Goal: Task Accomplishment & Management: Complete application form

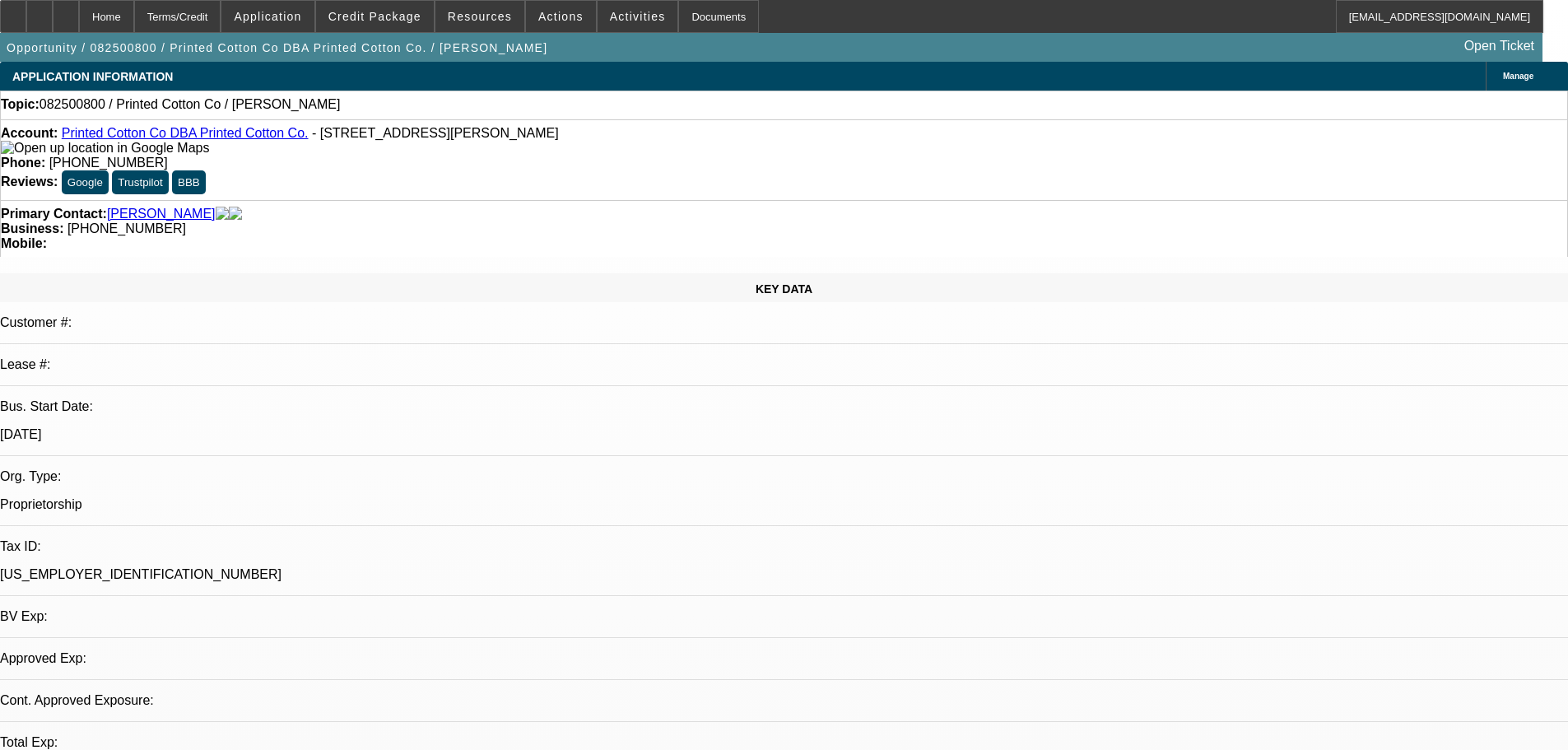
select select "0"
select select "2"
select select "0.1"
select select "4"
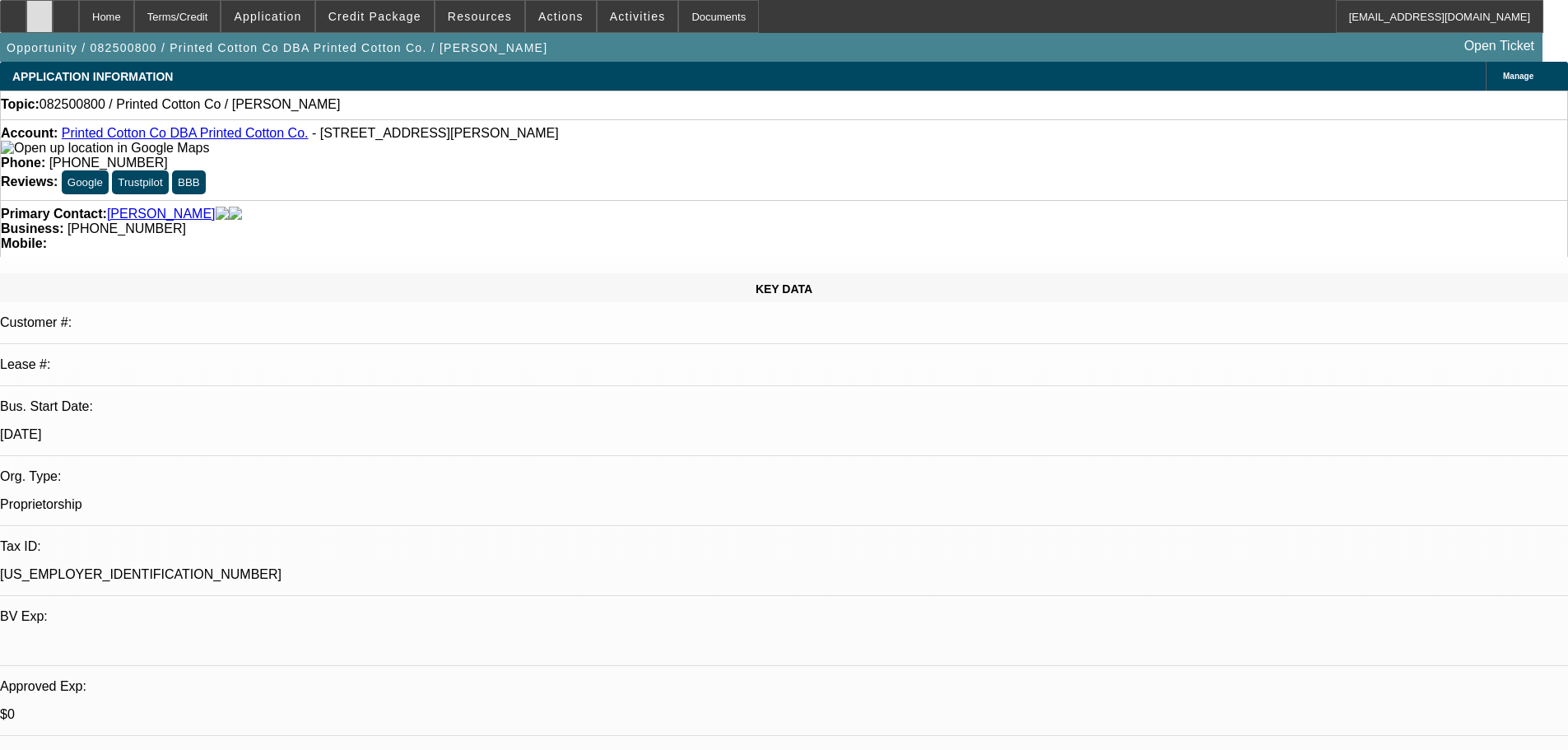
click at [53, 26] on div at bounding box center [38, 16] width 26 height 33
click at [380, 17] on span "Credit Package" at bounding box center [375, 17] width 93 height 13
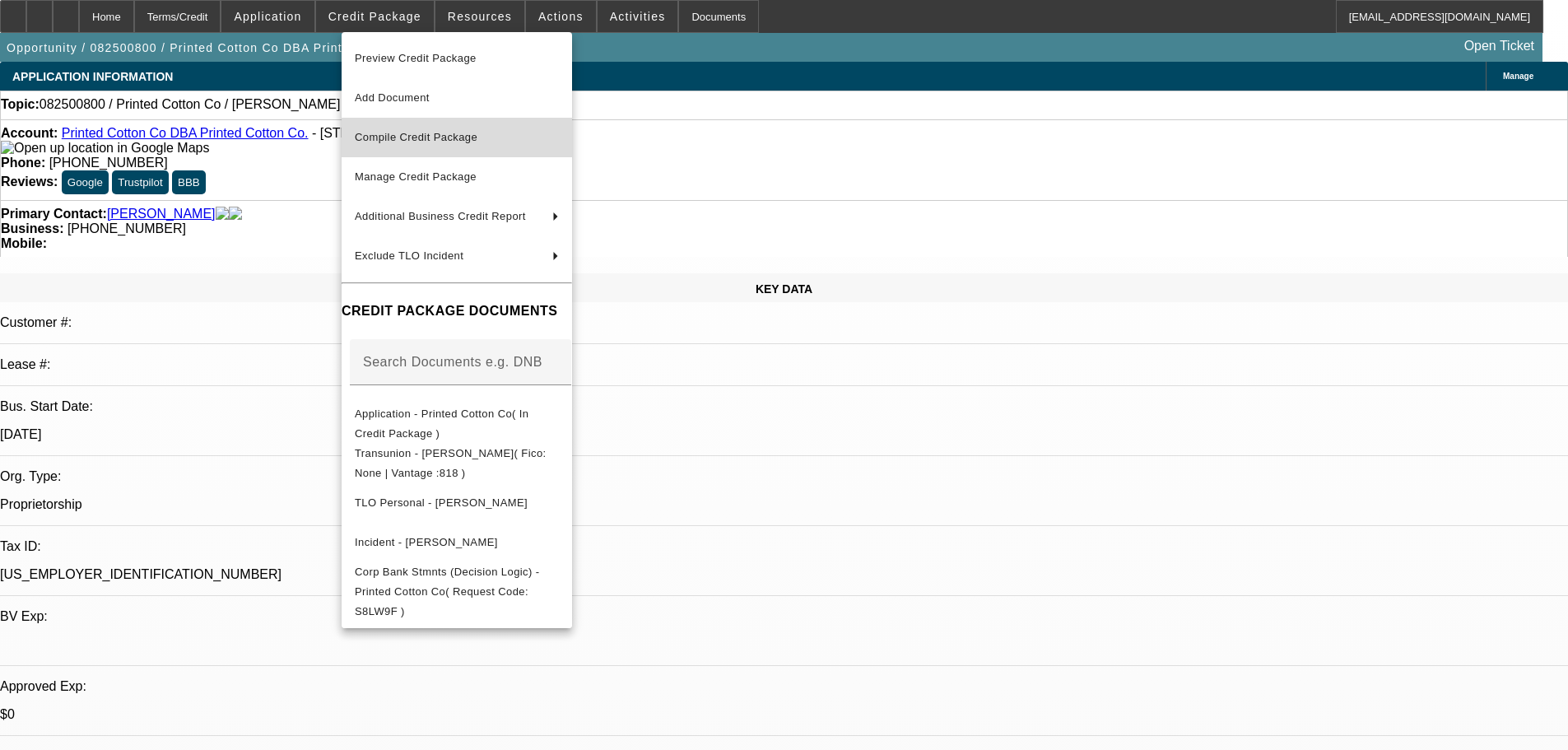
click at [437, 141] on span "Compile Credit Package" at bounding box center [416, 137] width 123 height 13
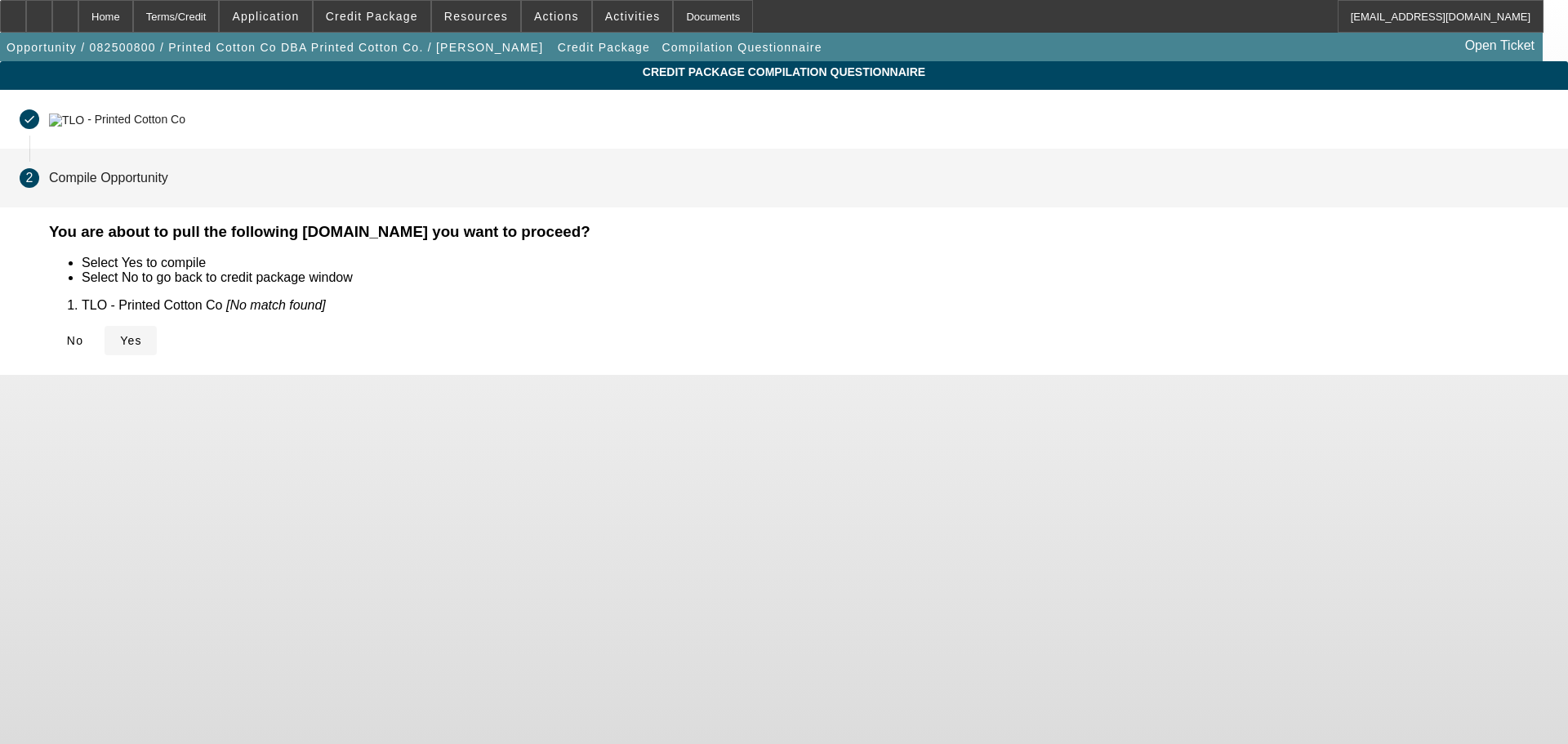
click at [120, 334] on icon at bounding box center [120, 341] width 0 height 13
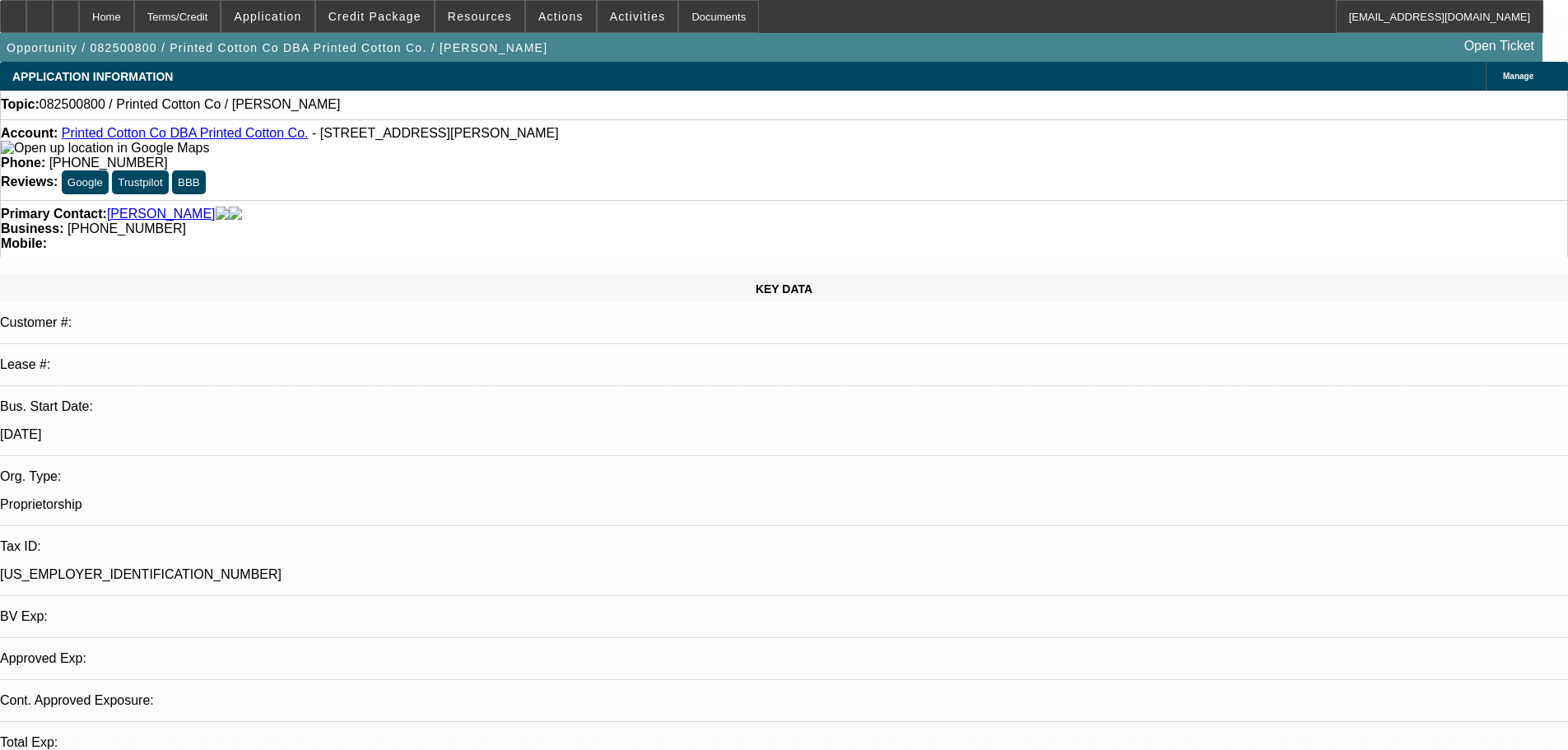
select select "0"
select select "2"
select select "0.1"
select select "4"
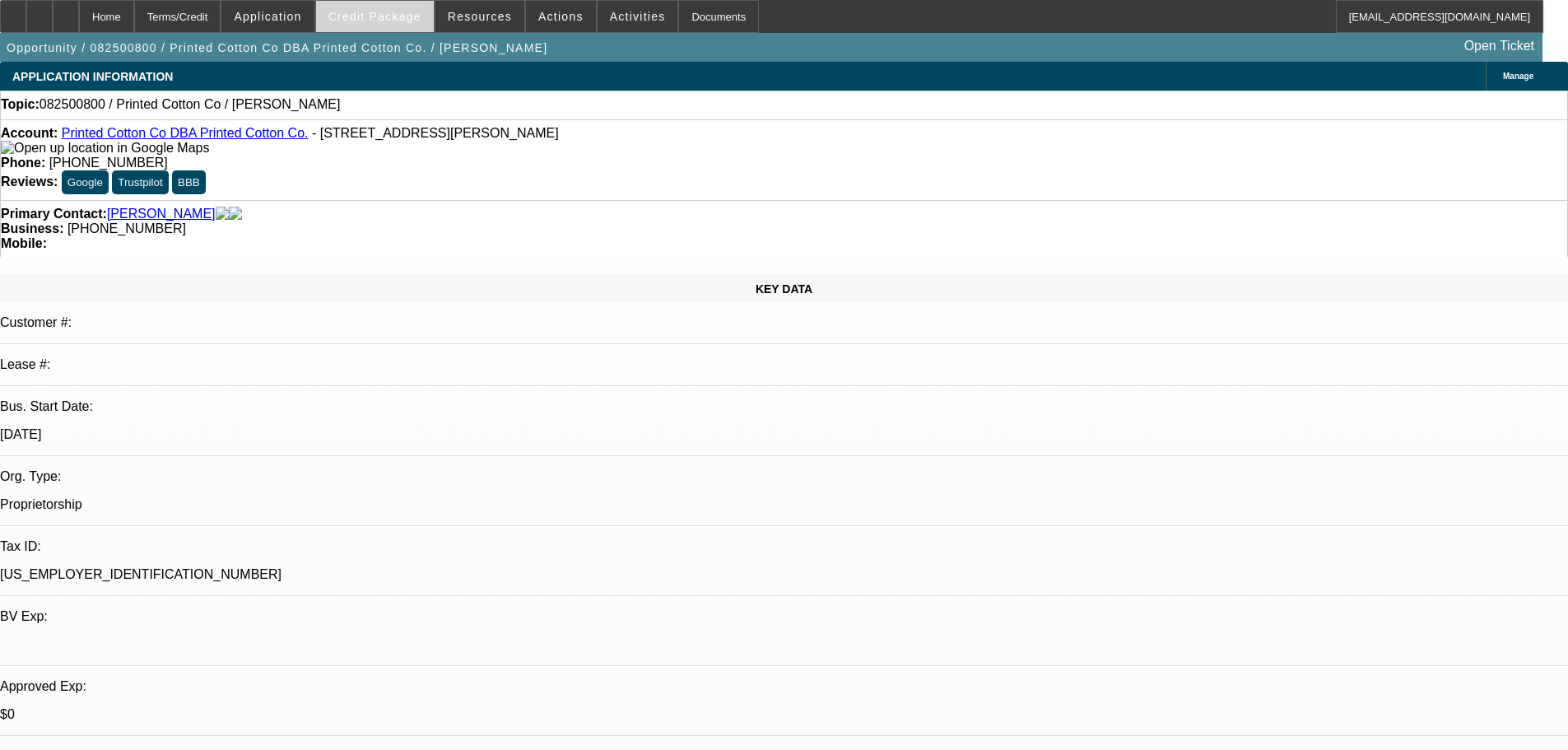
click at [391, 23] on span "Credit Package" at bounding box center [375, 17] width 93 height 13
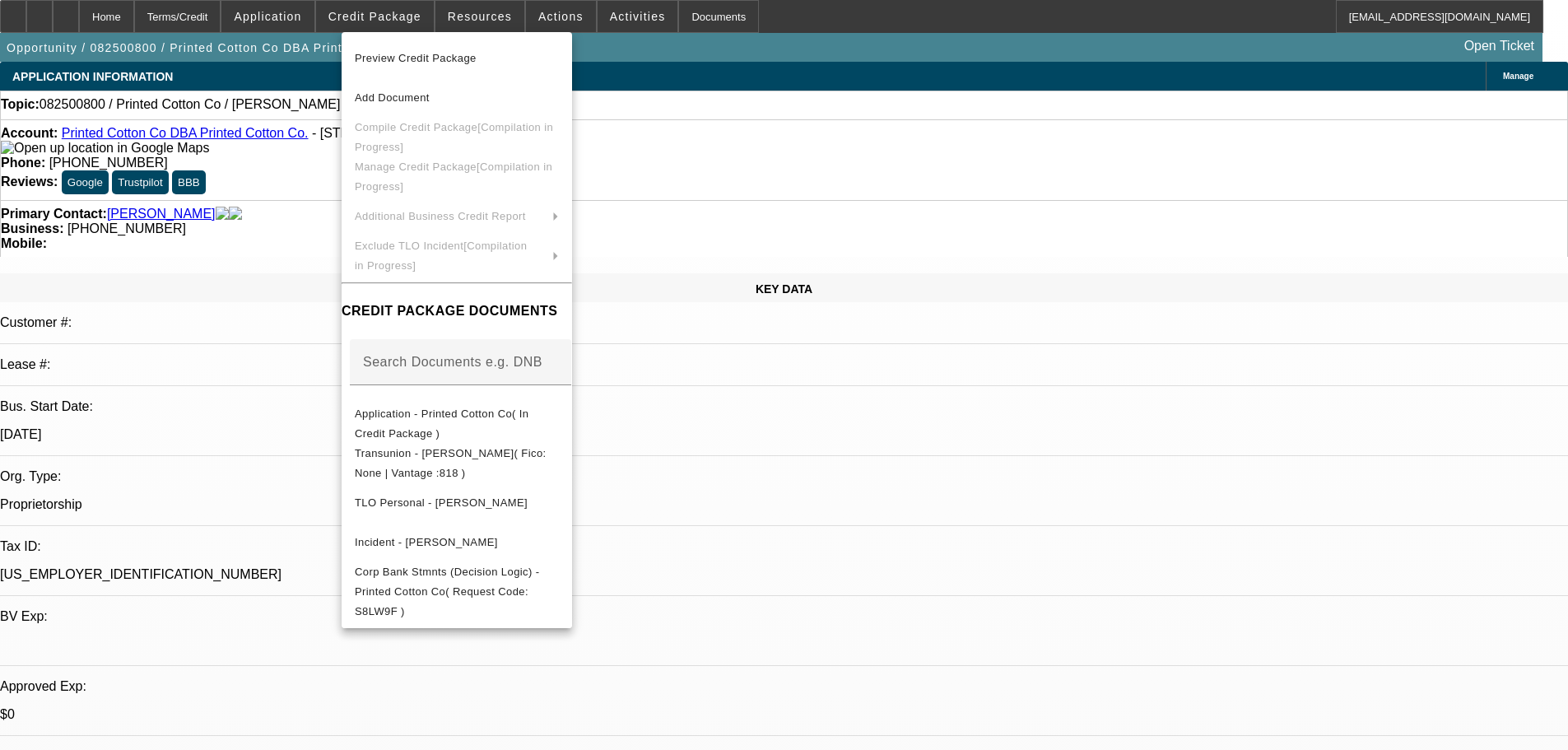
click at [391, 15] on div at bounding box center [784, 375] width 1568 height 750
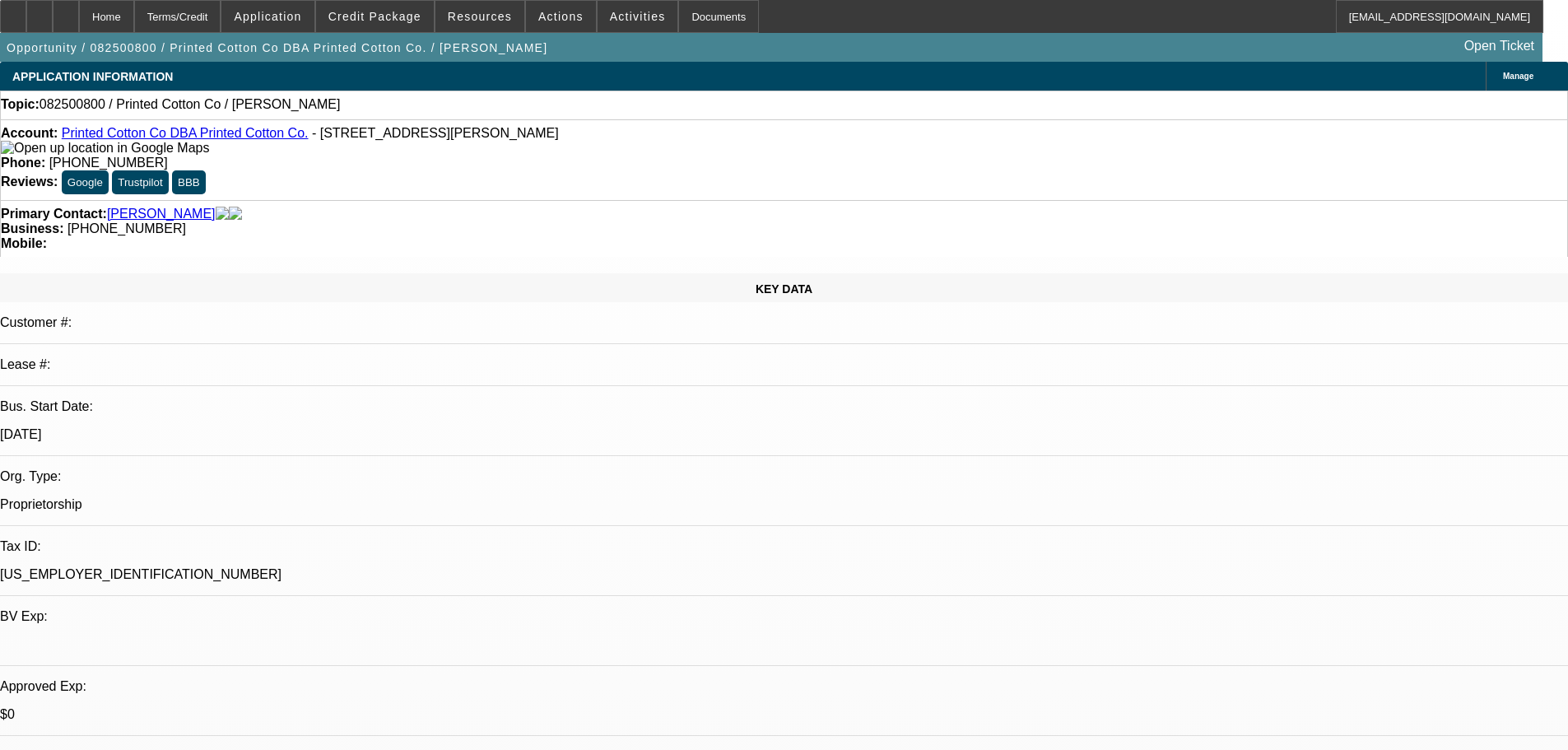
click at [202, 139] on link "Printed Cotton Co DBA Printed Cotton Co." at bounding box center [185, 133] width 247 height 14
select select "0"
select select "2"
select select "0.1"
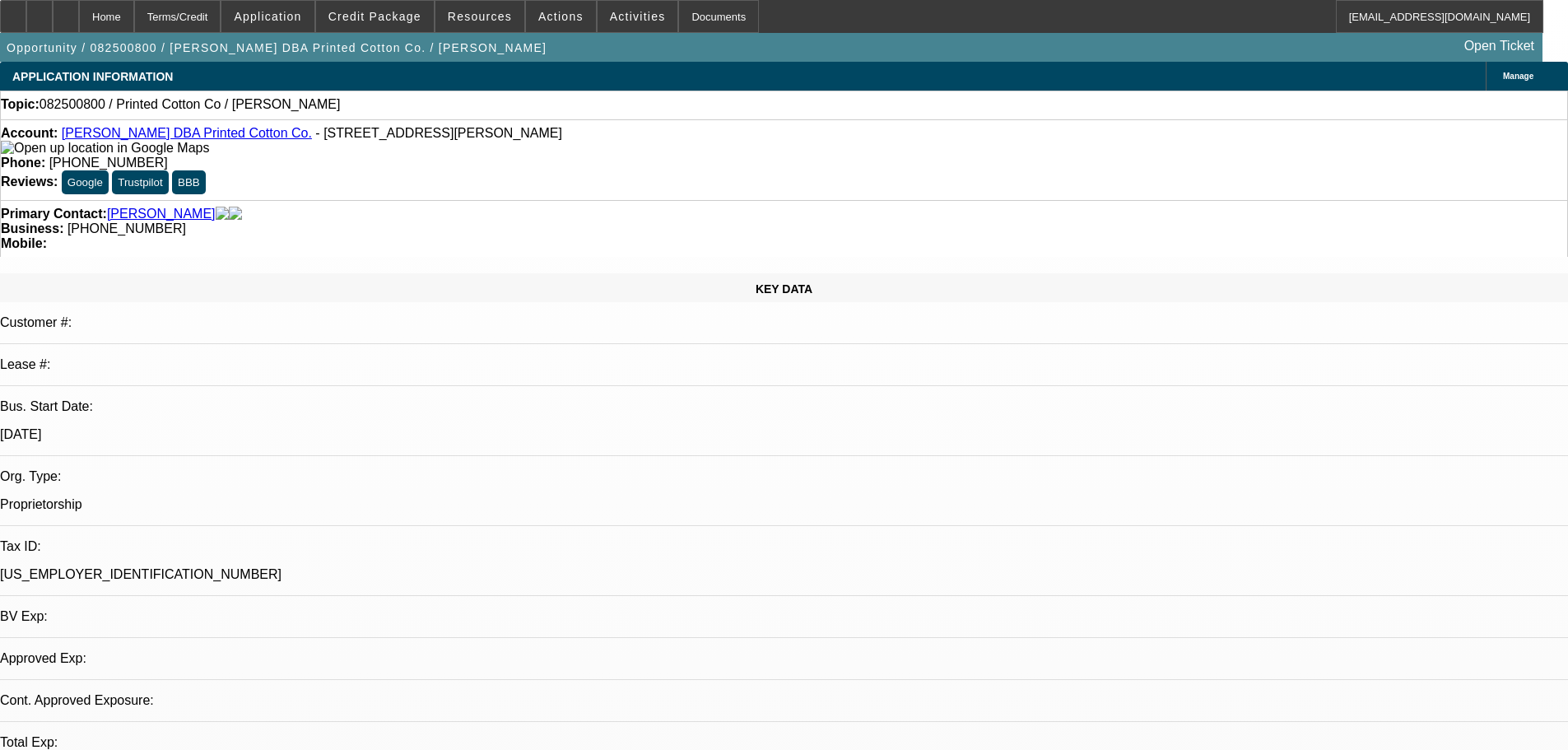
select select "4"
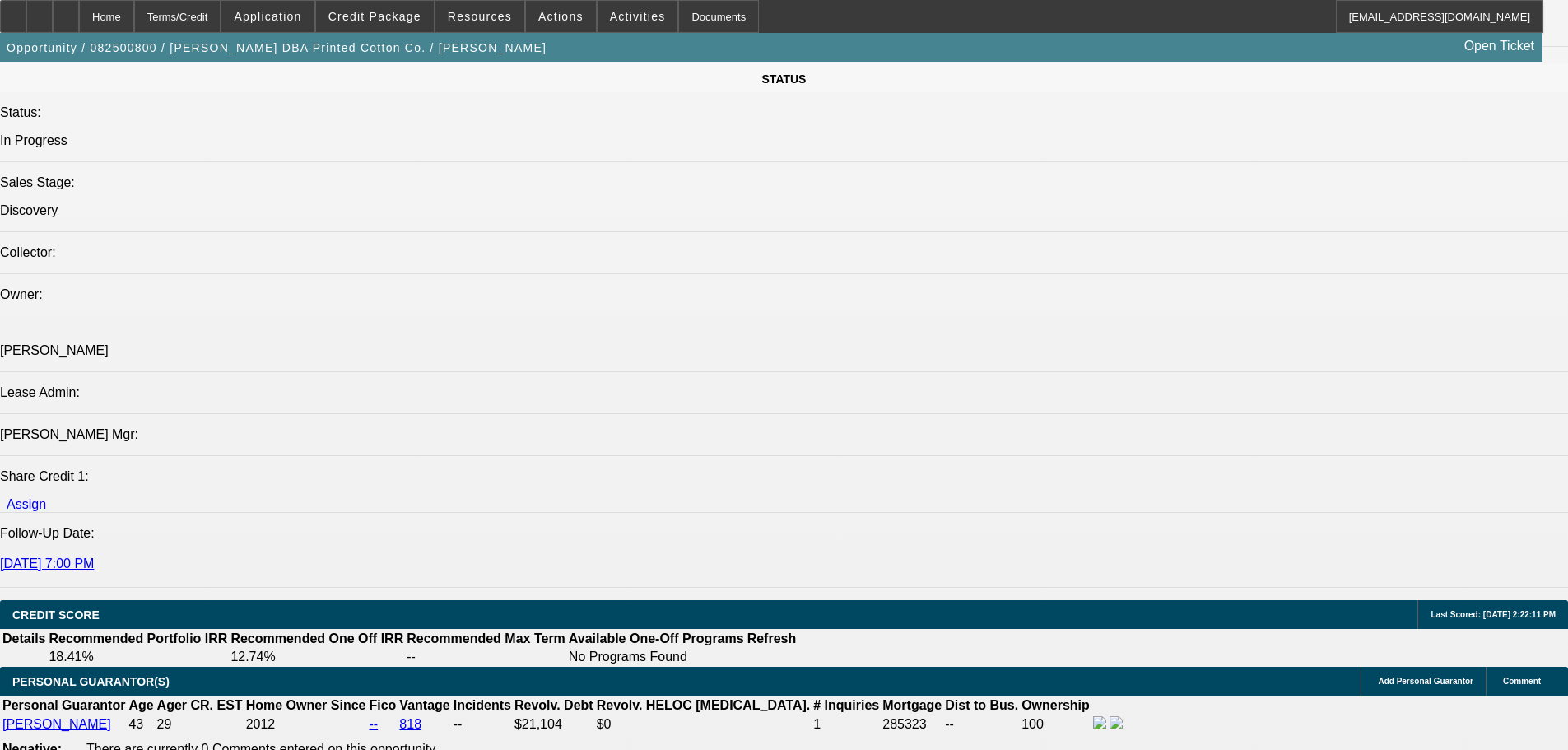
scroll to position [1941, 0]
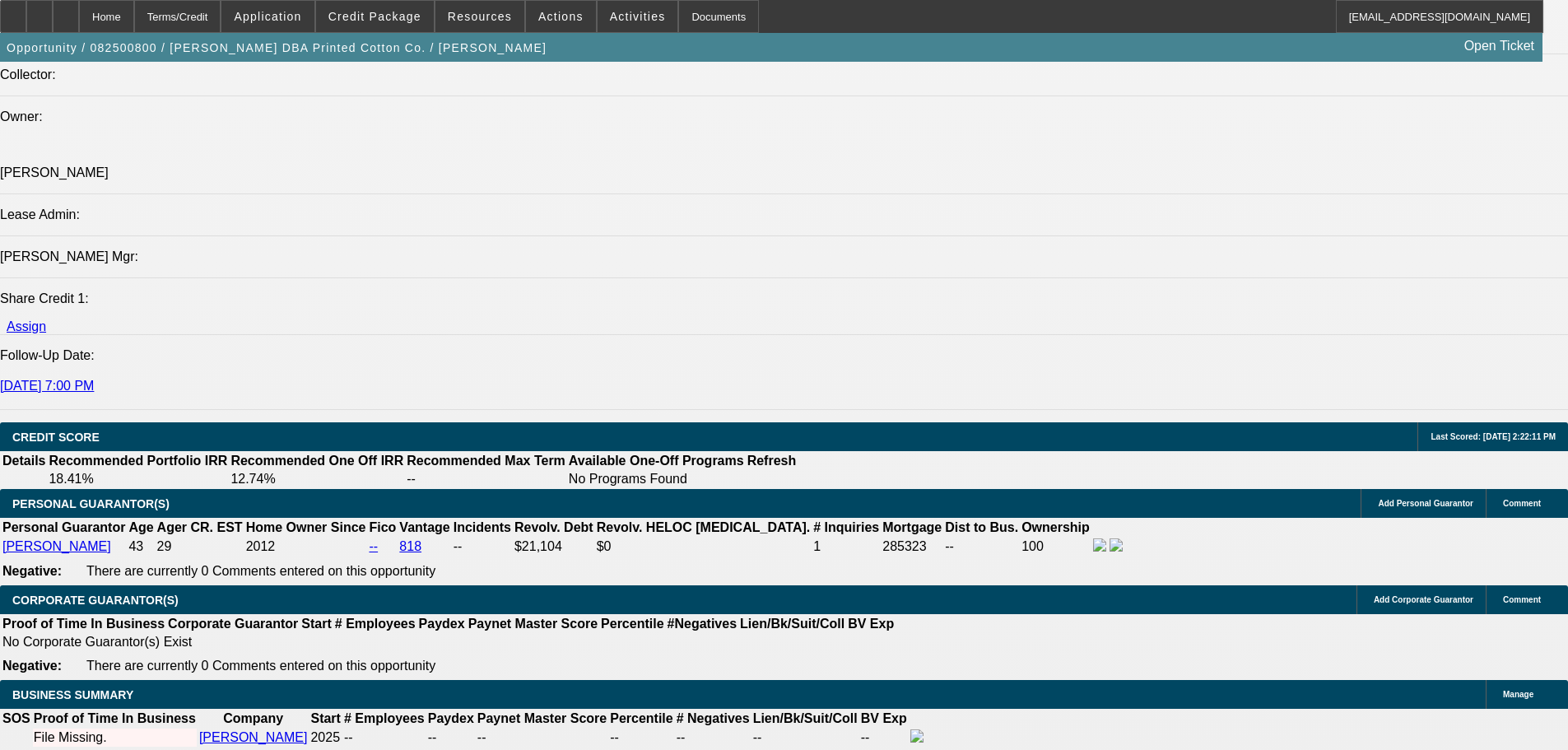
select select "0.15"
type input "$9,750.00"
type input "UNKNOWN"
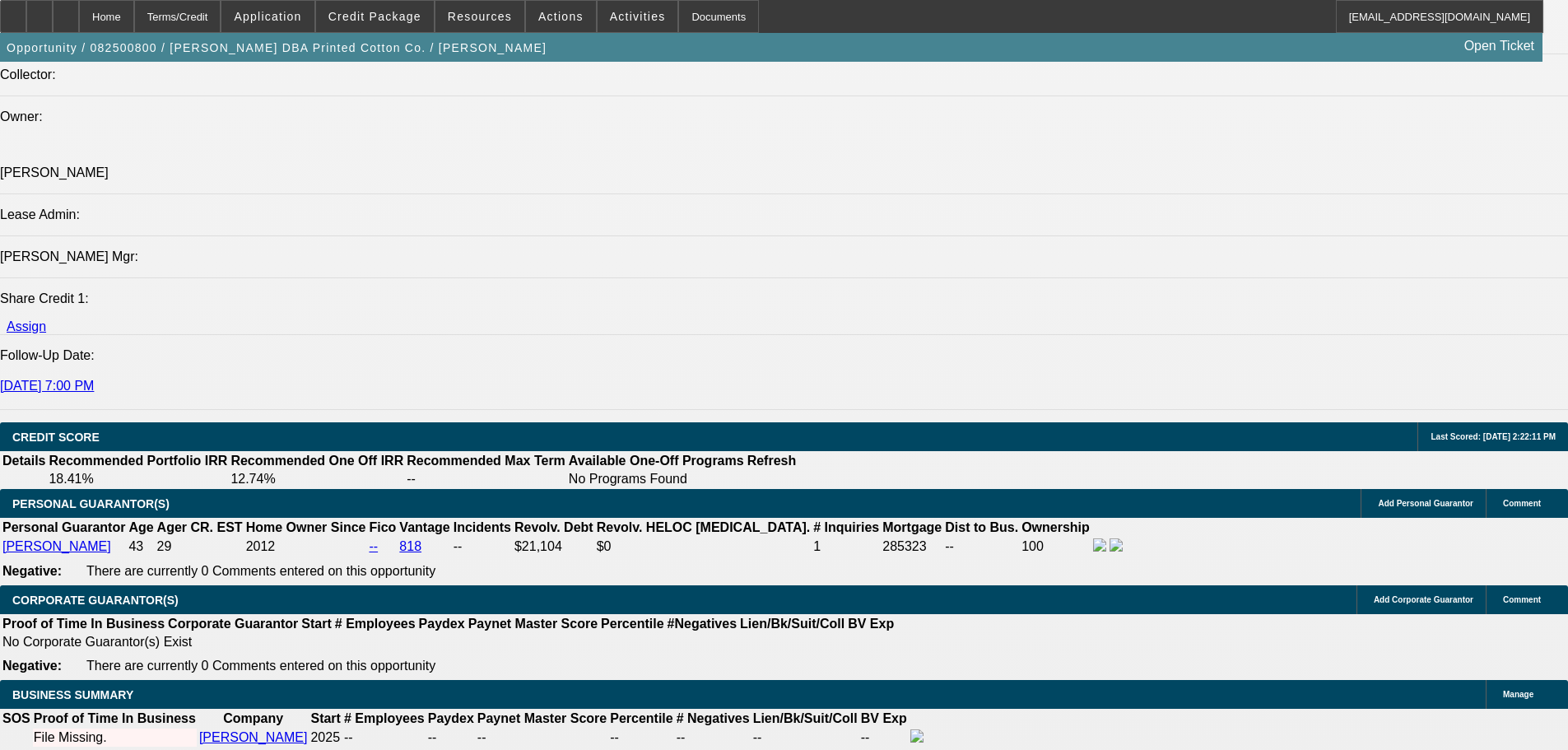
drag, startPoint x: 322, startPoint y: 625, endPoint x: 706, endPoint y: 514, distance: 399.7
type input "60"
type input "15"
type input "$1,888.86"
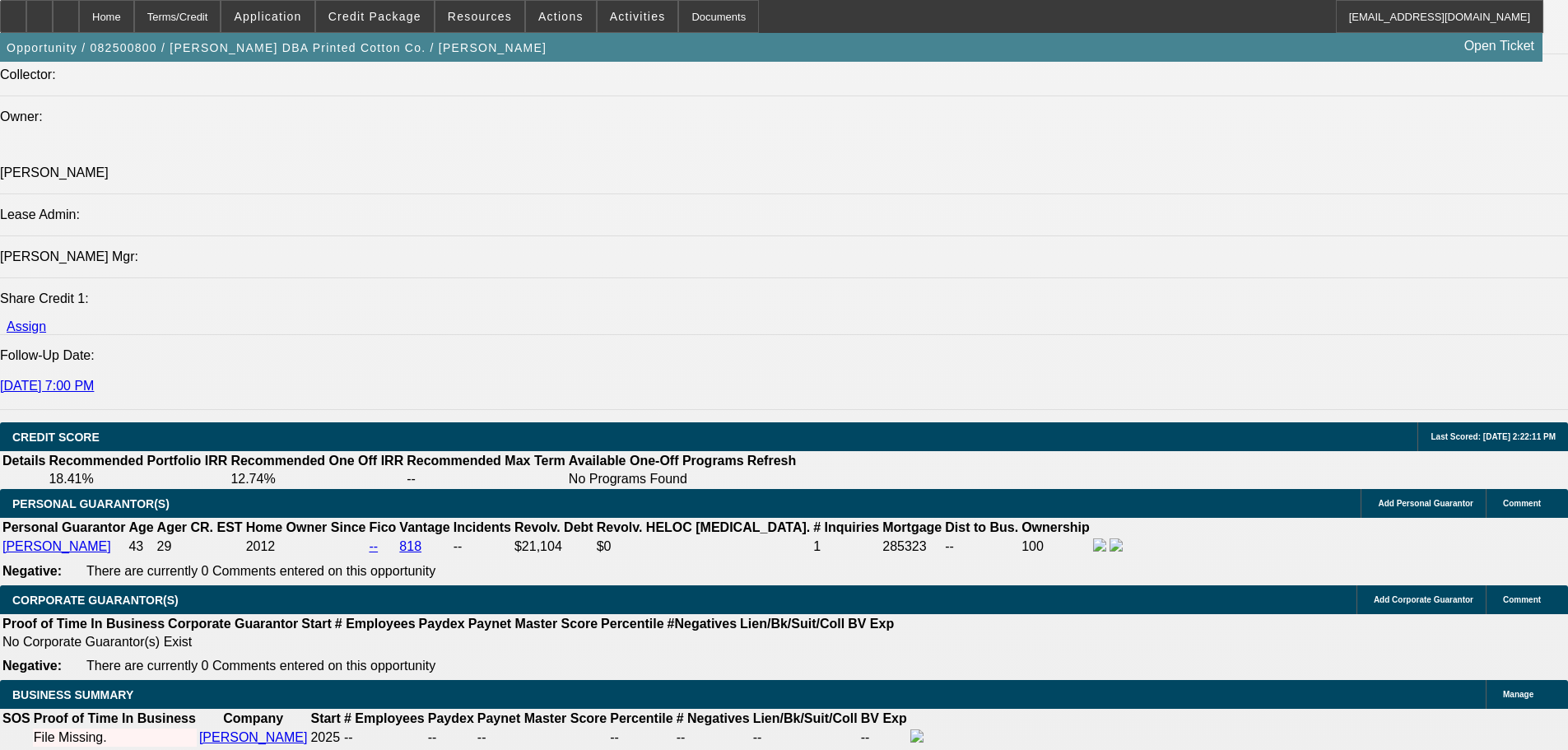
type input "$944.43"
type input "153"
type input "$2,628.78"
type input "$1,314.39"
type input "$14,099.28"
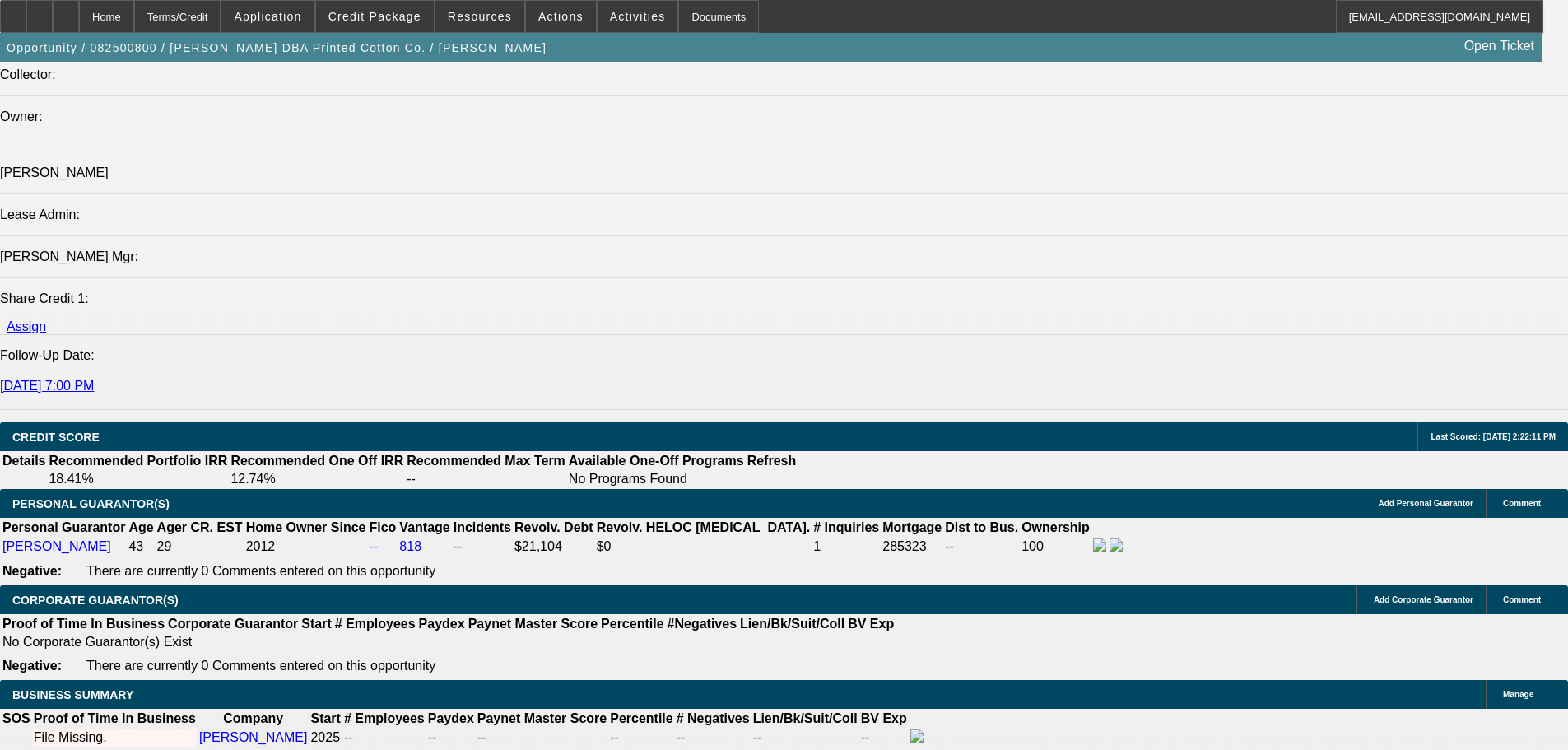
type input "$7,049.64"
type input "1539"
type input "1"
type input "$1,888.86"
type input "$944.43"
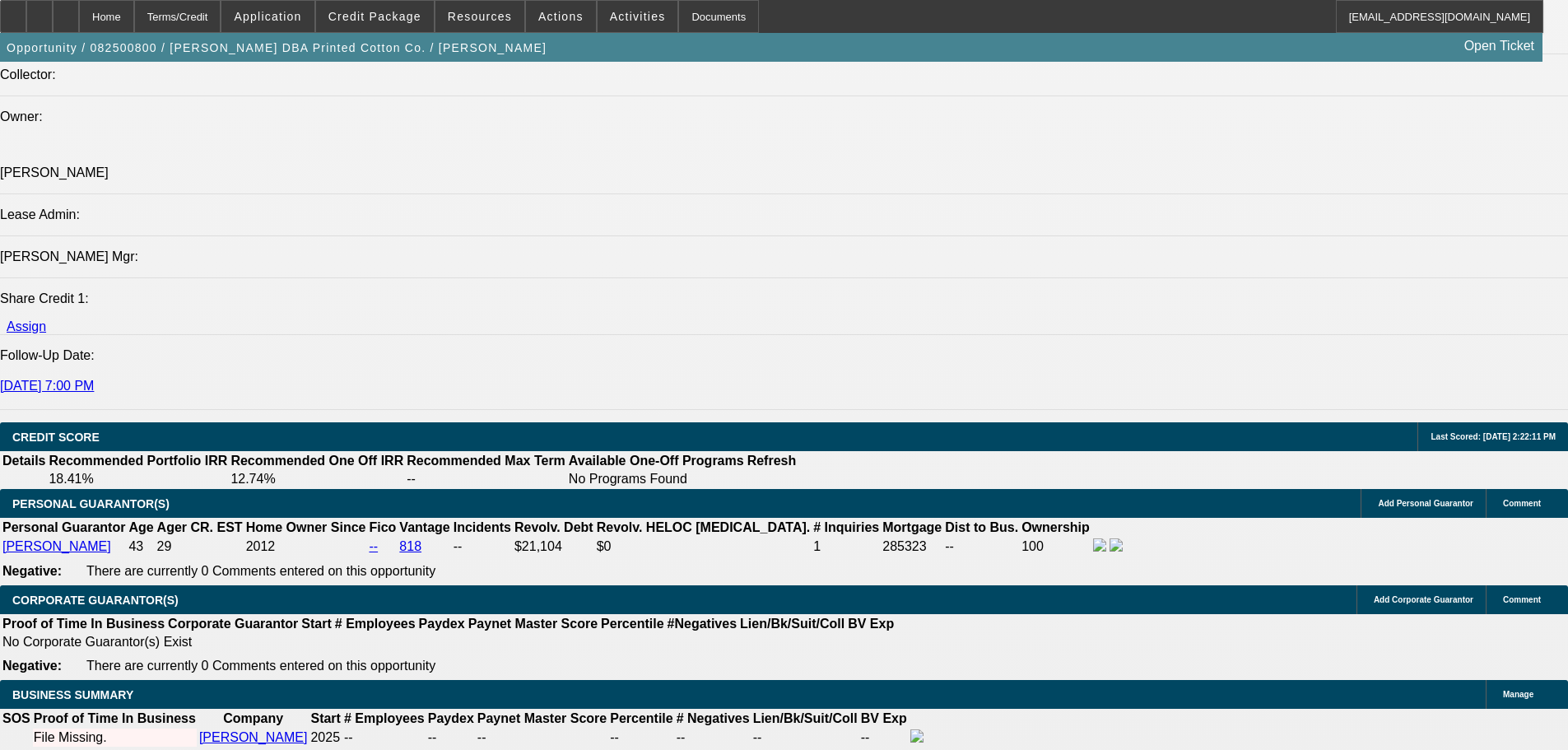
type input "16"
type input "$2,687.14"
type input "$1,343.57"
type input "16"
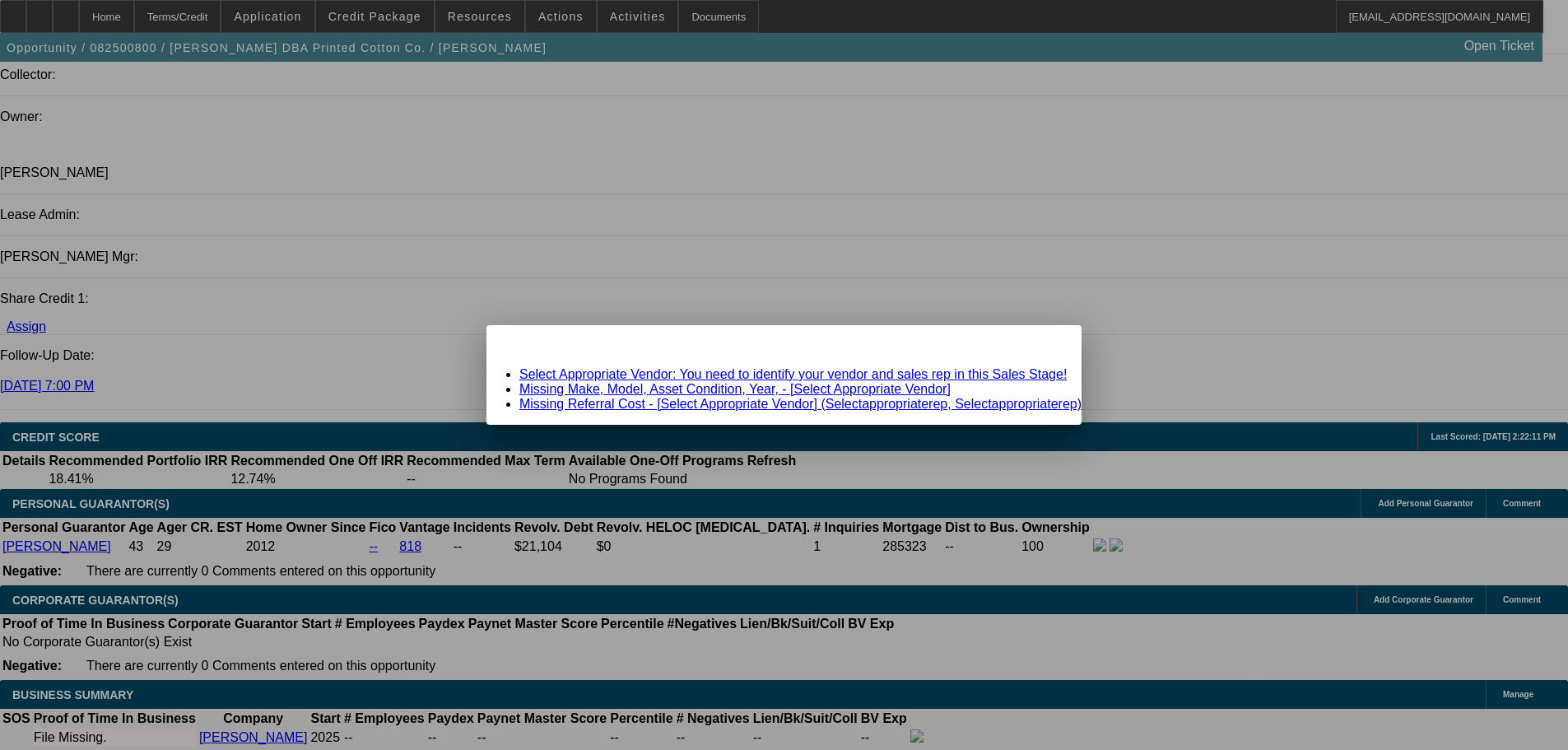
click at [753, 373] on link "Select Appropriate Vendor: You need to identify your vendor and sales rep in th…" at bounding box center [793, 374] width 548 height 14
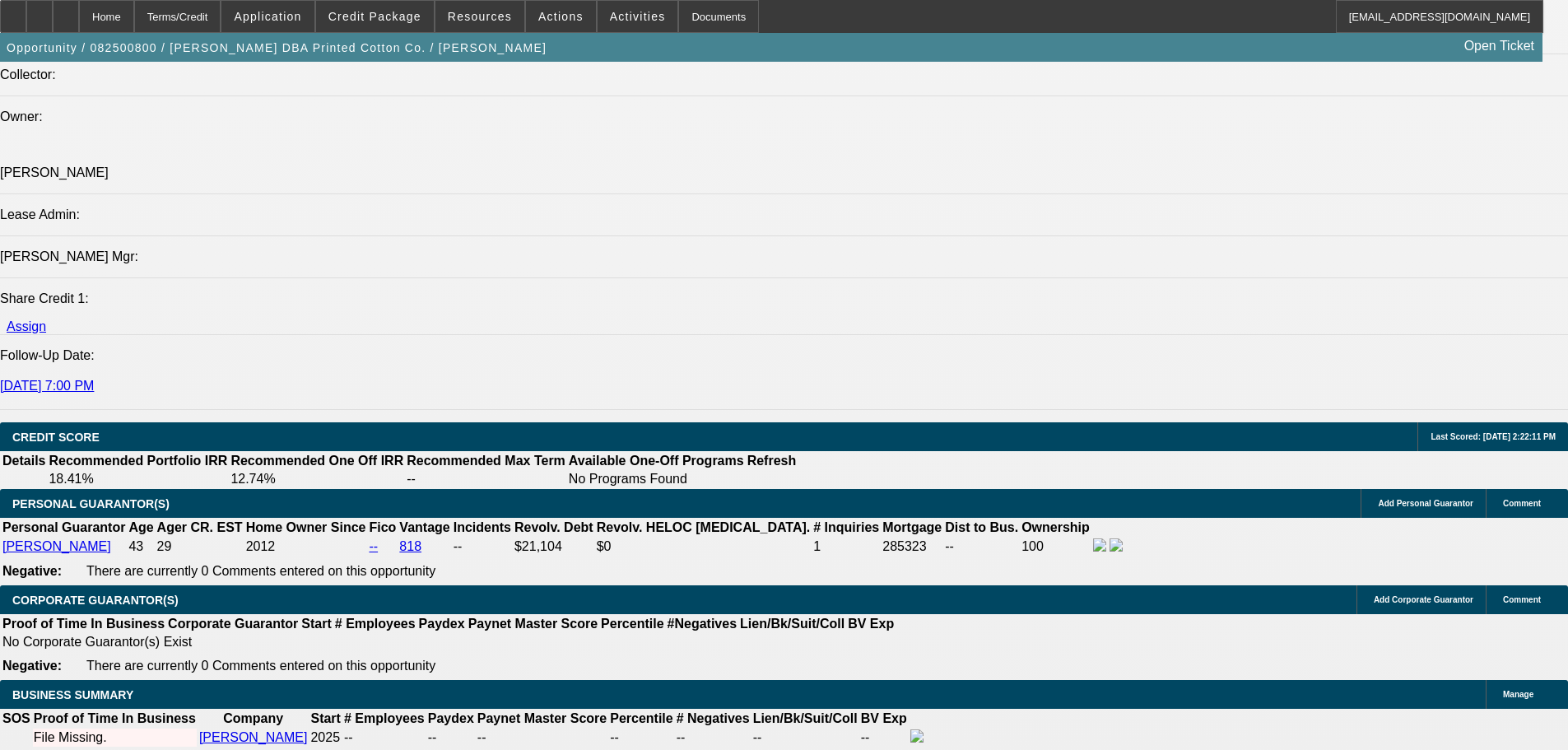
scroll to position [1941, 0]
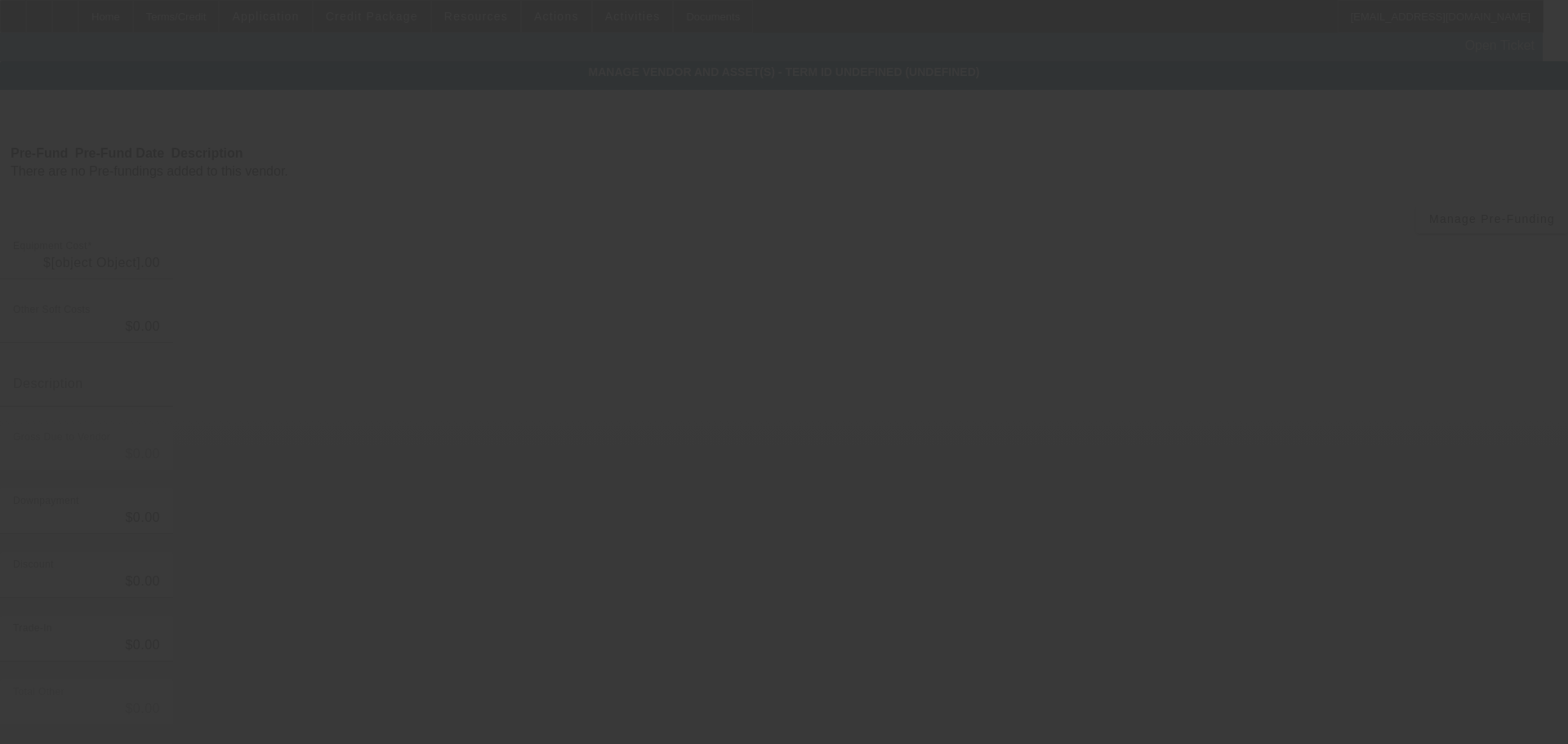
type input "$65,000.00"
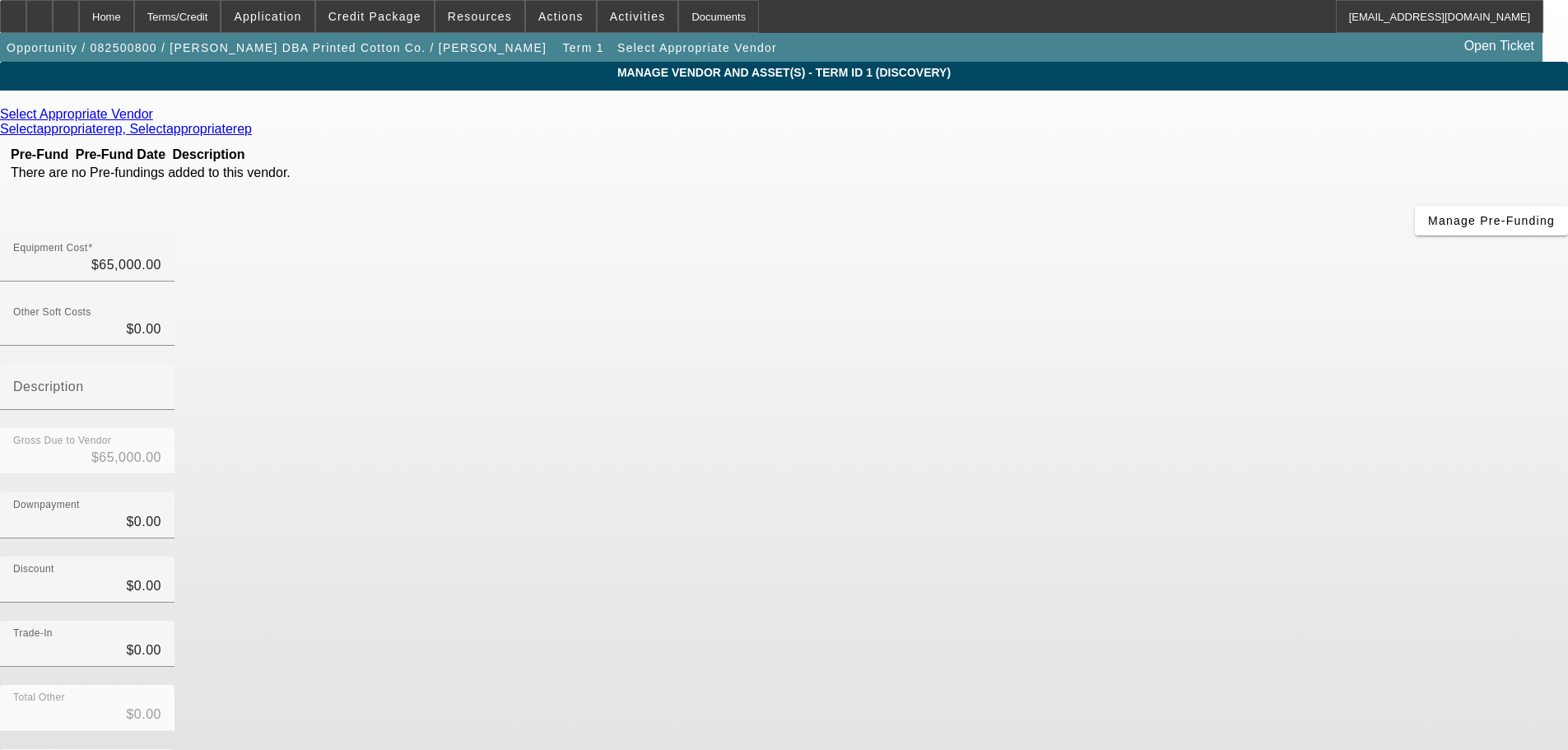
click at [157, 115] on icon at bounding box center [157, 114] width 0 height 14
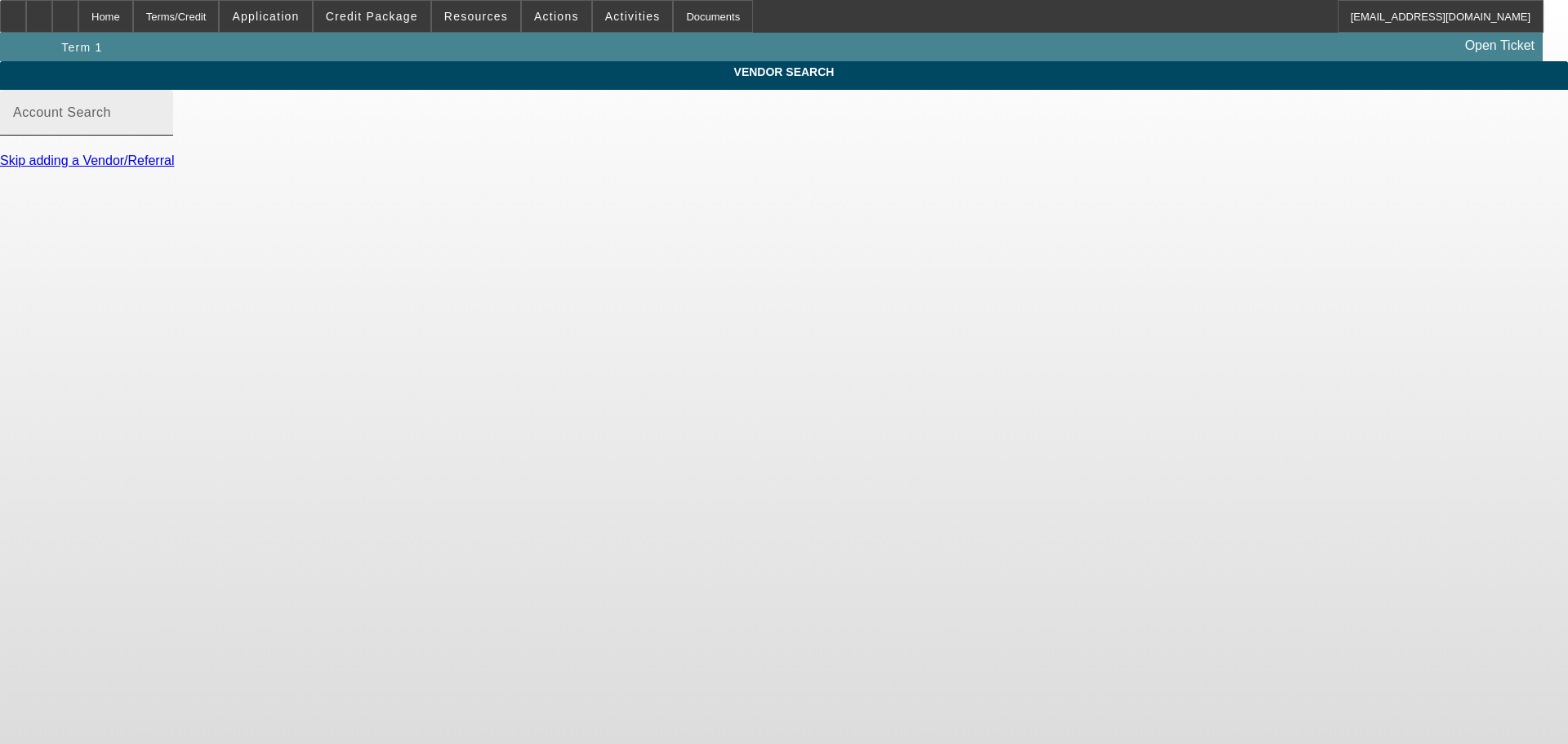
click at [111, 119] on mat-label "Account Search" at bounding box center [62, 112] width 98 height 14
click at [160, 126] on input "Account Search" at bounding box center [86, 119] width 147 height 20
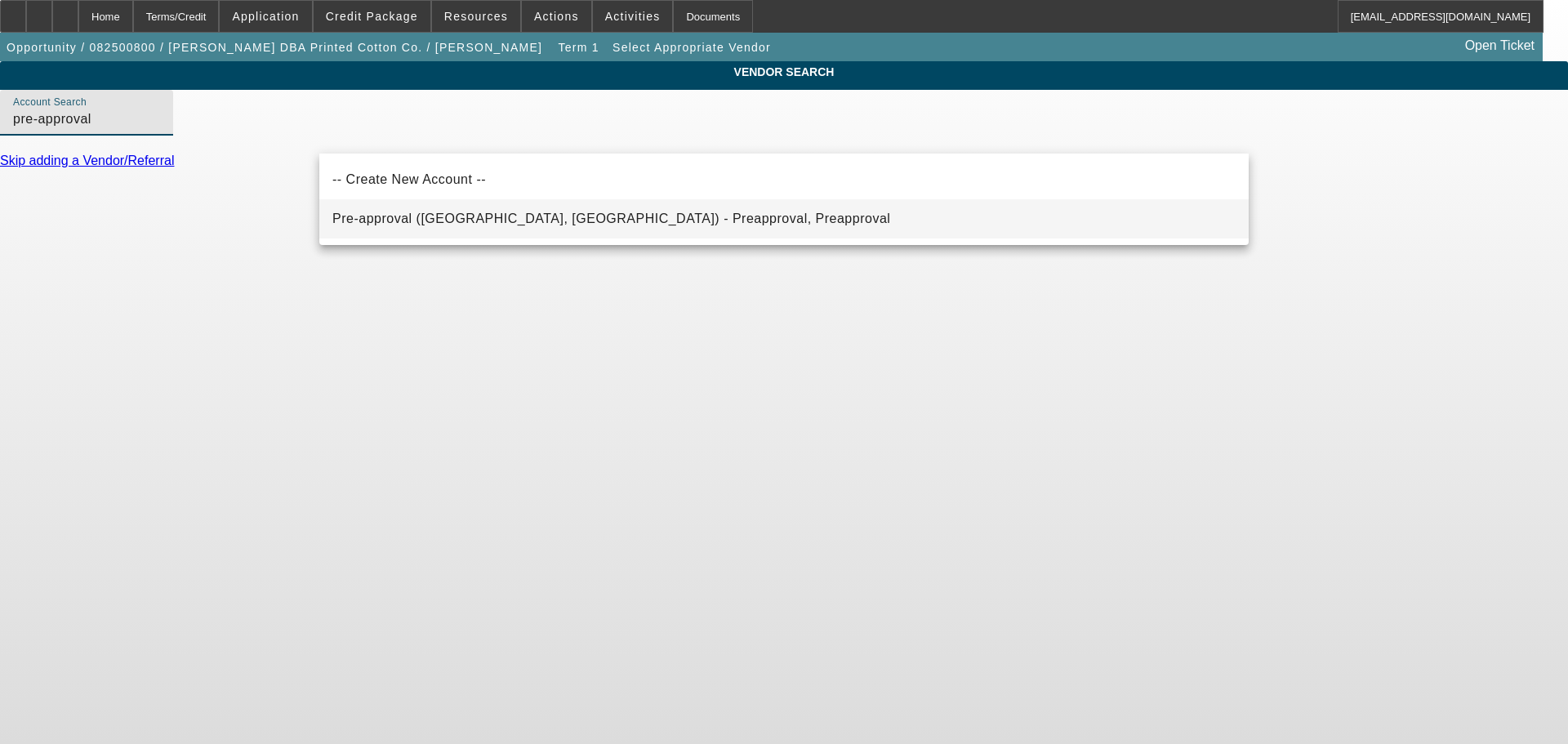
click at [434, 212] on span "Pre-approval ([GEOGRAPHIC_DATA], [GEOGRAPHIC_DATA]) - Preapproval, Preapproval" at bounding box center [611, 219] width 558 height 20
type input "Pre-approval ([GEOGRAPHIC_DATA], [GEOGRAPHIC_DATA]) - Preapproval, Preapproval"
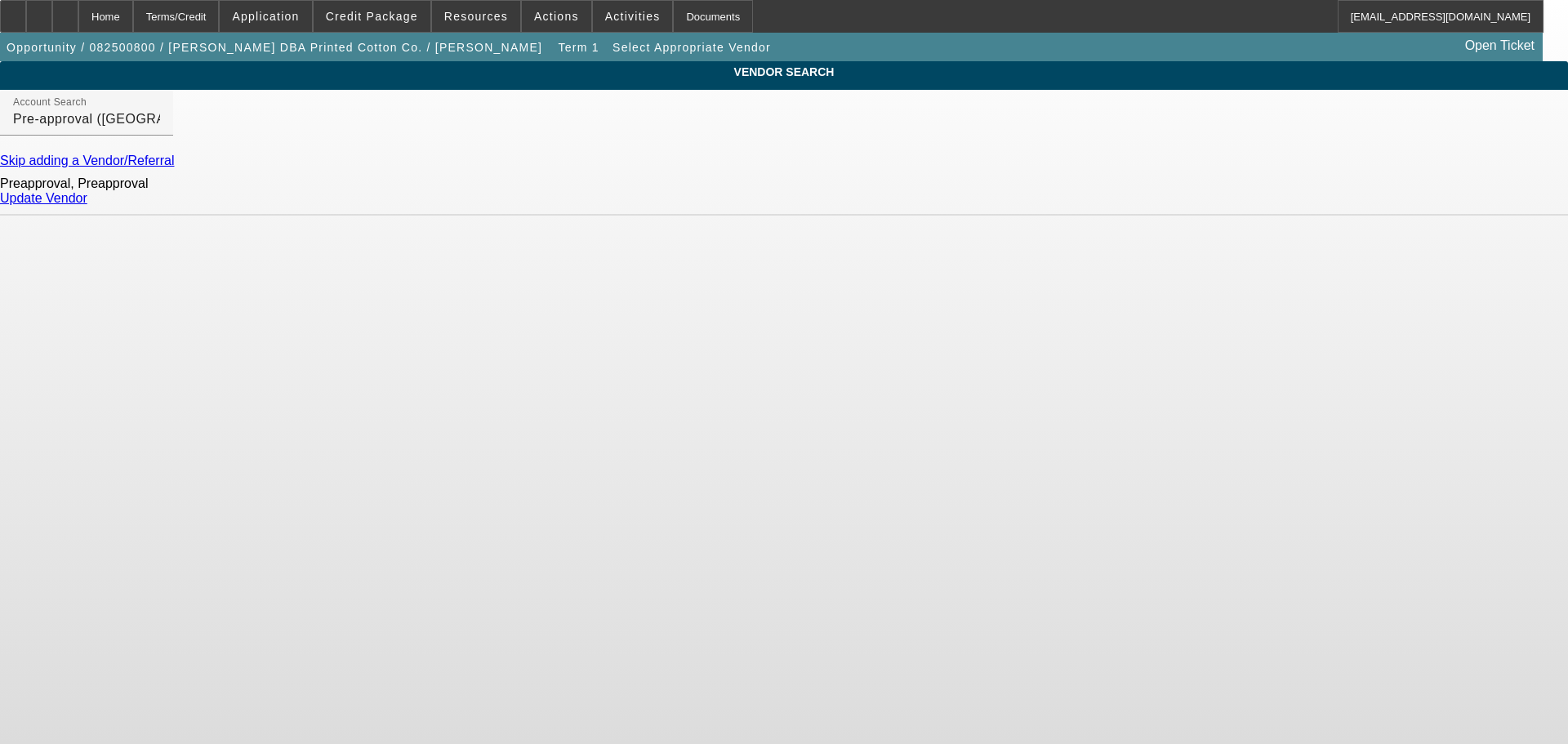
click at [1215, 203] on div "Update Vendor" at bounding box center [784, 198] width 1568 height 15
click at [87, 205] on link "Update Vendor" at bounding box center [43, 197] width 87 height 14
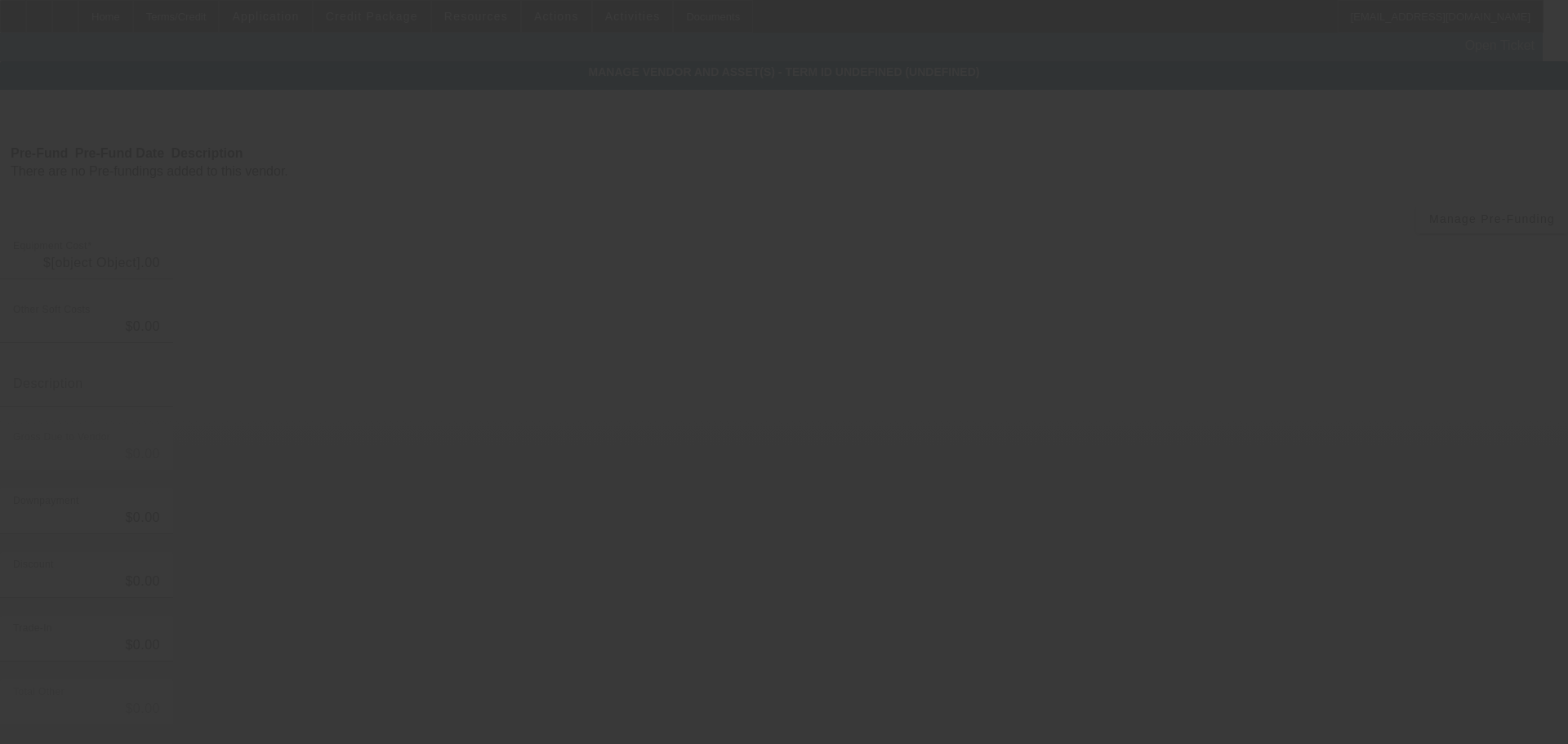
type input "$65,000.00"
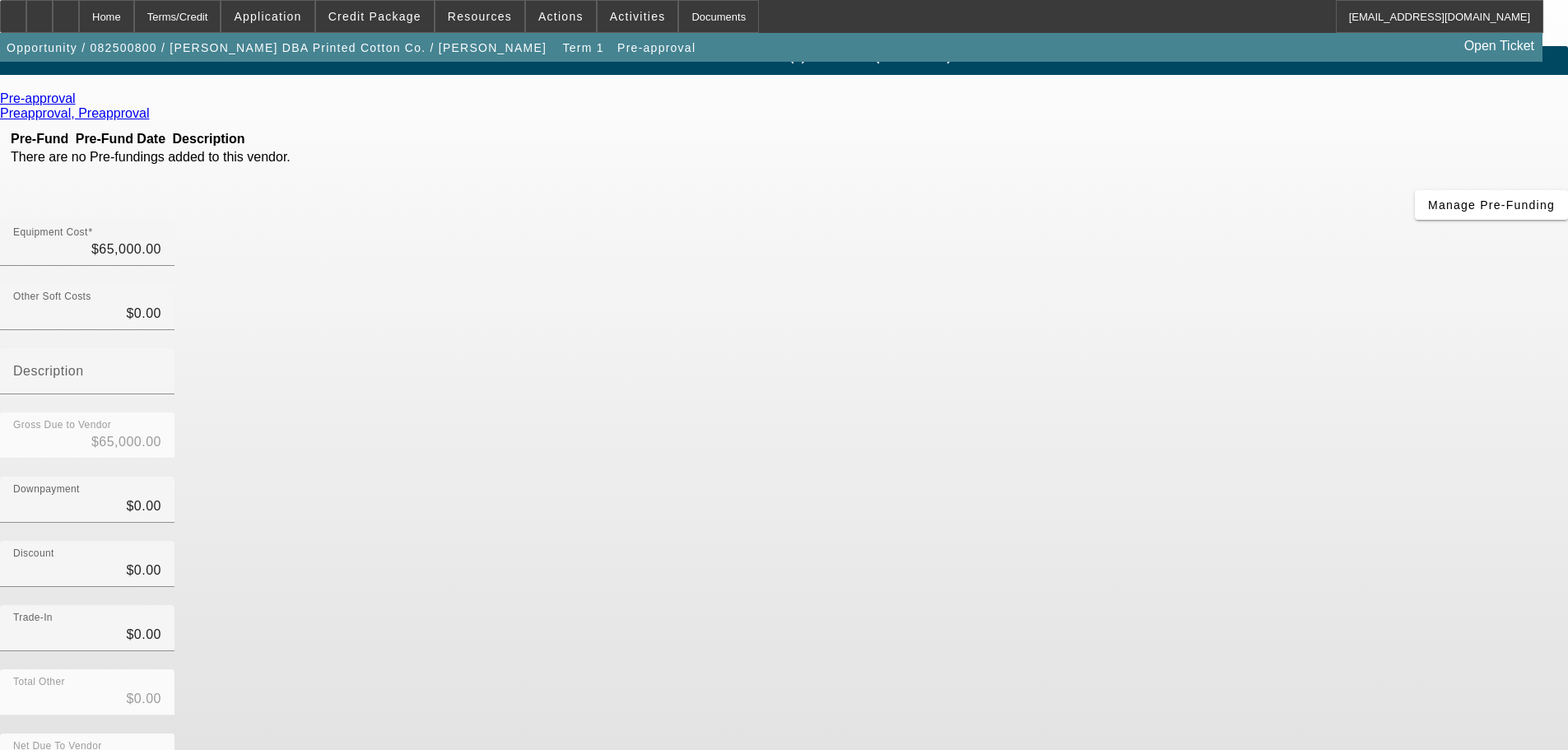
scroll to position [23, 0]
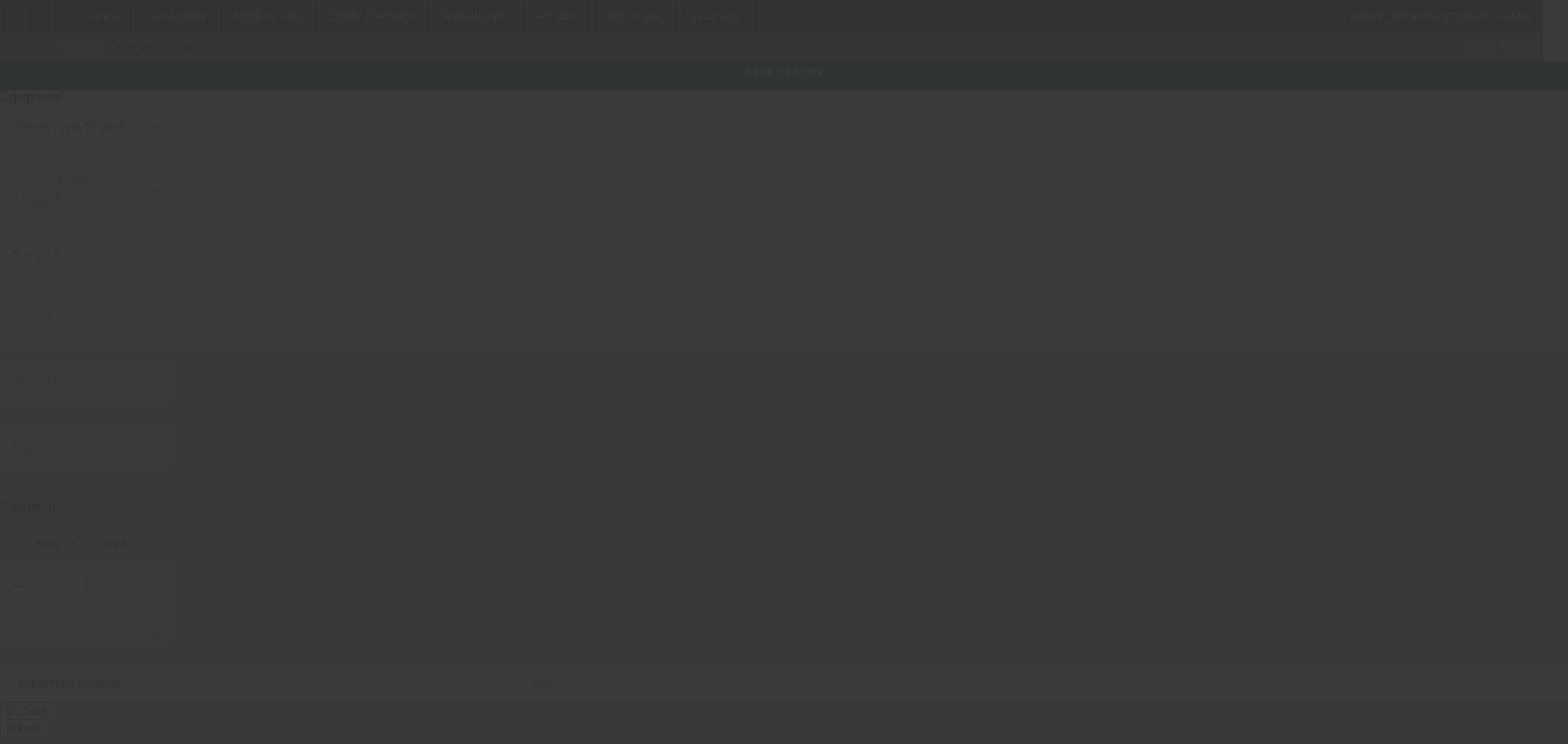
type textarea "Make: Diamondback ; Model: Not sure"
type input "[GEOGRAPHIC_DATA][PERSON_NAME]"
type input "Brookhaven"
type input "39601"
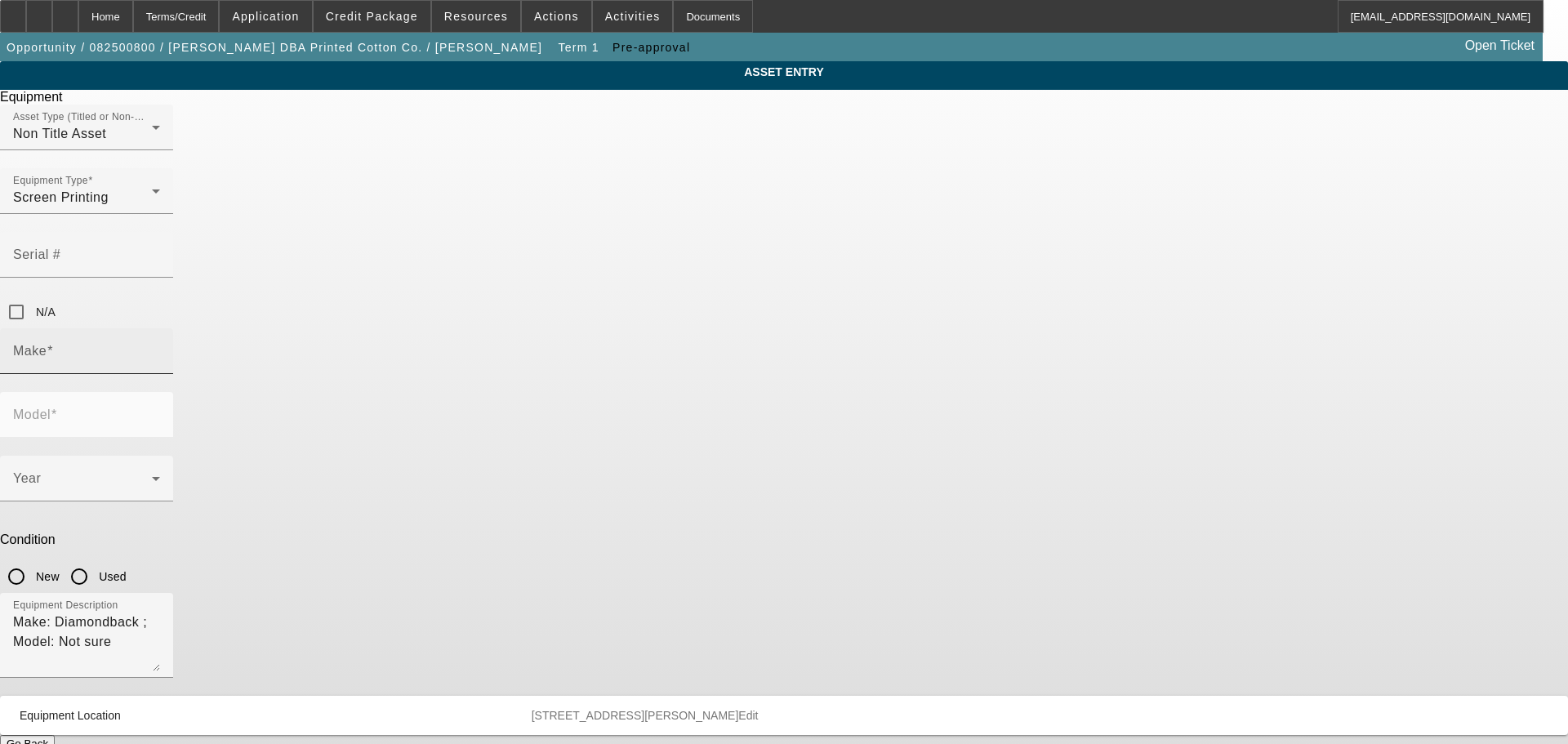
click at [160, 348] on input "Make" at bounding box center [86, 357] width 147 height 20
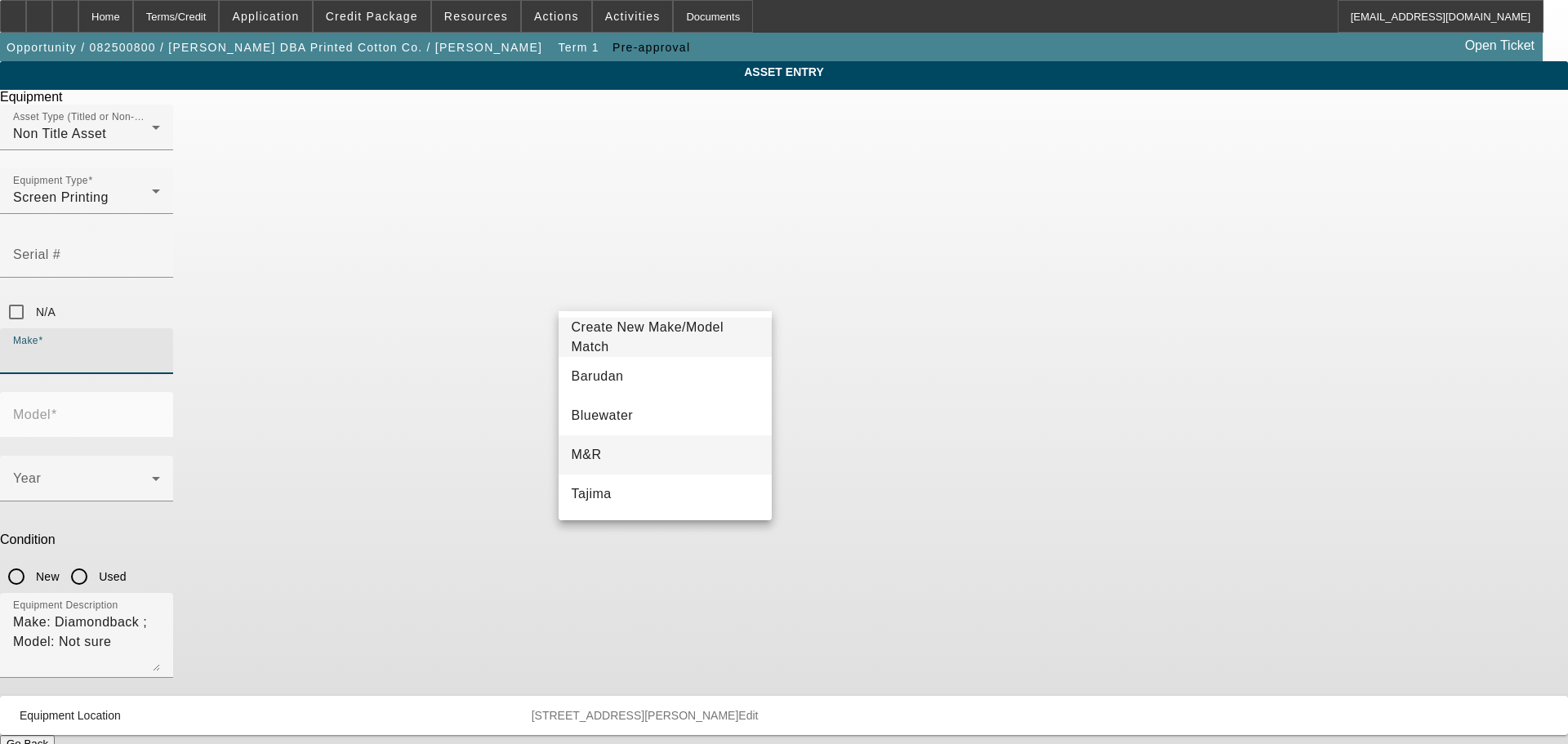
click at [586, 445] on span "M&R" at bounding box center [587, 455] width 30 height 20
type input "M&R"
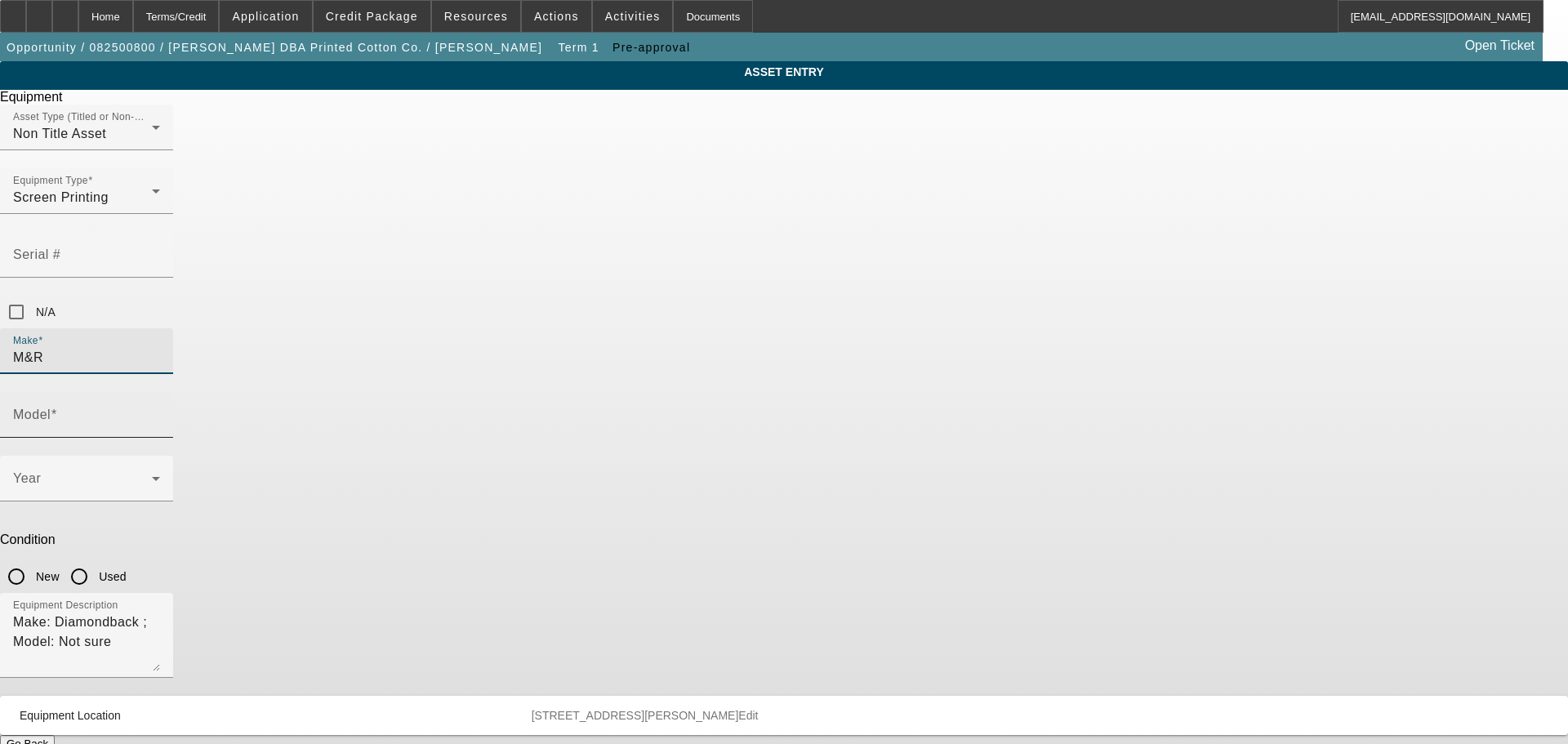
click at [160, 391] on div "Model" at bounding box center [86, 414] width 147 height 46
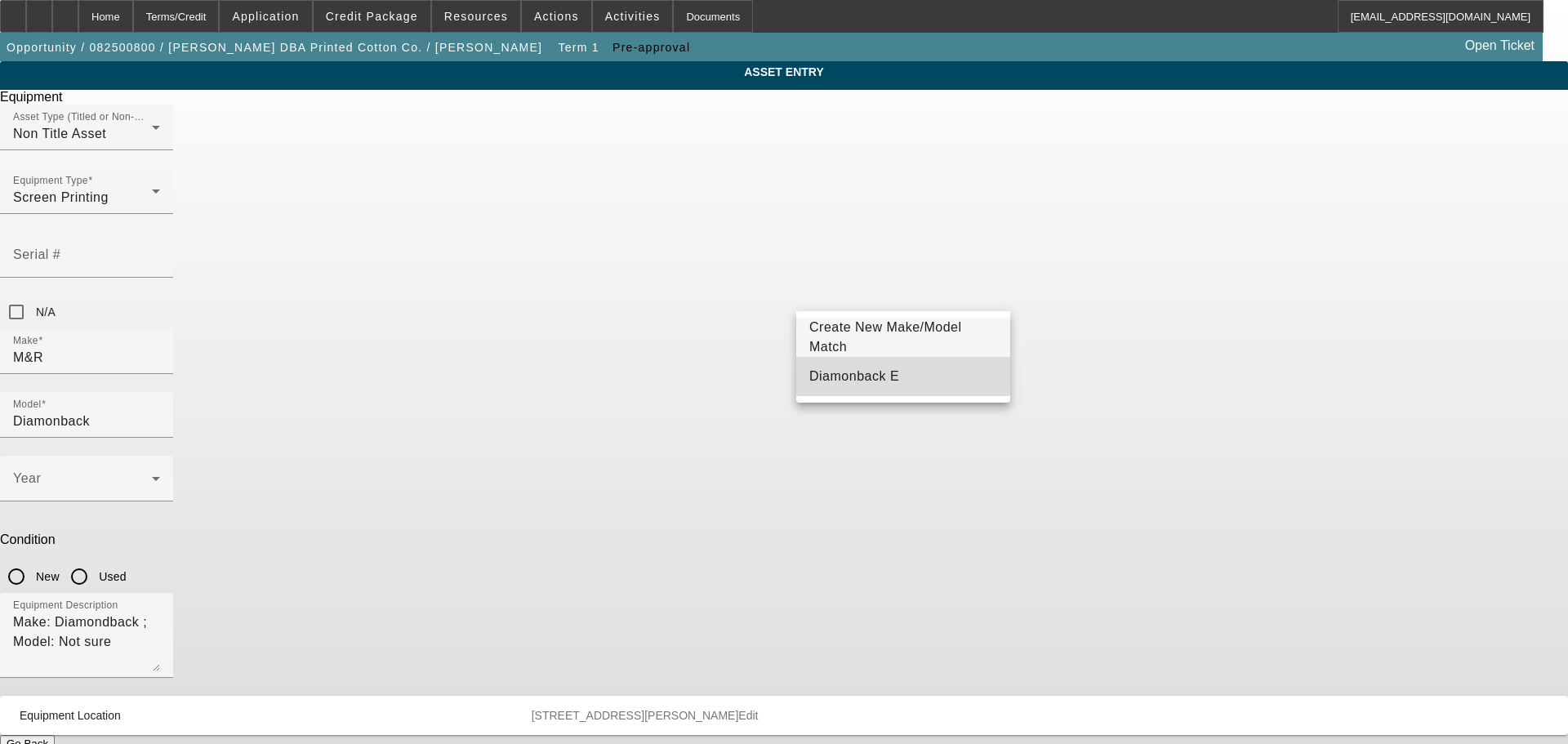
click at [860, 372] on span "Diamonback E" at bounding box center [854, 376] width 90 height 14
type input "Diamonback E"
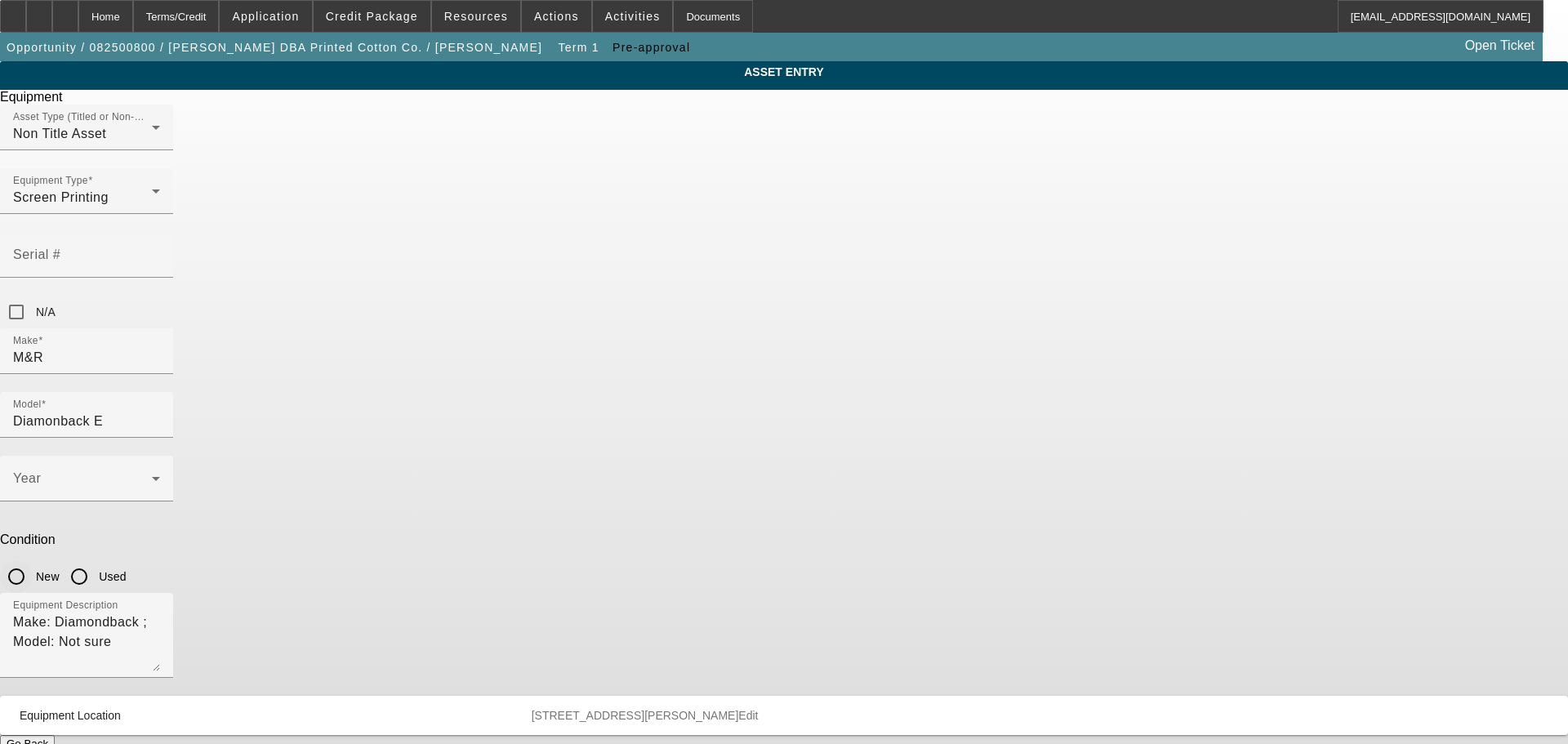
click at [32, 560] on input "New" at bounding box center [16, 576] width 32 height 32
radio input "true"
click at [152, 475] on span at bounding box center [82, 485] width 139 height 20
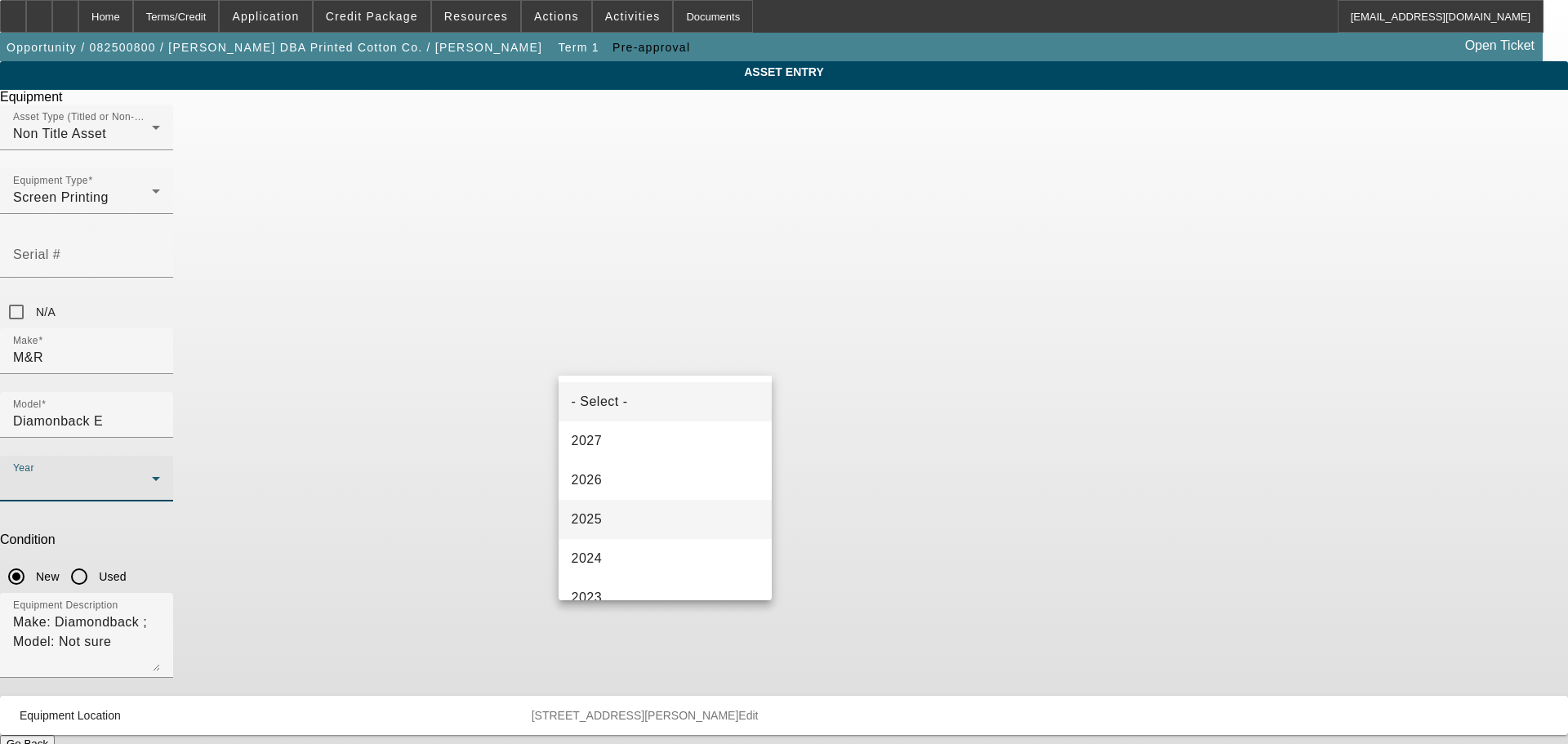
click at [611, 521] on mat-option "2025" at bounding box center [665, 518] width 214 height 39
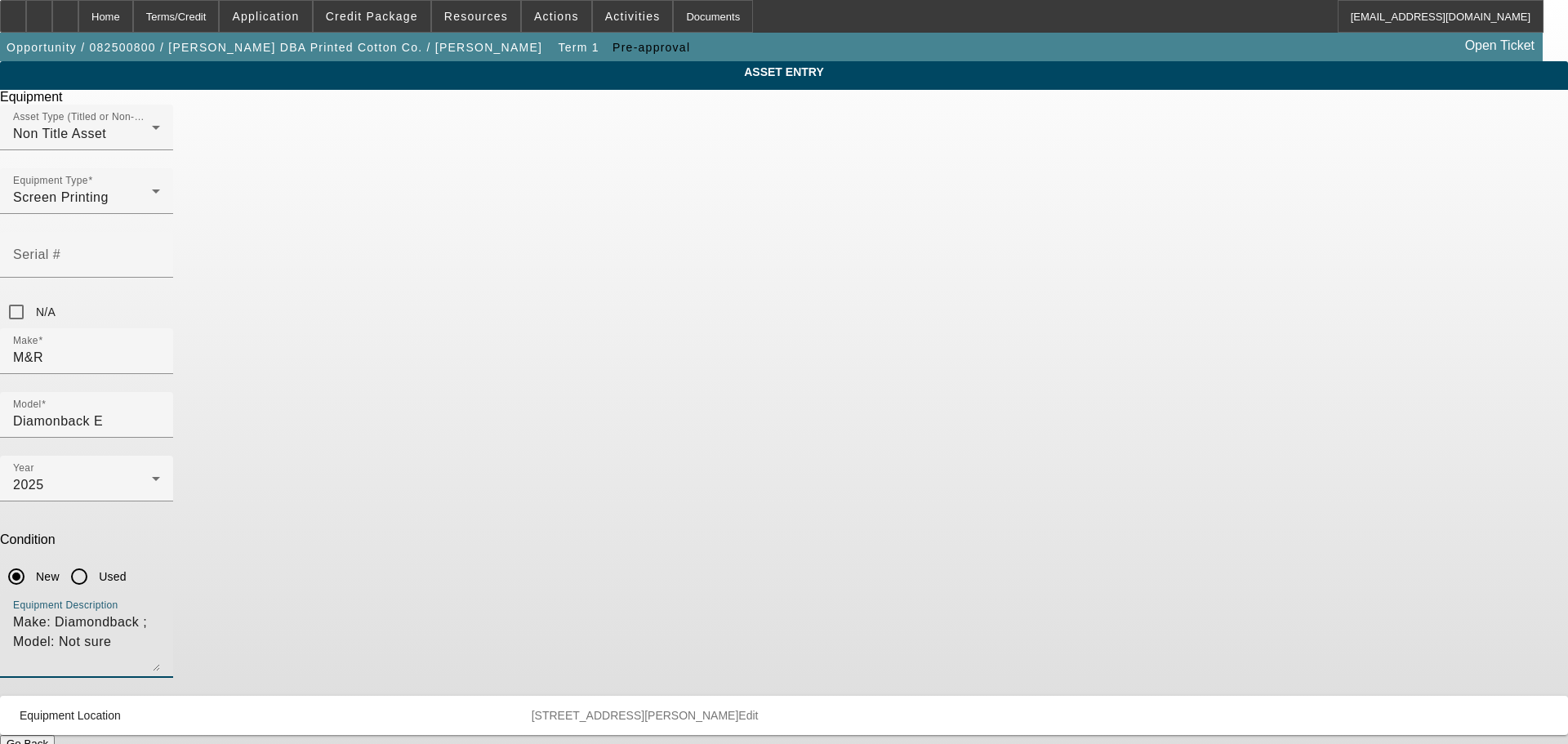
drag, startPoint x: 777, startPoint y: 430, endPoint x: 424, endPoint y: 432, distance: 353.0
click at [424, 432] on div "ASSET ENTRY Delete asset Equipment Asset Type (Titled or Non-Titled) Non Title …" at bounding box center [784, 415] width 1568 height 708
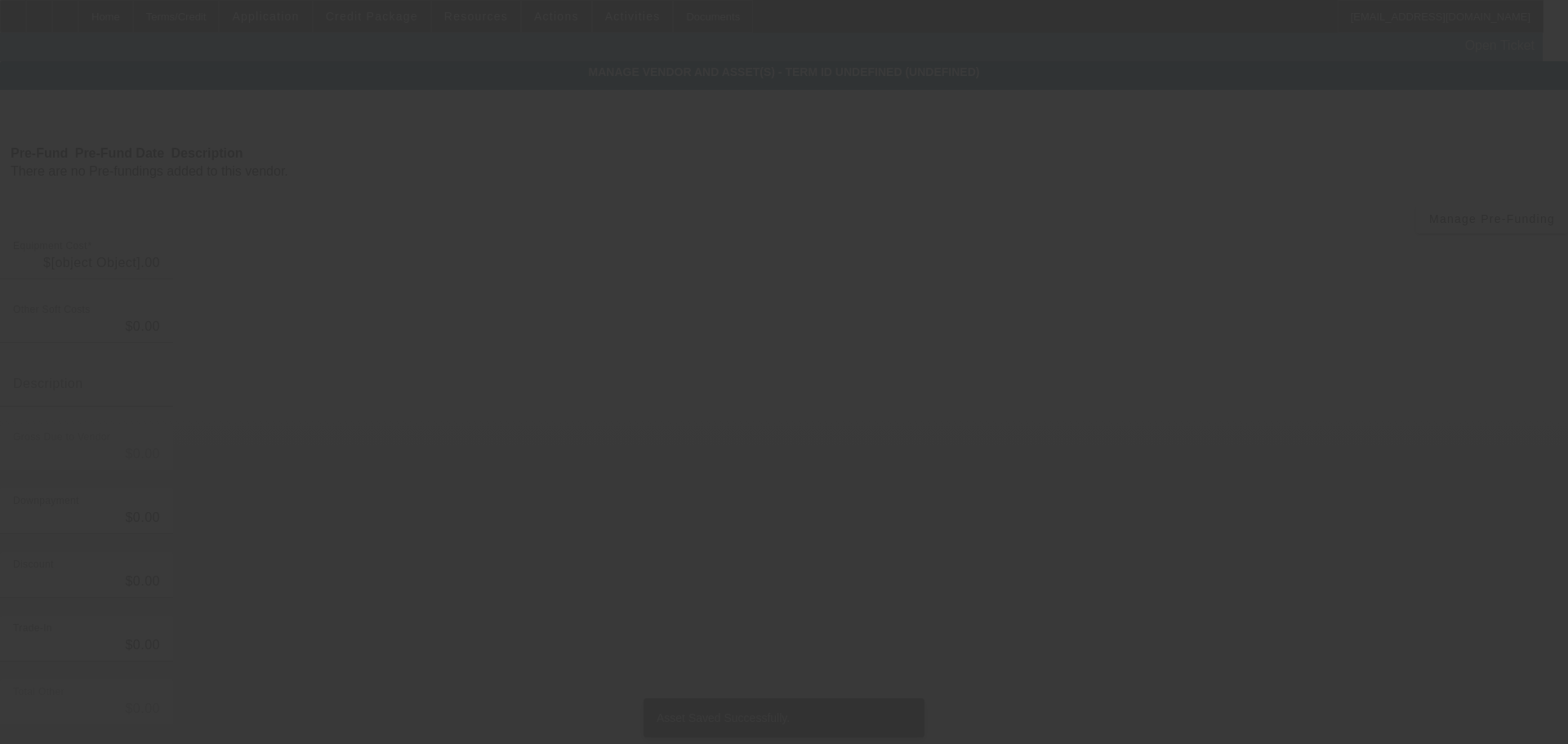
type input "$65,000.00"
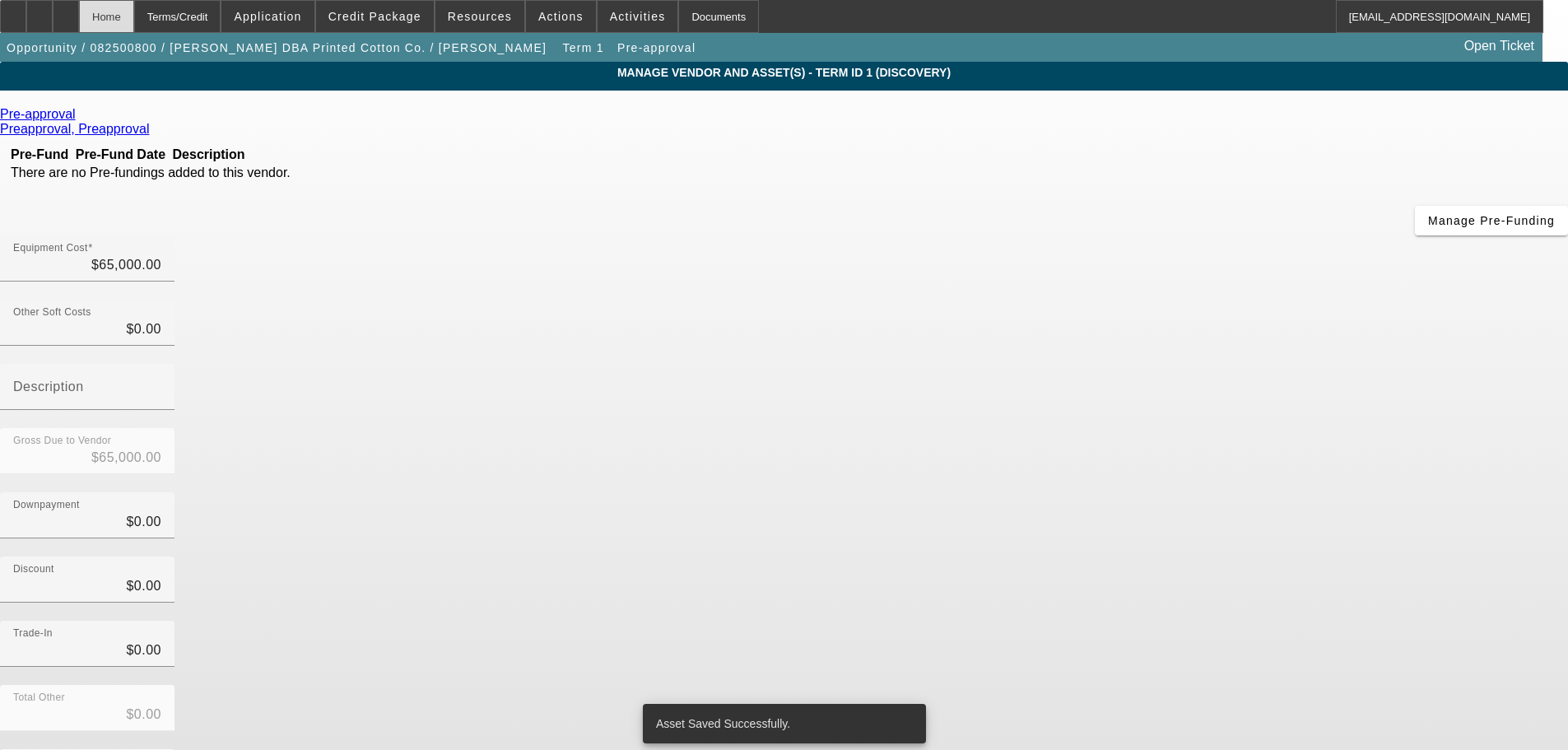
click at [134, 12] on div "Home" at bounding box center [106, 16] width 55 height 33
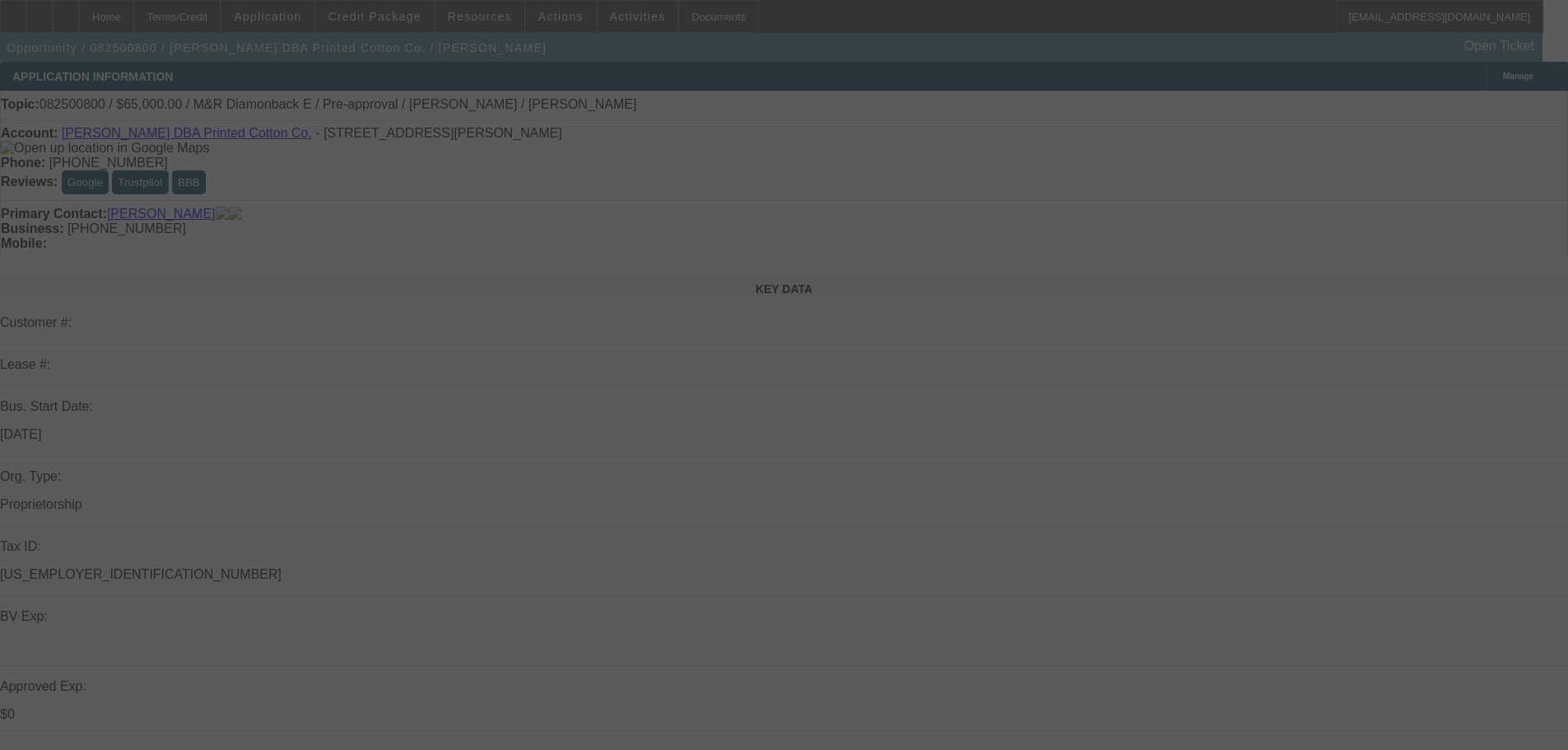
select select "0"
select select "2"
select select "0.1"
select select "4"
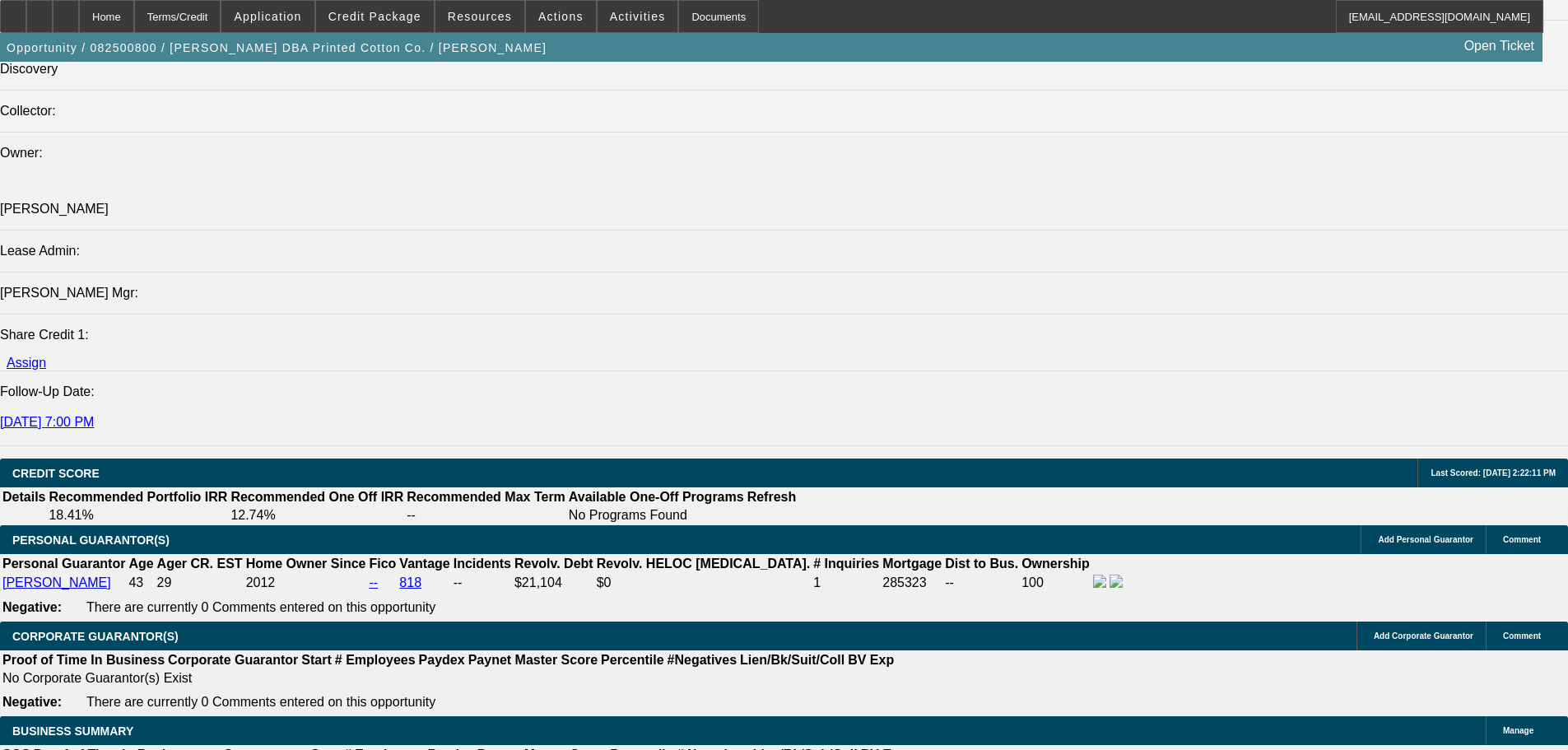
scroll to position [1921, 0]
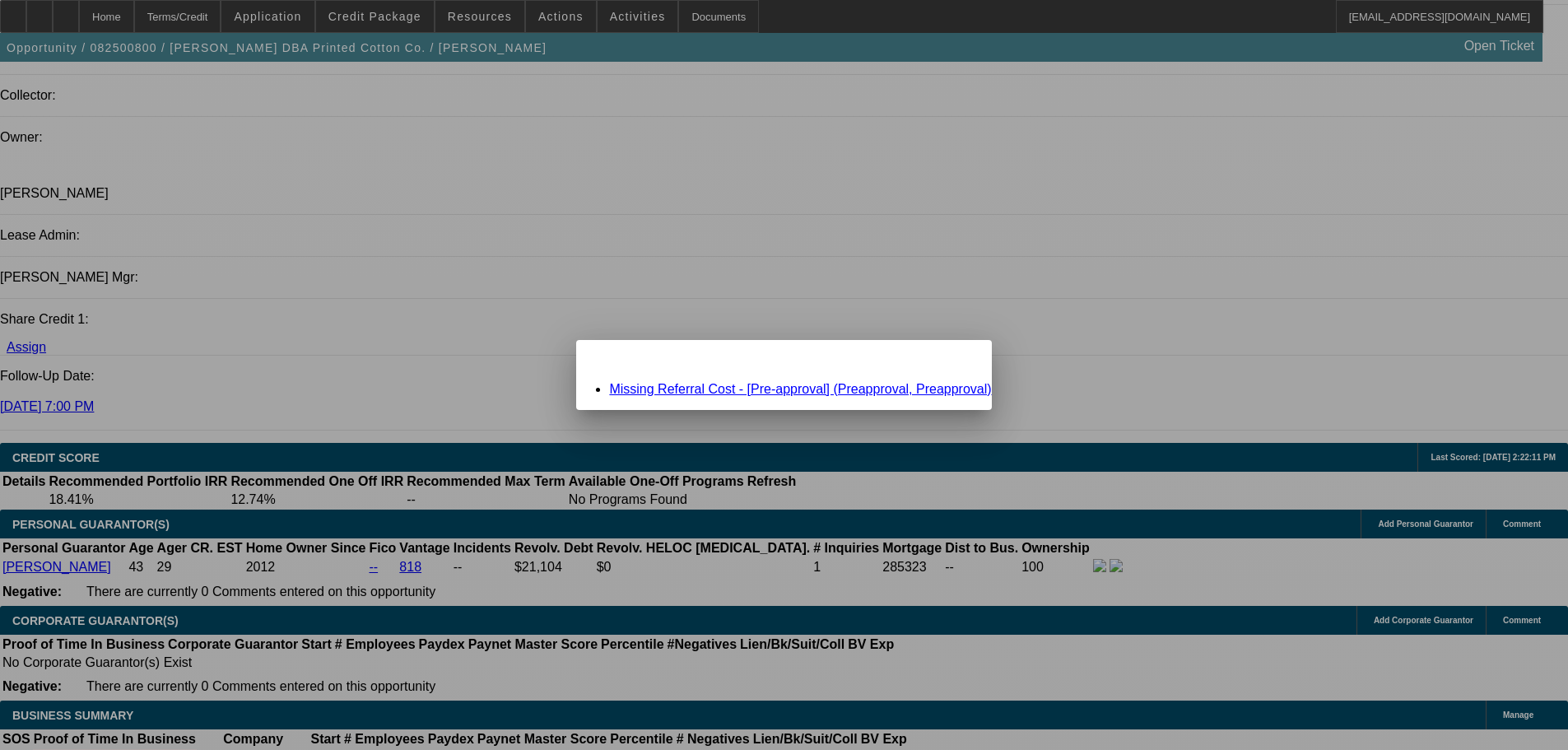
click at [764, 390] on link "Missing Referral Cost - [Pre-approval] (Preapproval, Preapproval)" at bounding box center [799, 389] width 382 height 14
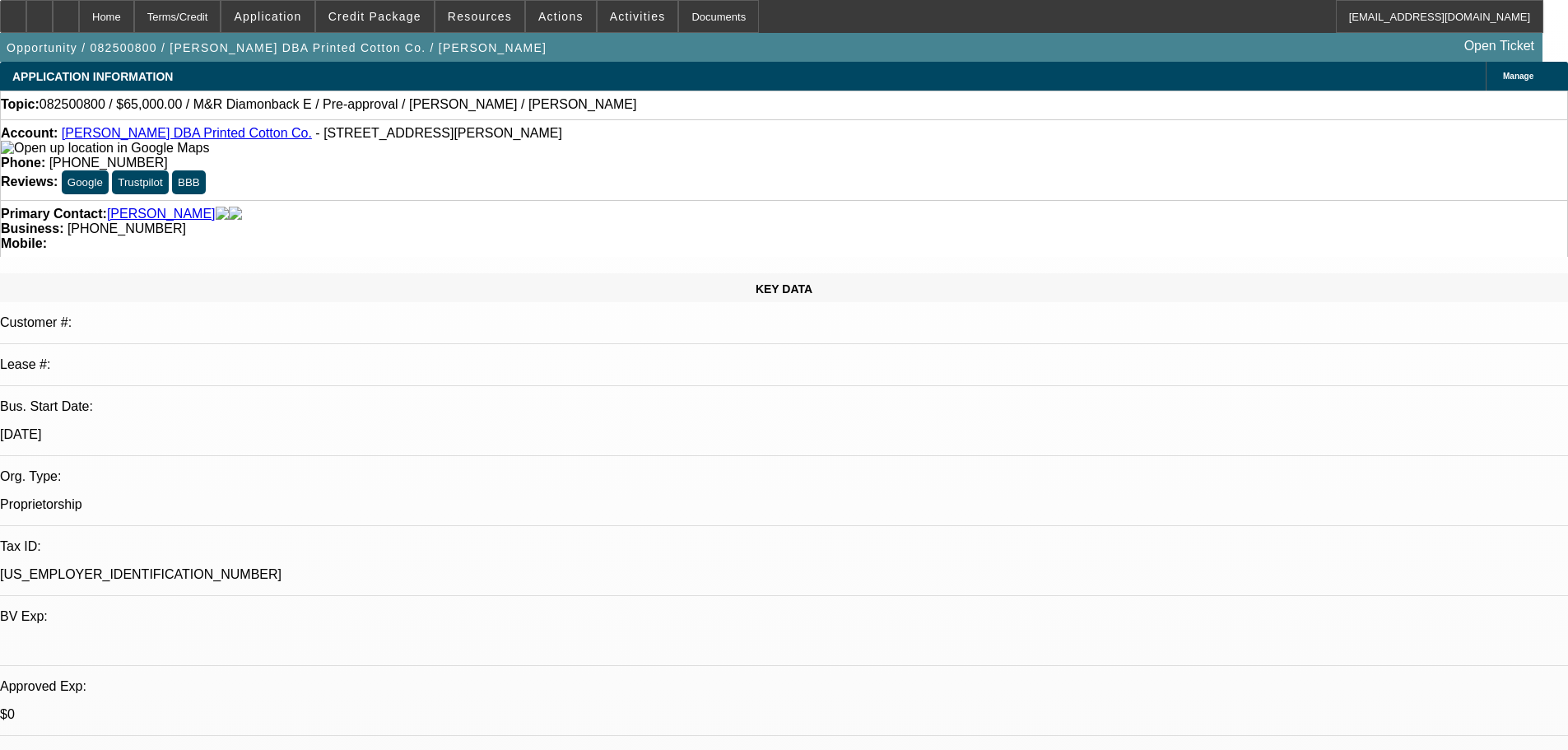
scroll to position [1921, 0]
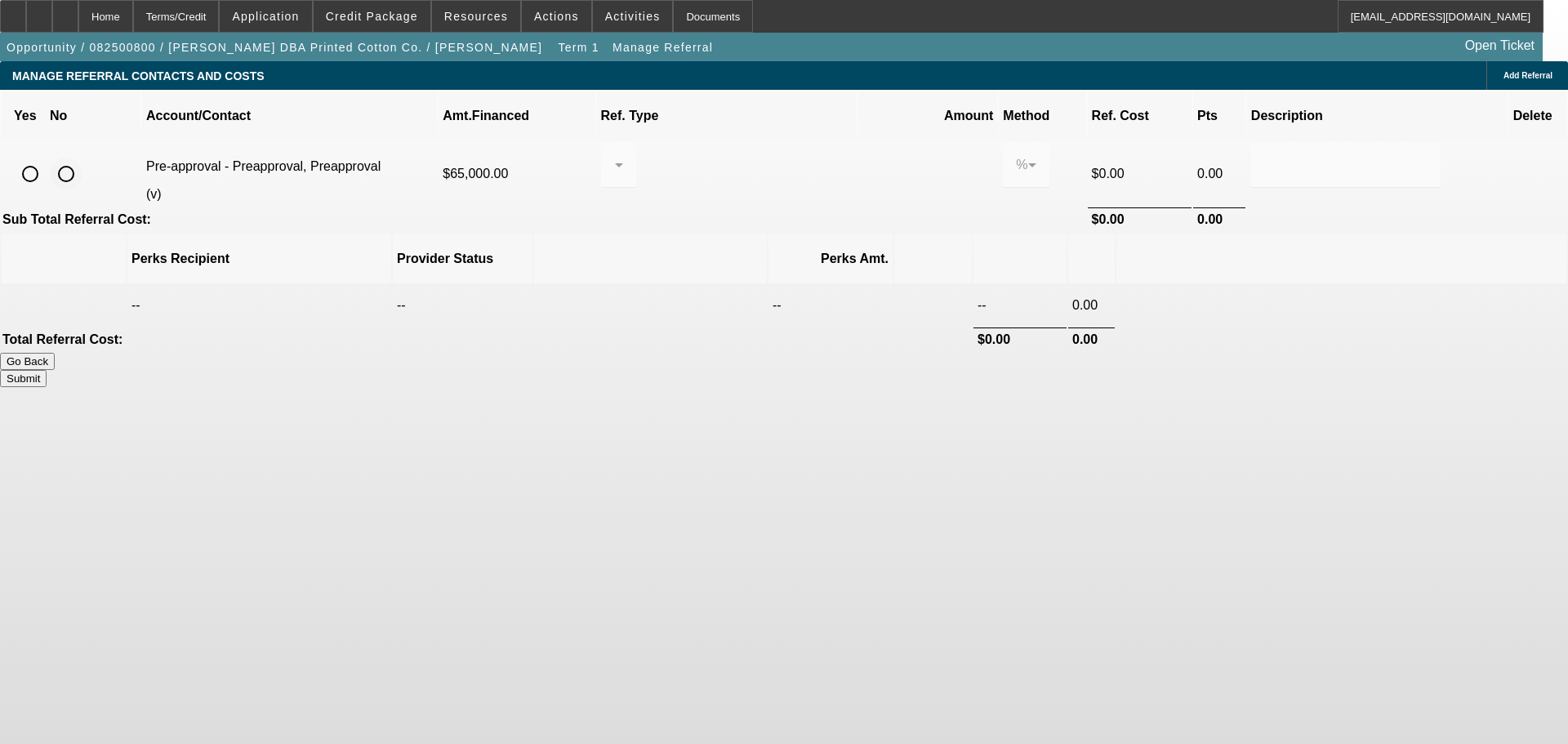
click at [82, 158] on input "radio" at bounding box center [66, 173] width 32 height 32
radio input "true"
click at [46, 370] on button "Submit" at bounding box center [23, 378] width 46 height 17
type input "0.000"
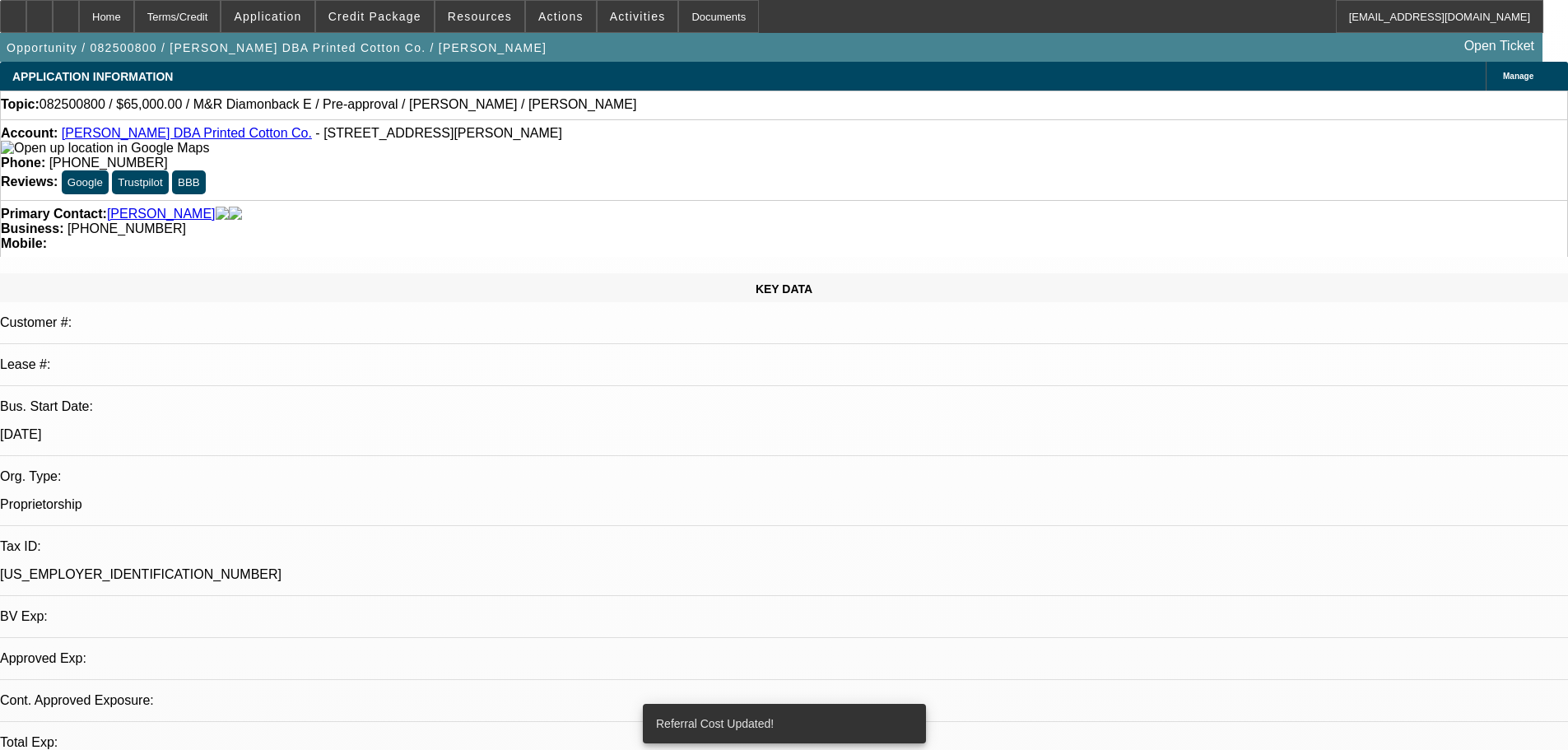
select select "0"
select select "2"
select select "0.1"
select select "4"
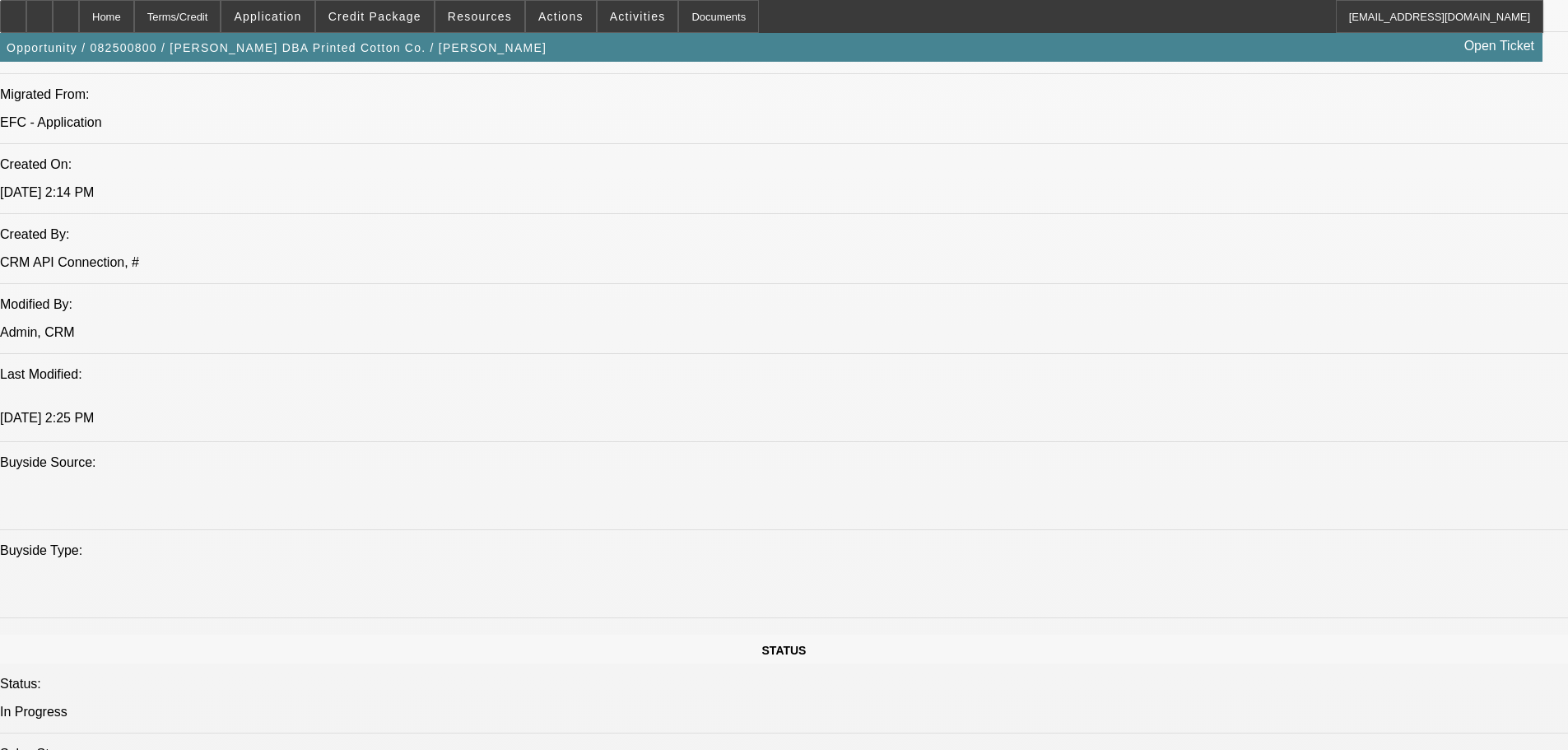
scroll to position [1482, 0]
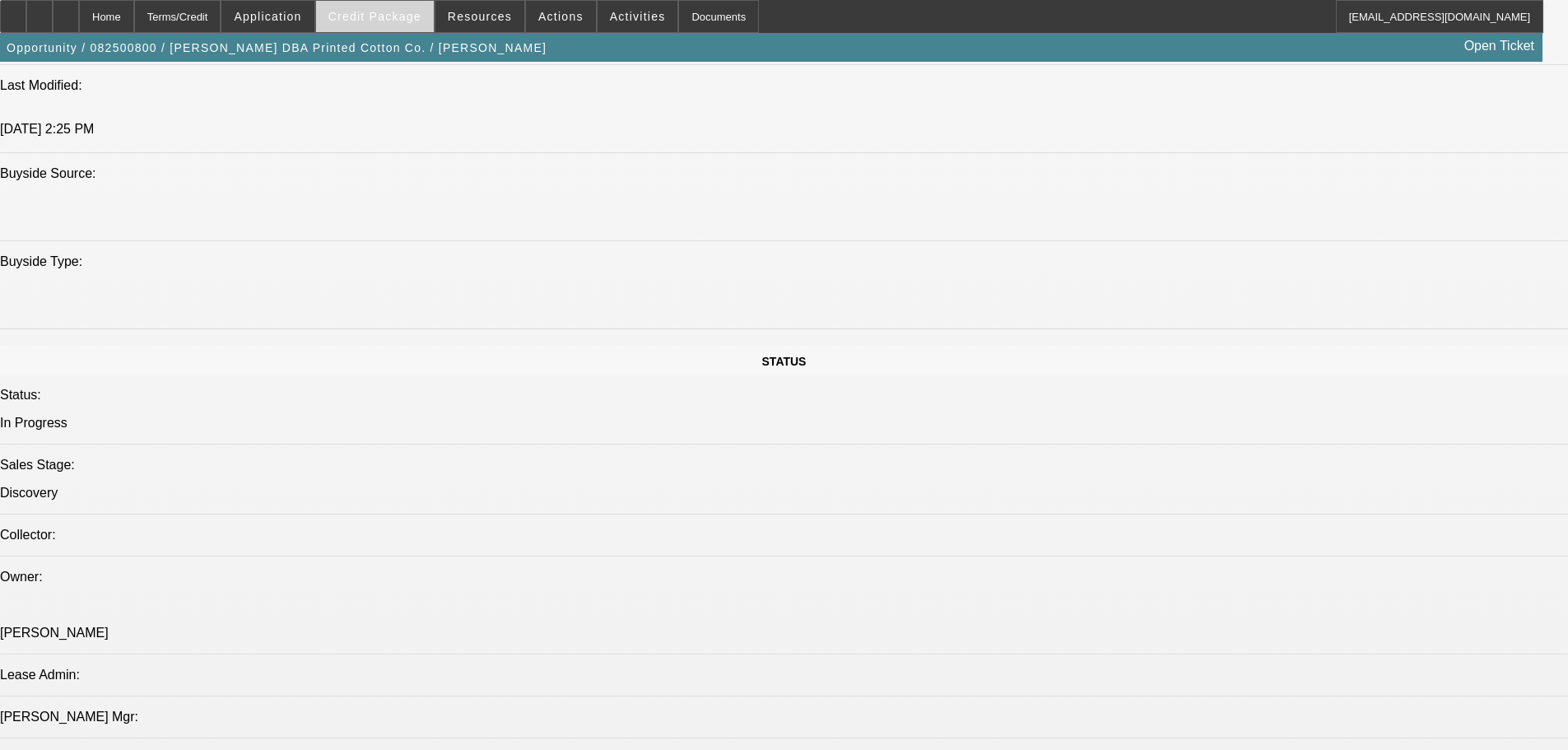
click at [420, 19] on span "Credit Package" at bounding box center [375, 17] width 93 height 13
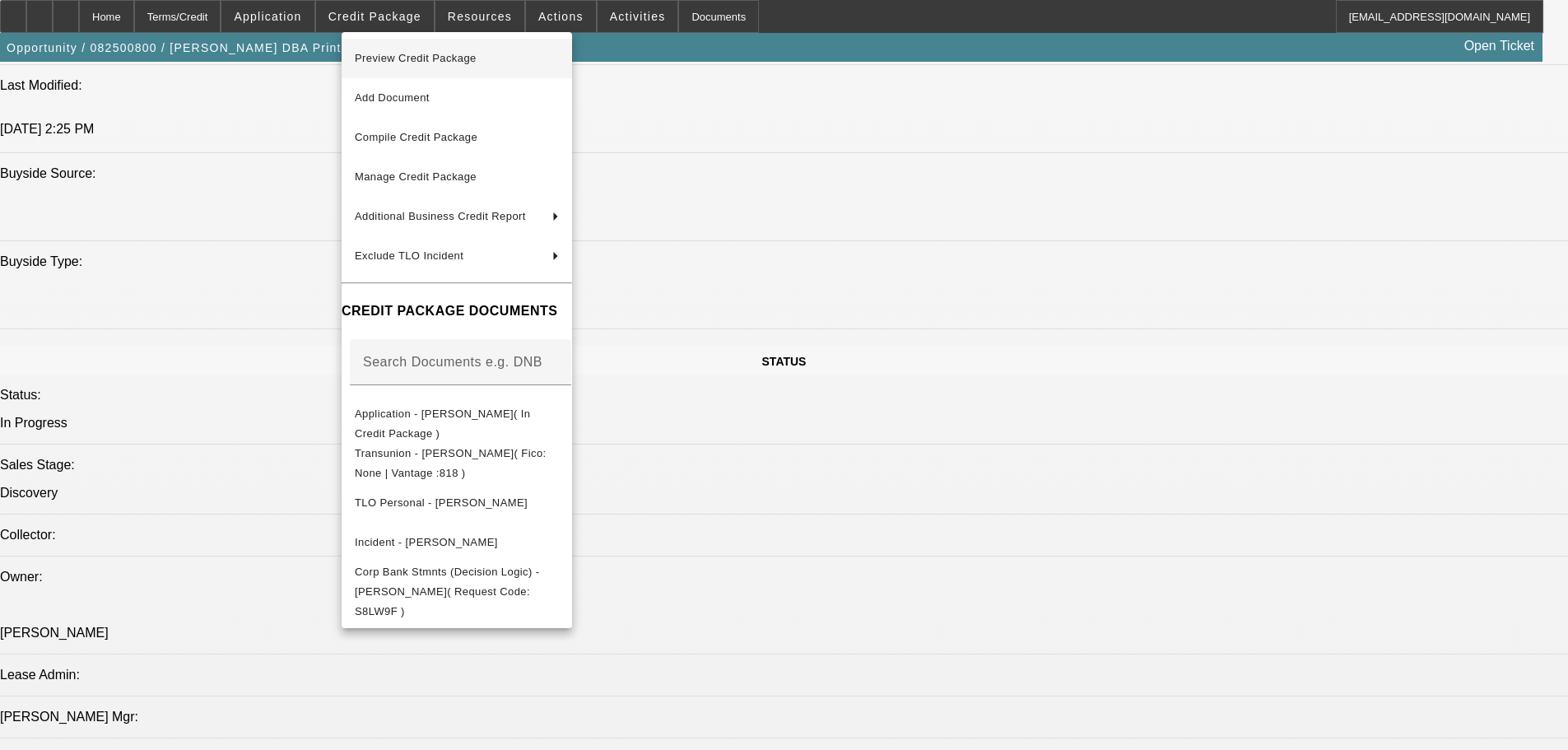
click at [432, 56] on span "Preview Credit Package" at bounding box center [416, 58] width 122 height 13
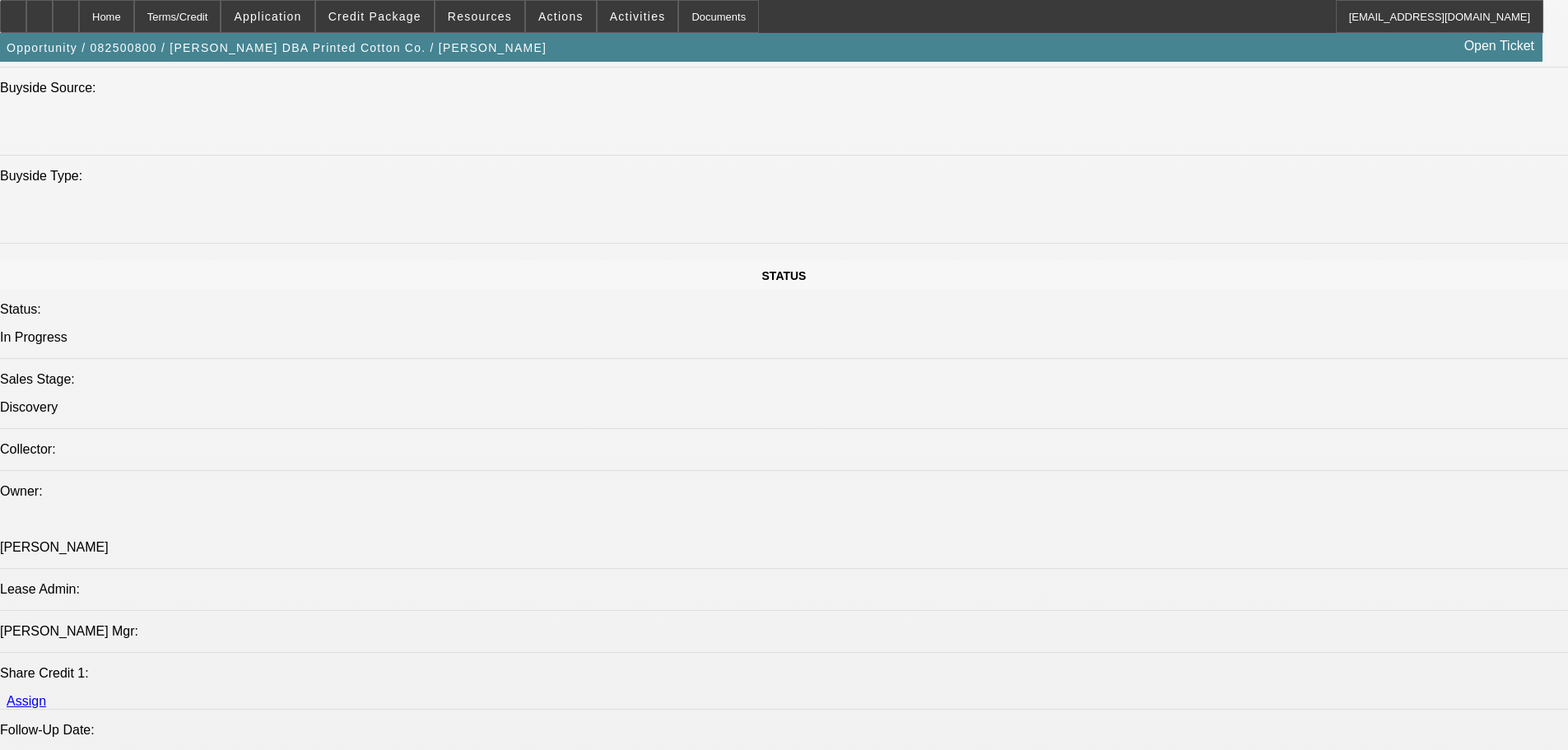
scroll to position [2058, 0]
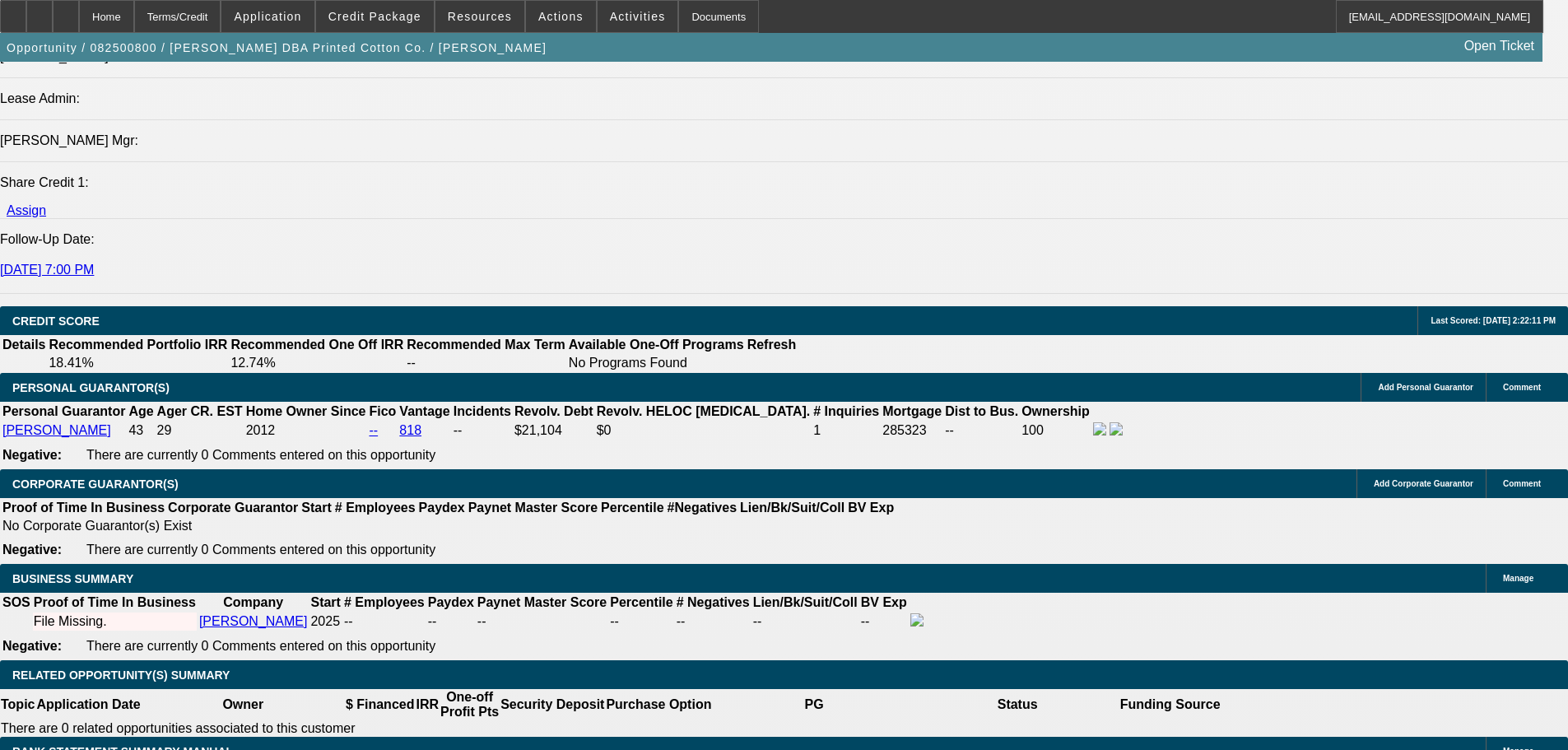
select select "0.1"
type input "$6,500.00"
type input "UNKNOWN"
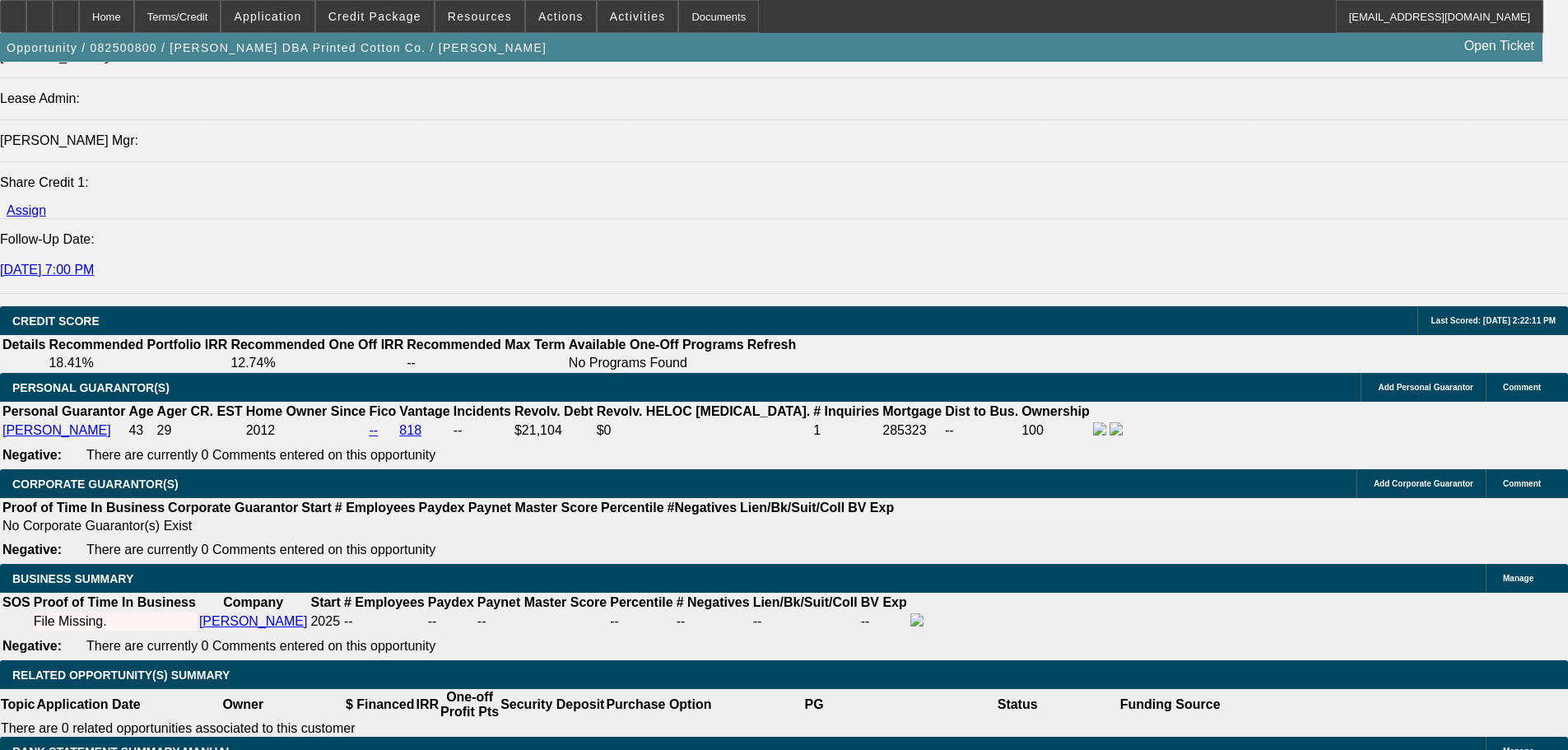
drag, startPoint x: 332, startPoint y: 486, endPoint x: 380, endPoint y: 486, distance: 48.0
type input "60"
type input "1"
type input "$1,999.96"
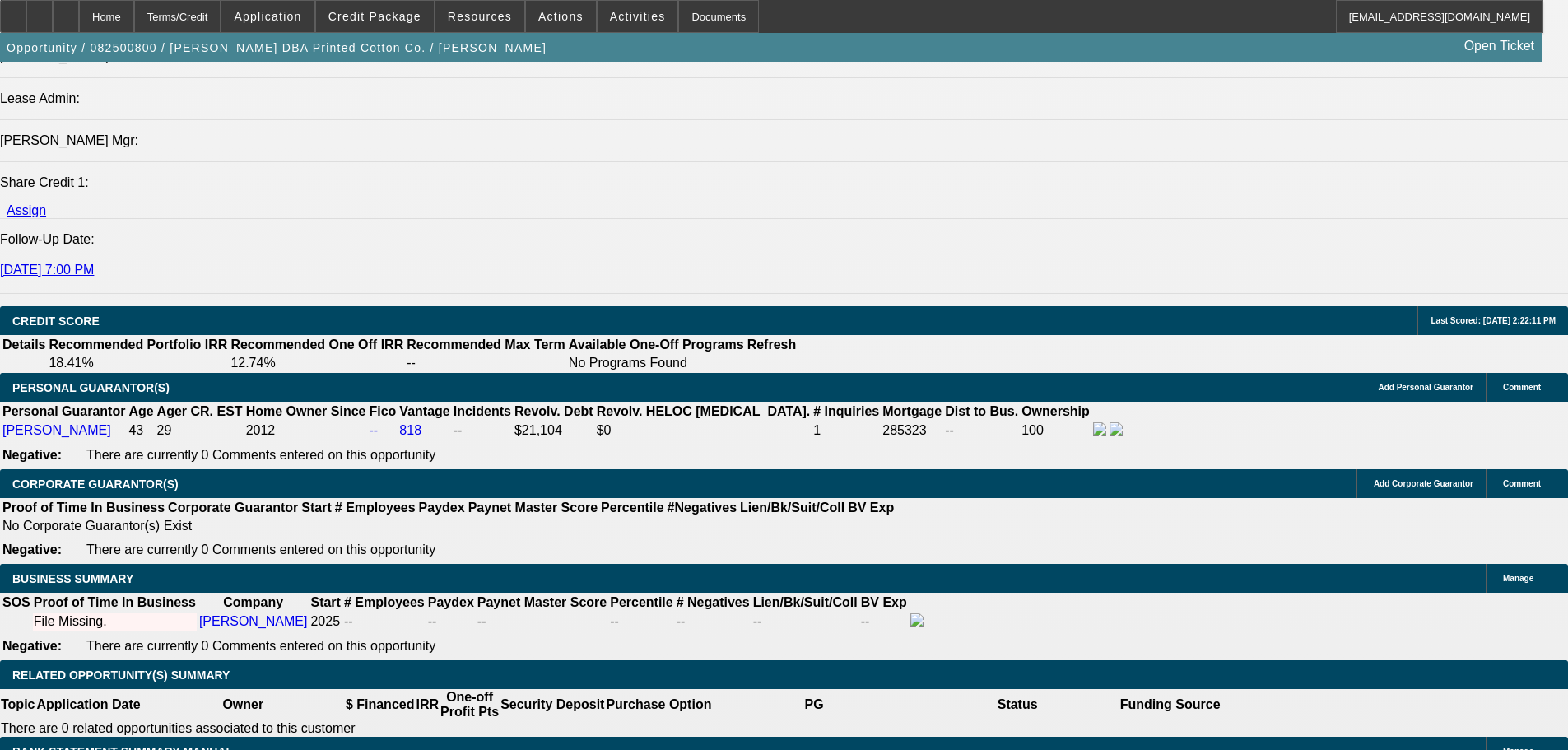
type input "$999.98"
type input "13"
type input "$2,662.10"
type input "$1,331.05"
type input "13.9"
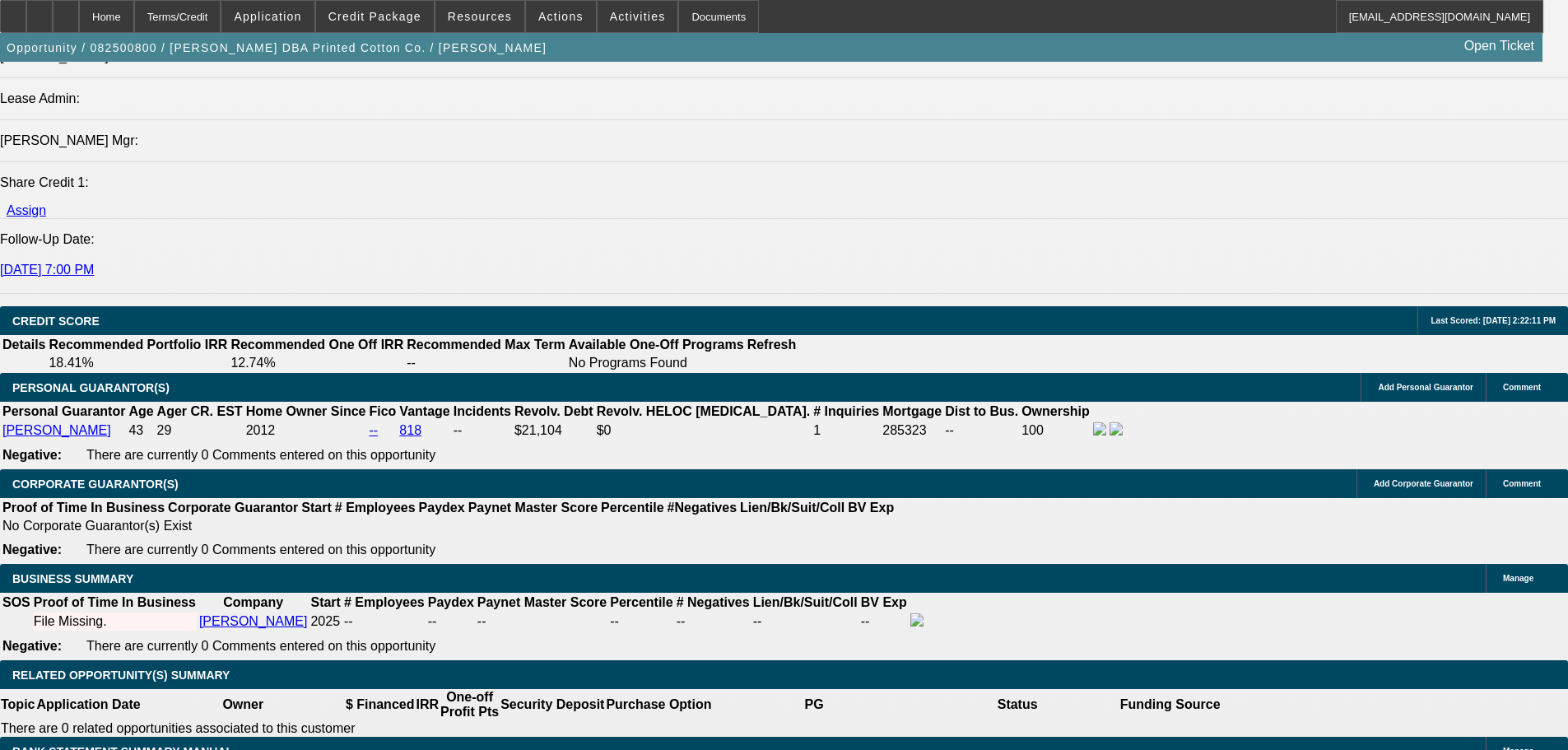
type input "$2,716.32"
type input "$1,358.16"
type input "13.9"
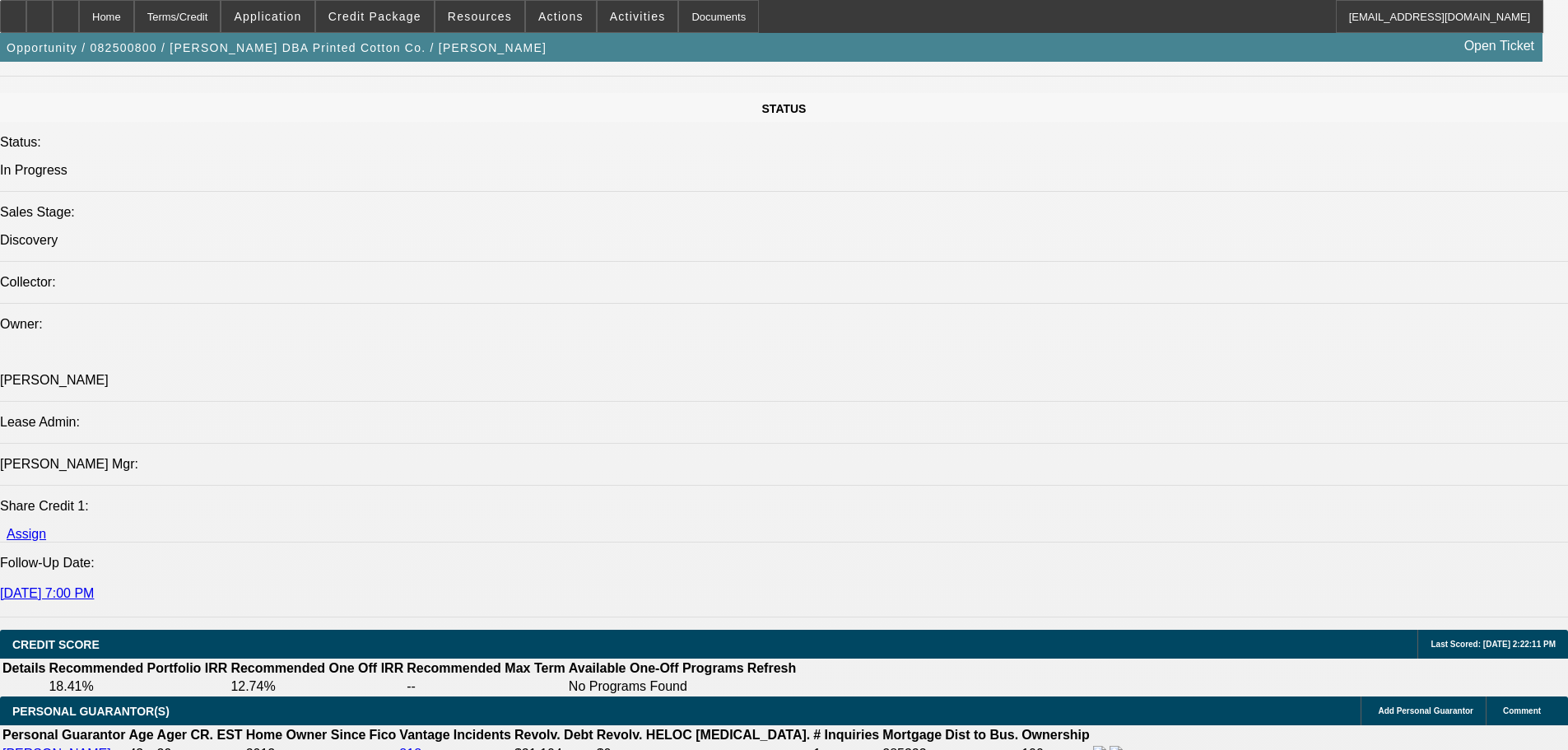
scroll to position [1728, 0]
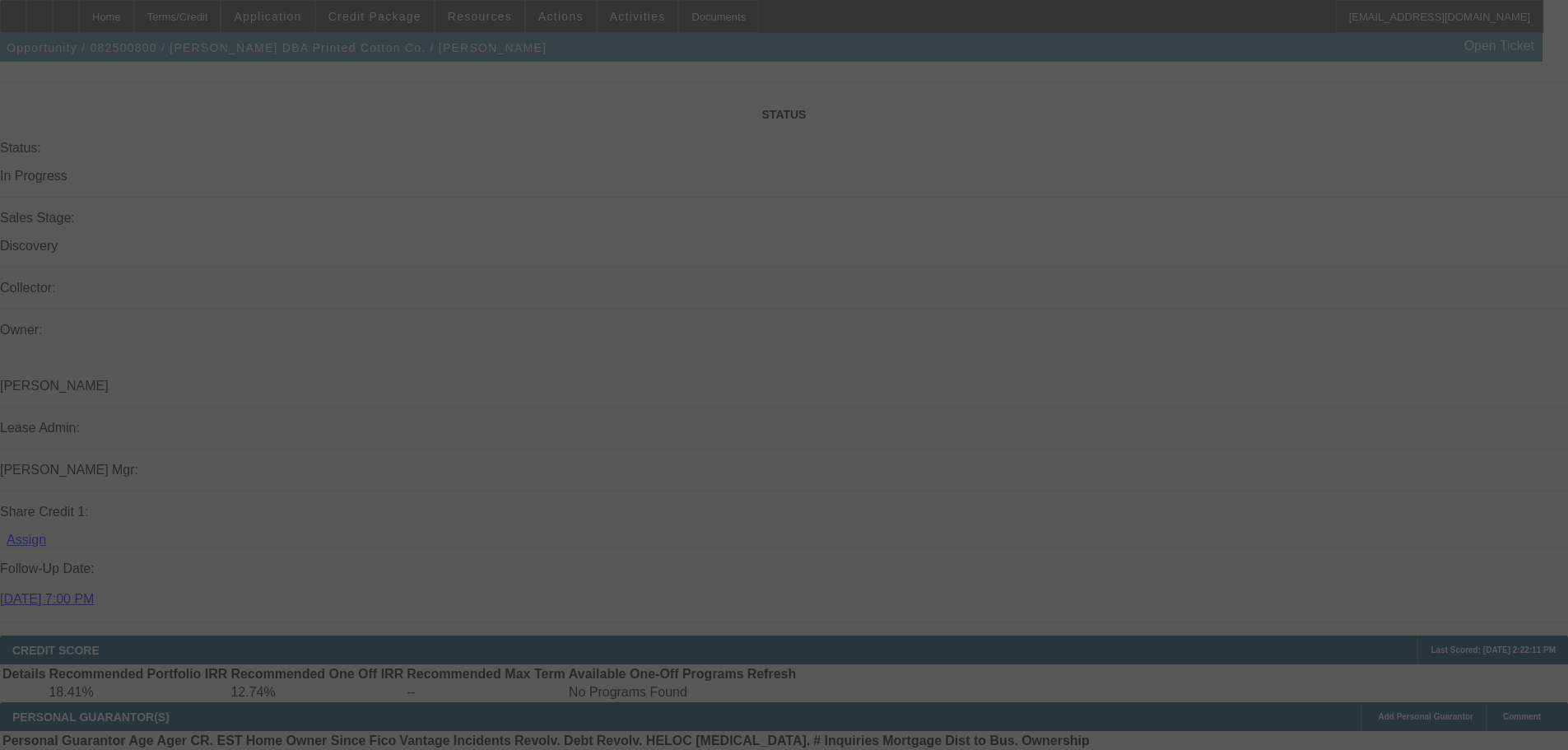
select select "0.1"
select select "2"
select select "0.1"
select select "4"
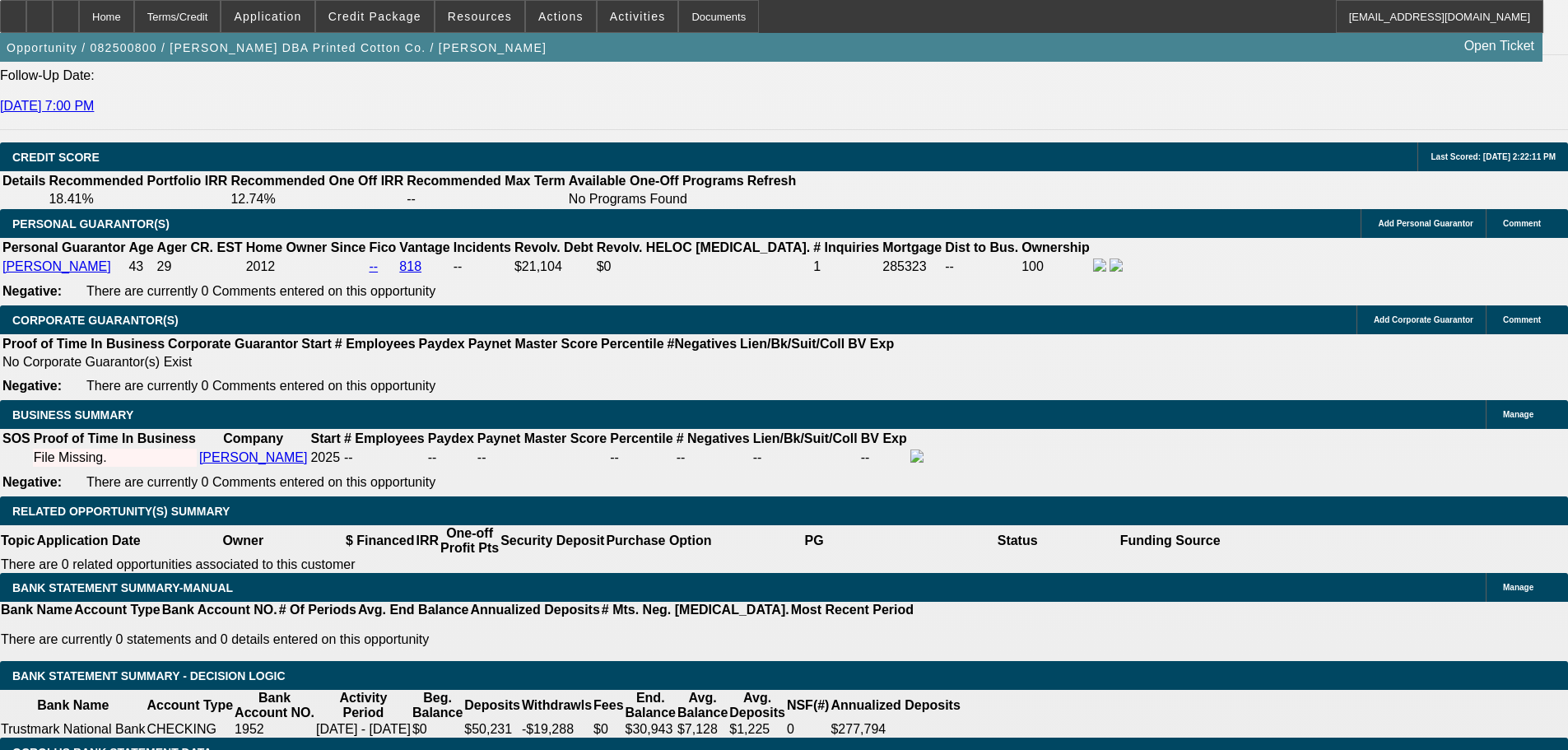
scroll to position [2222, 0]
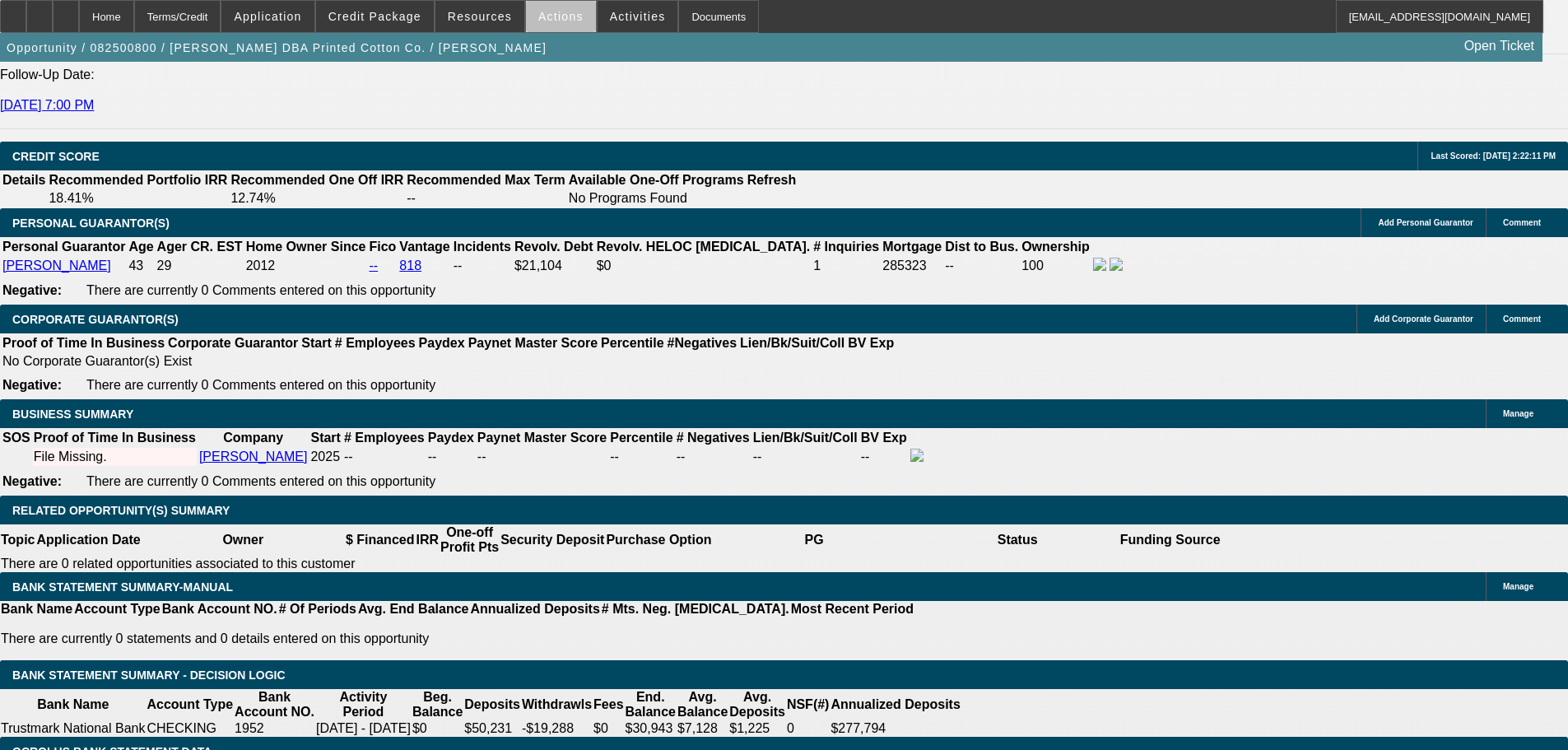
click at [568, 26] on span at bounding box center [561, 16] width 70 height 39
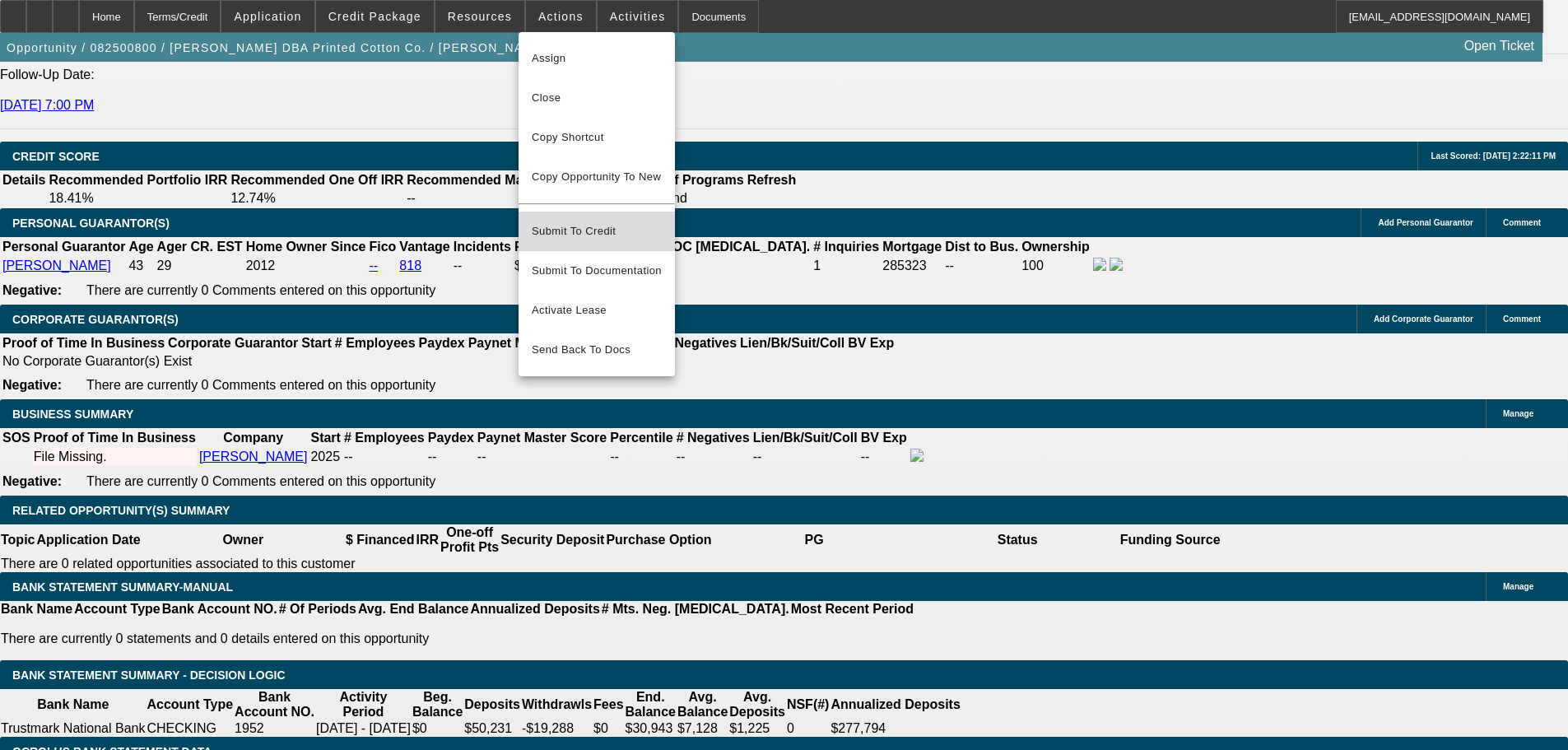
click at [606, 222] on span "Submit To Credit" at bounding box center [597, 232] width 130 height 20
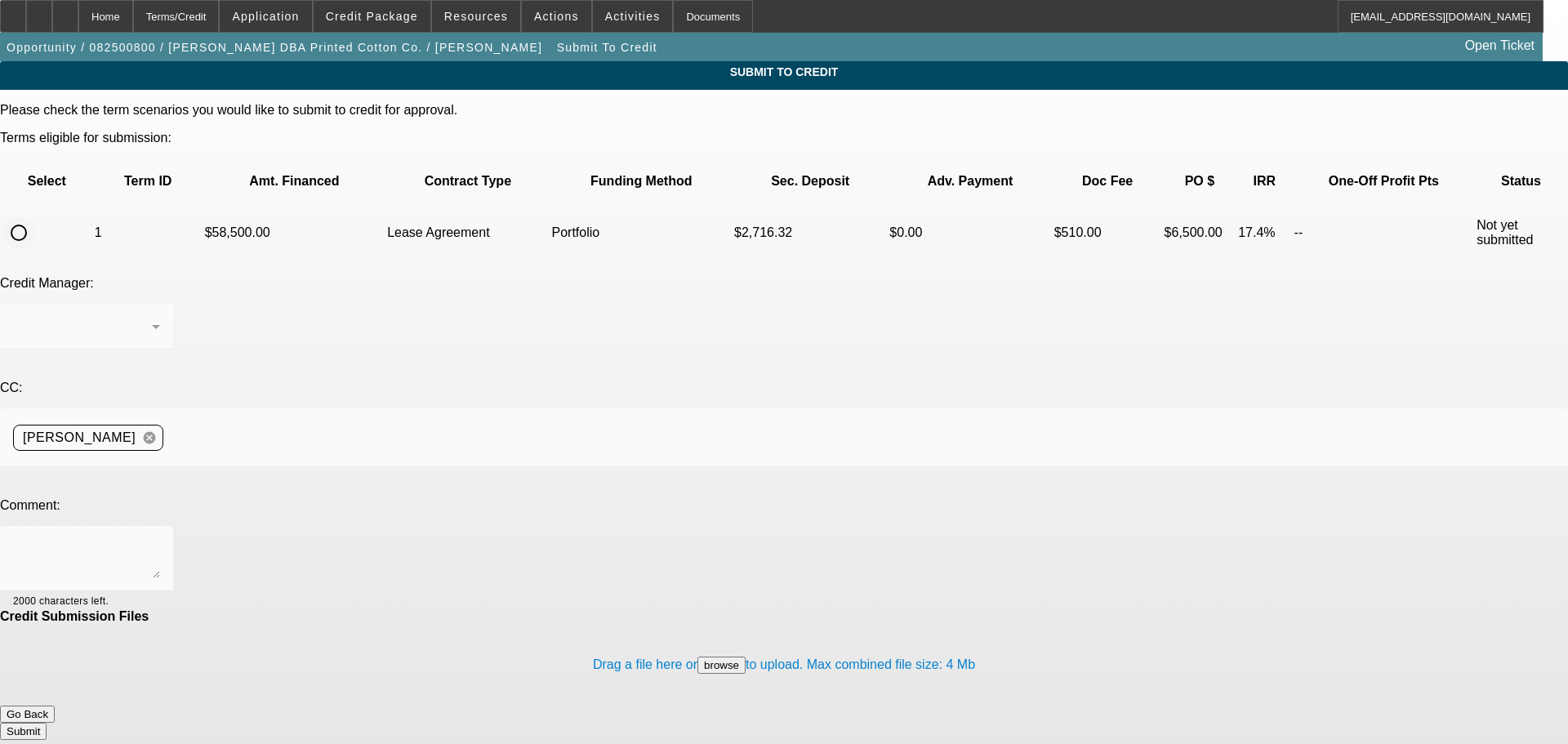
click at [35, 216] on input "radio" at bounding box center [18, 232] width 32 height 32
radio input "true"
click at [160, 539] on textarea at bounding box center [86, 558] width 147 height 39
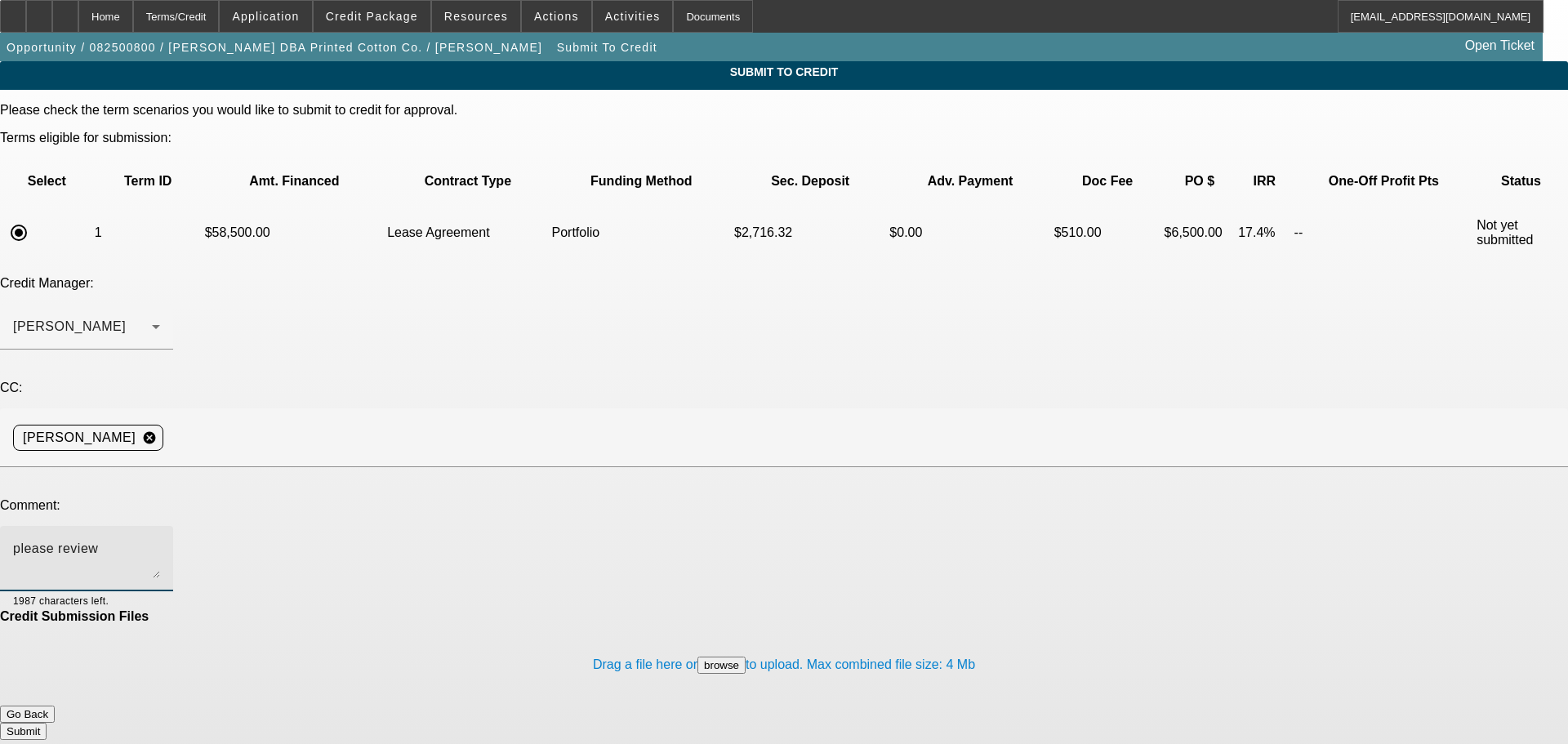
type textarea "please review"
click at [46, 722] on button "Submit" at bounding box center [23, 731] width 46 height 17
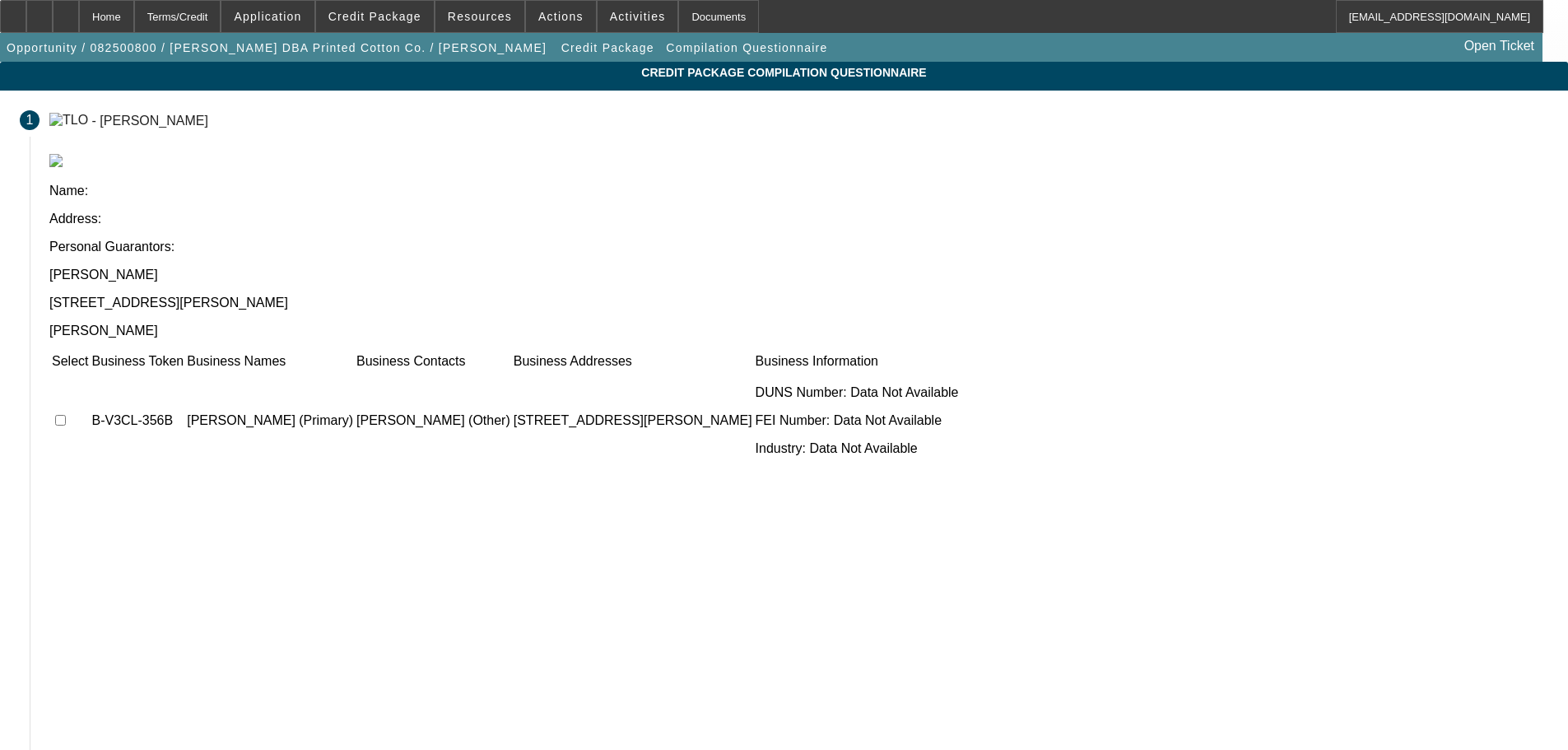
click at [66, 415] on input "checkbox" at bounding box center [60, 420] width 11 height 11
checkbox input "true"
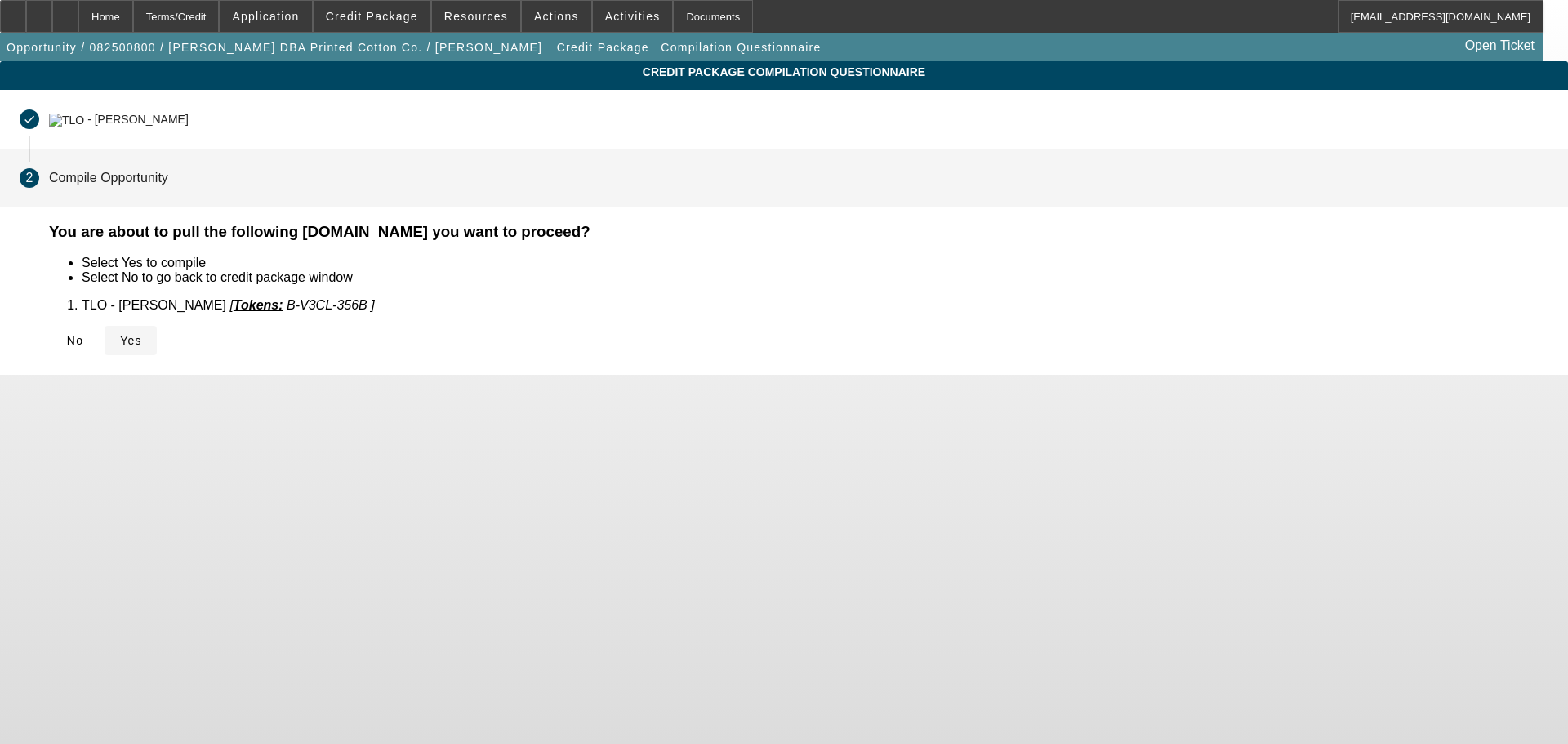
click at [142, 334] on span "Yes" at bounding box center [131, 341] width 22 height 13
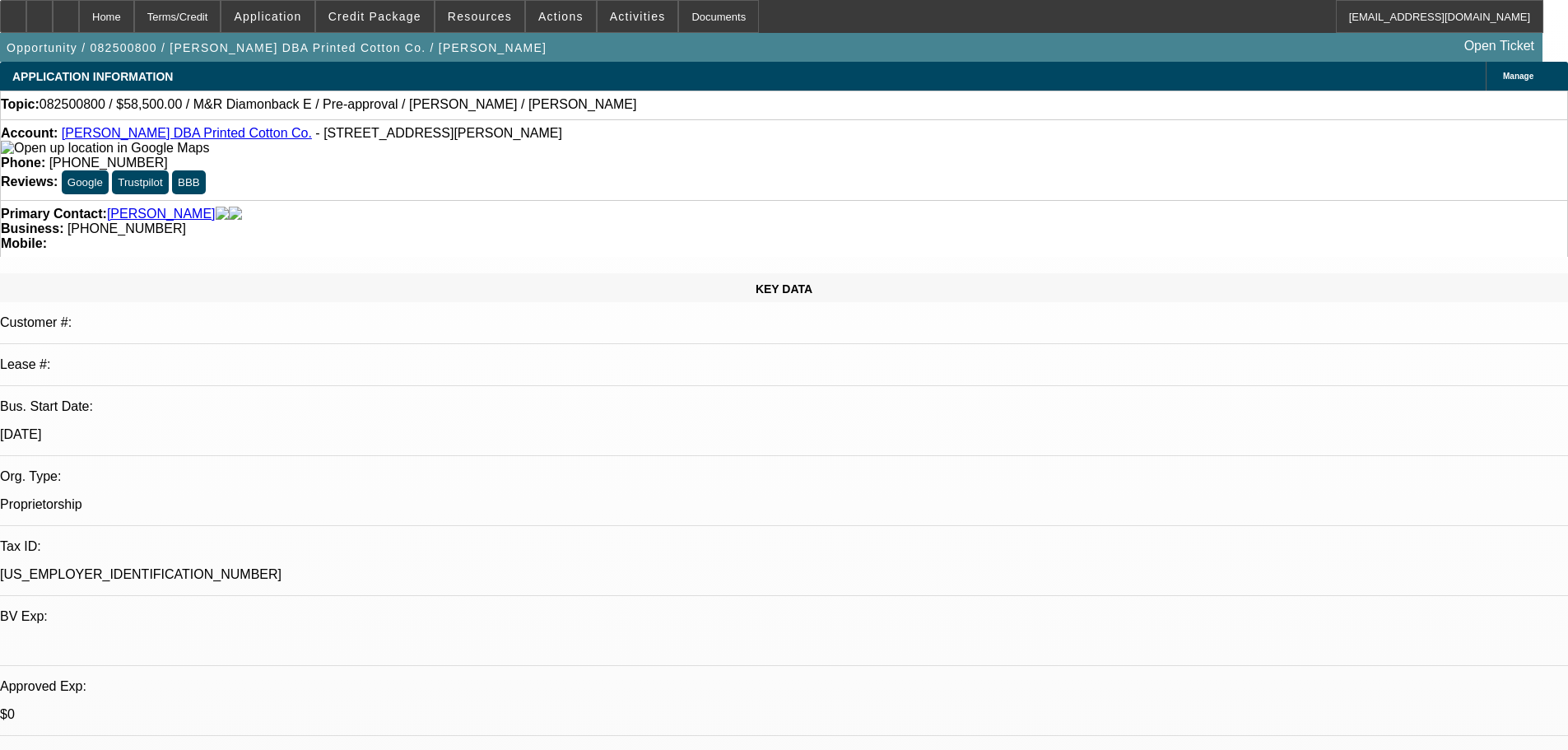
select select "0.1"
select select "2"
select select "0.1"
select select "4"
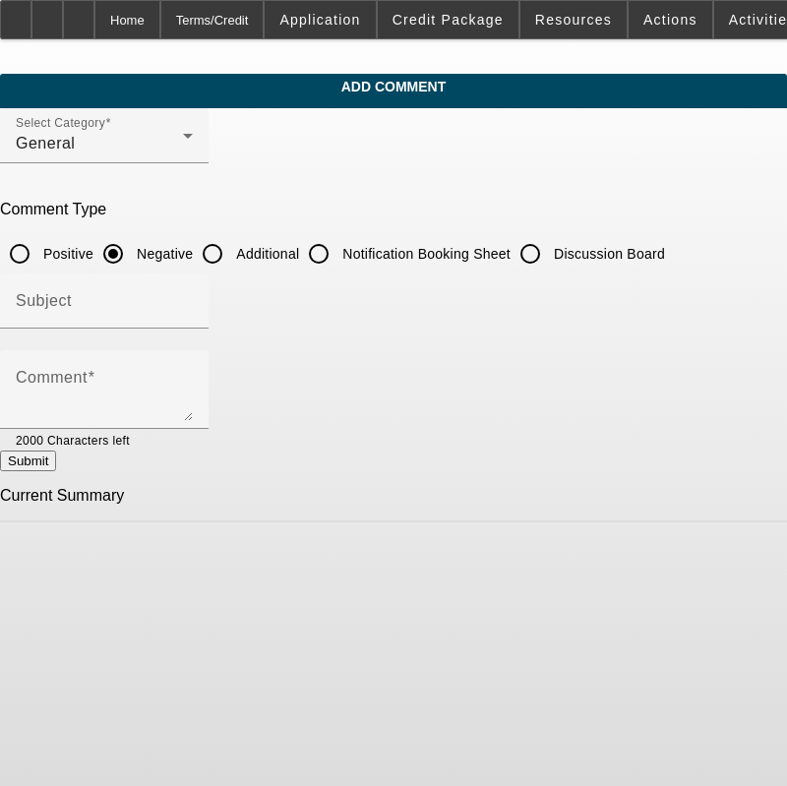
click at [232, 256] on input "Additional" at bounding box center [212, 253] width 39 height 39
radio input "true"
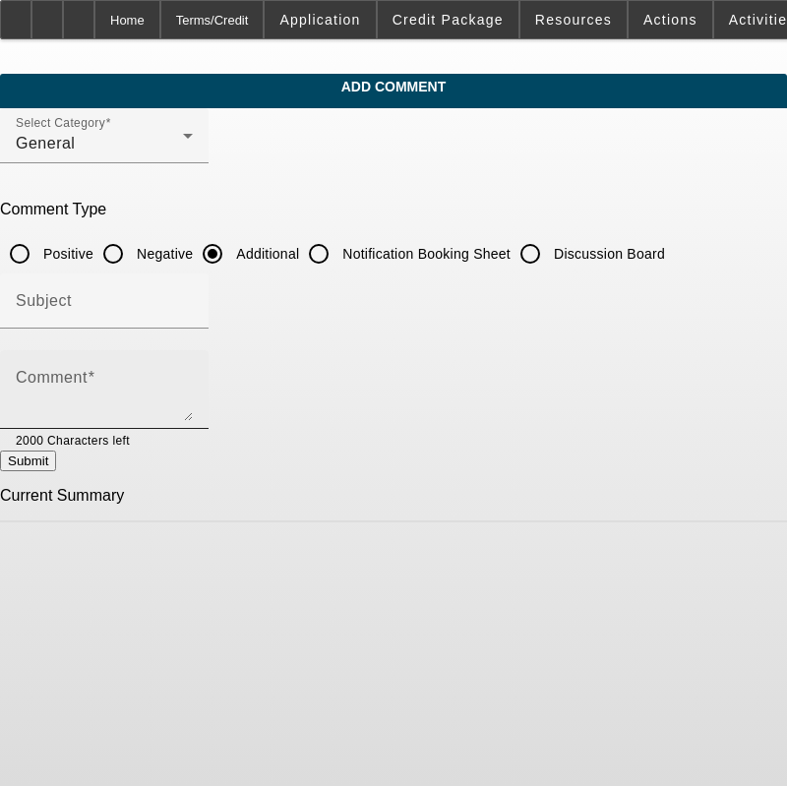
click at [193, 362] on div "Comment" at bounding box center [104, 389] width 177 height 79
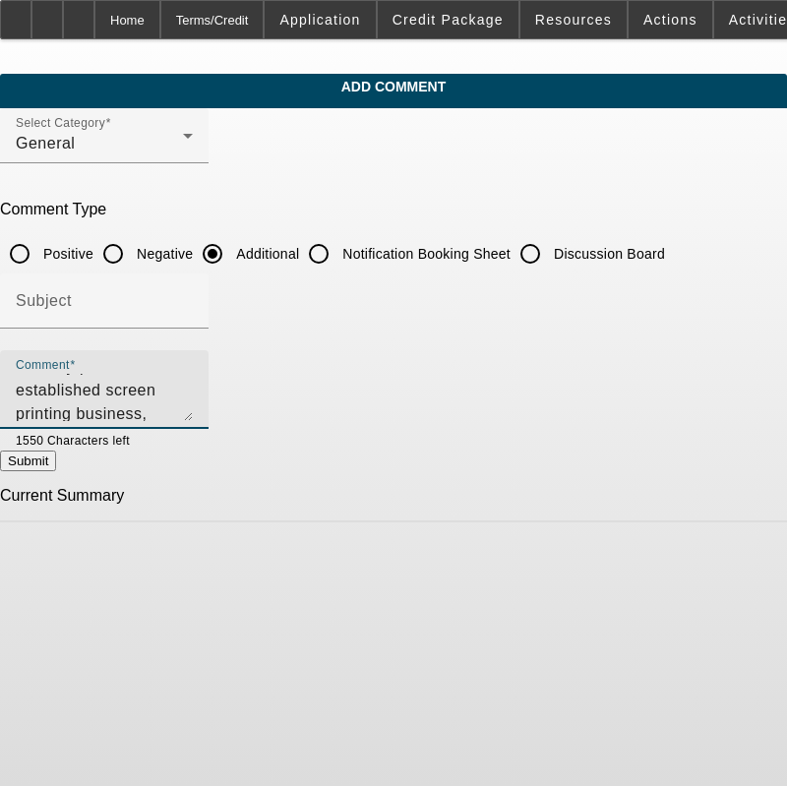
scroll to position [66, 0]
click at [193, 381] on textarea "Evelyn Creel recently purchased an established screen printing business, Printe…" at bounding box center [104, 397] width 177 height 47
click at [193, 409] on textarea "Evelyn Creel recently purchased an established screen printing business, Printe…" at bounding box center [104, 397] width 177 height 47
type textarea "Evelyn Creel recently purchased an established screen printing business, Printe…"
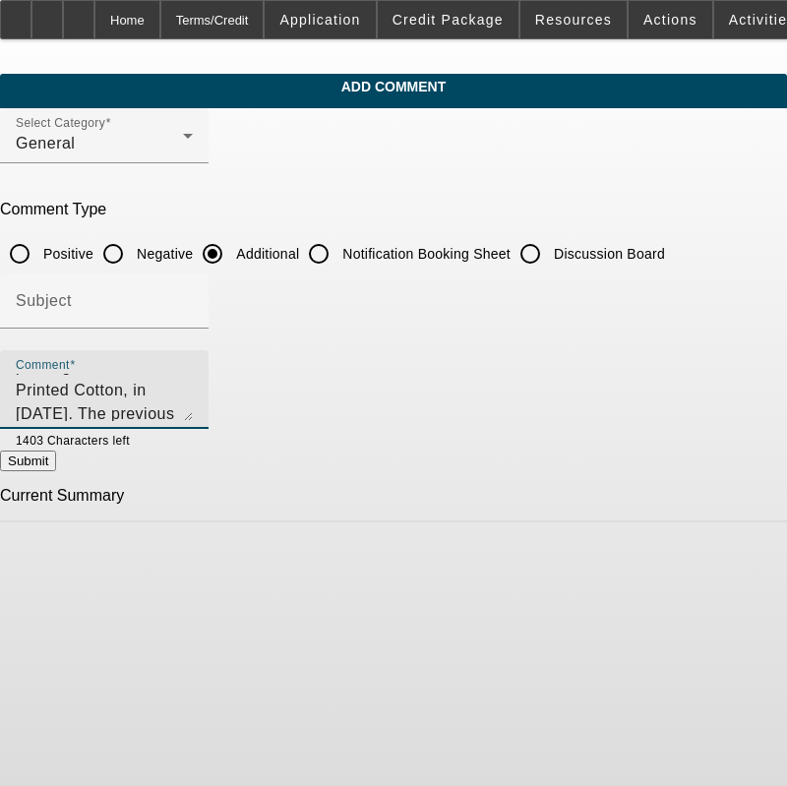
click at [56, 459] on button "Submit" at bounding box center [28, 461] width 56 height 21
radio input "true"
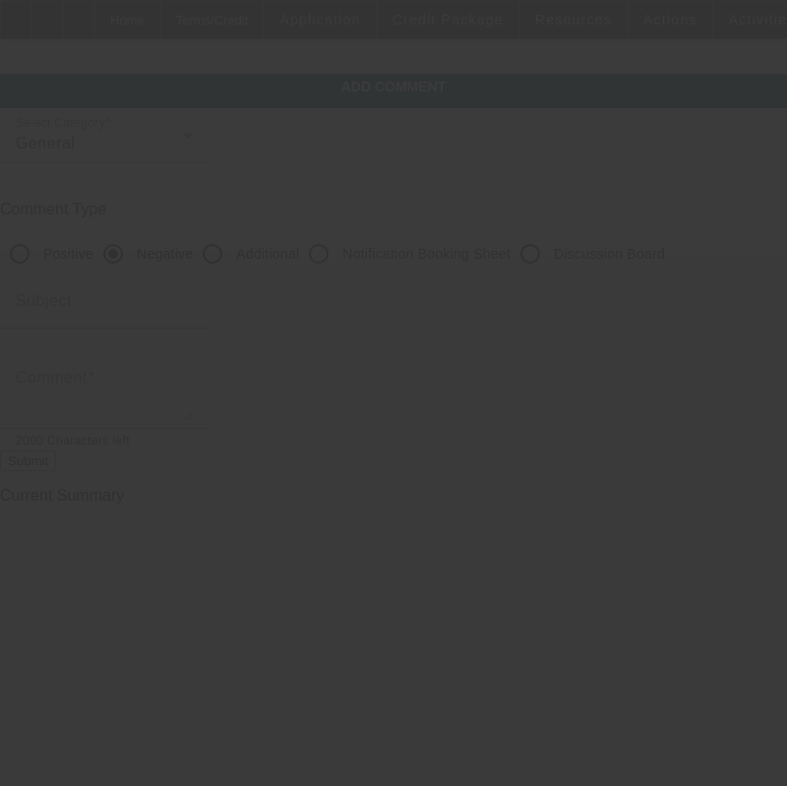
scroll to position [0, 0]
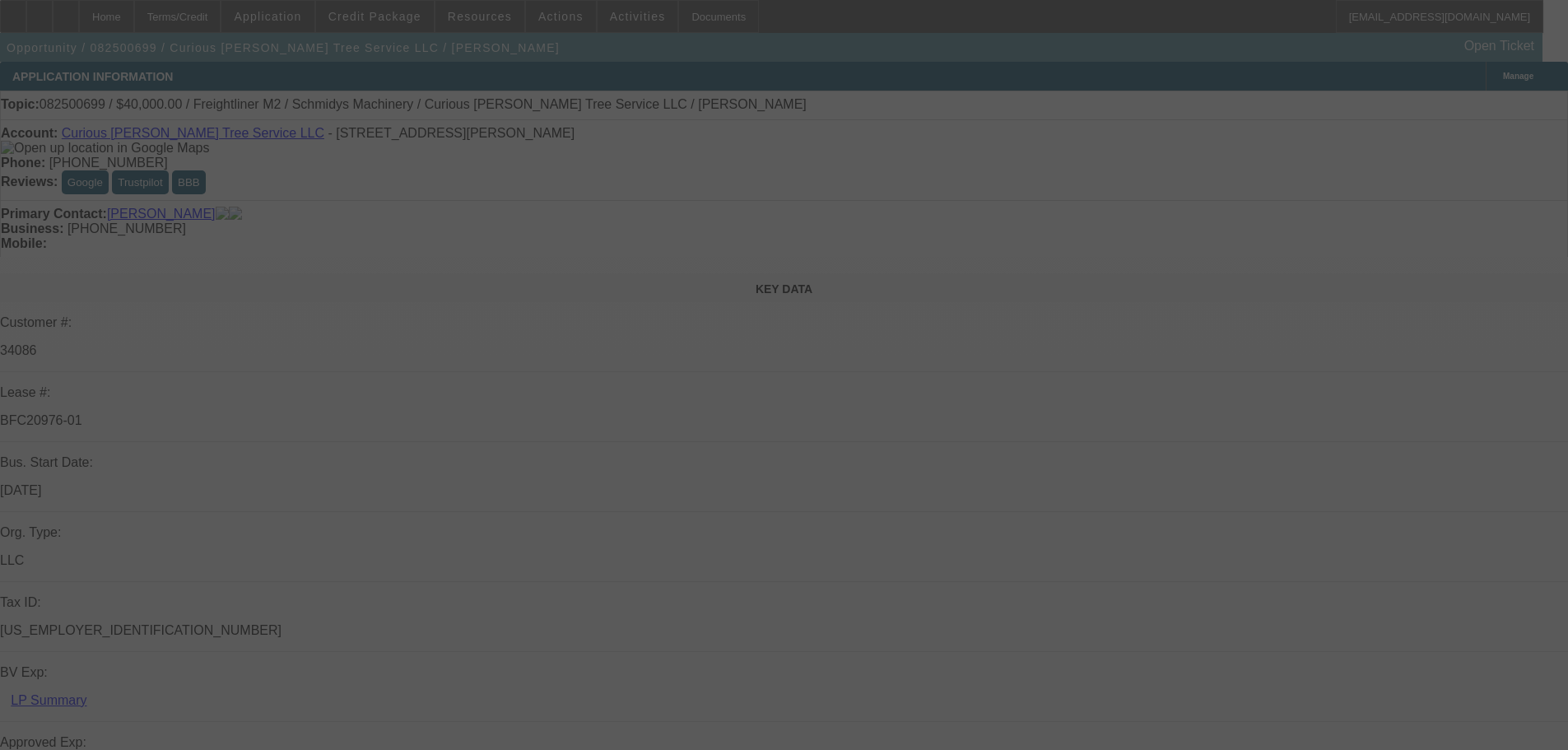
click at [1495, 112] on div at bounding box center [784, 375] width 1568 height 750
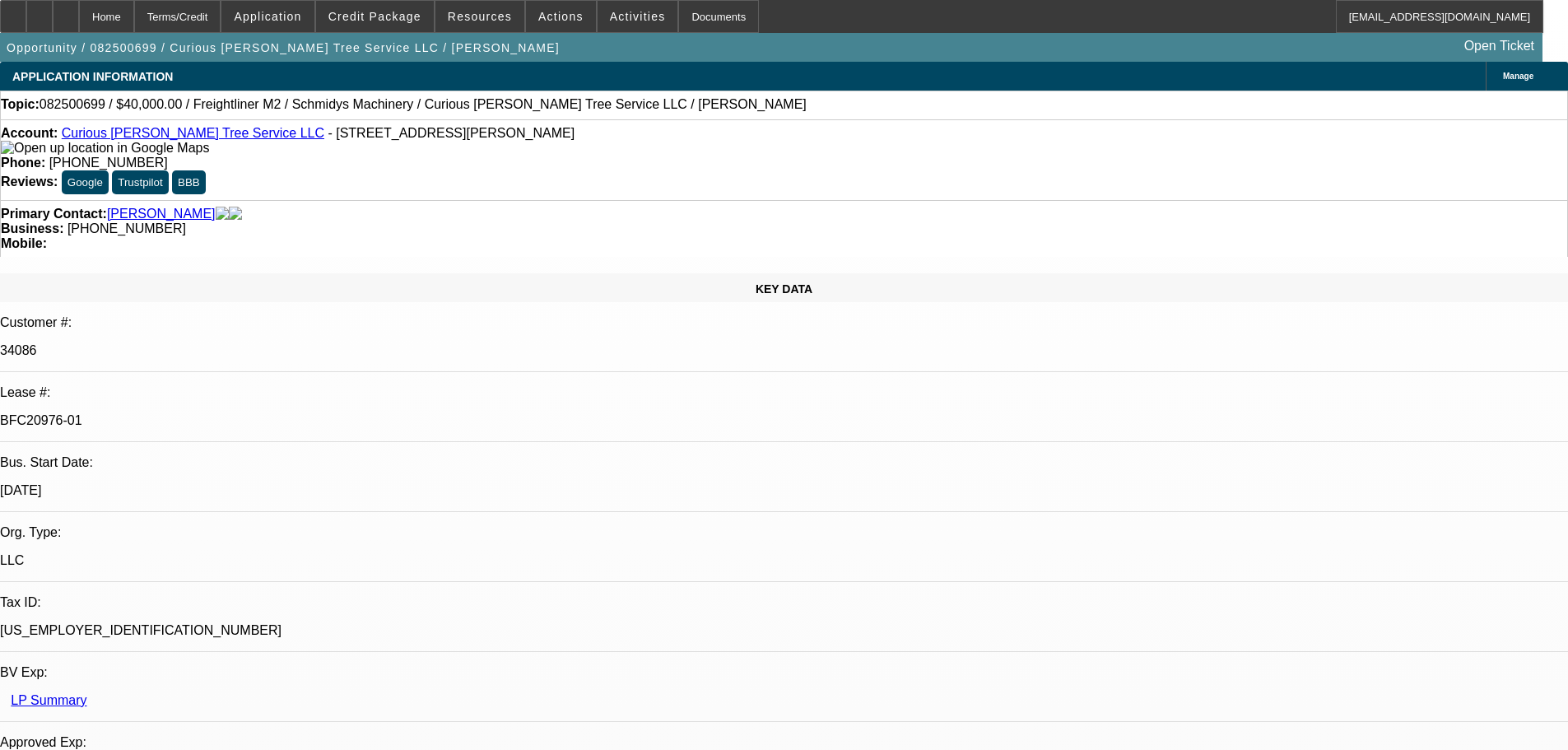
select select "0"
select select "3"
select select "0"
select select "6"
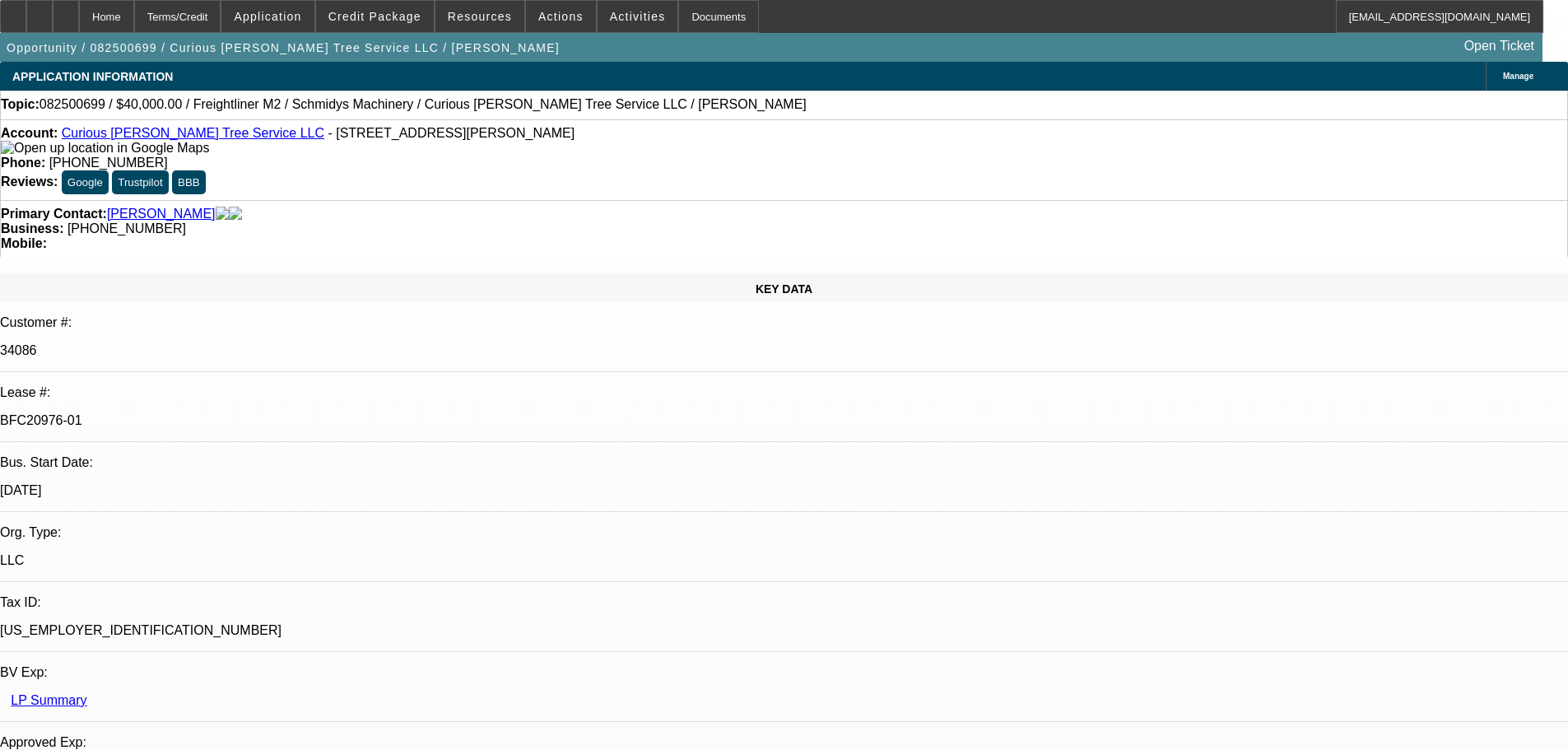
select select "0"
select select "2"
select select "0"
select select "6"
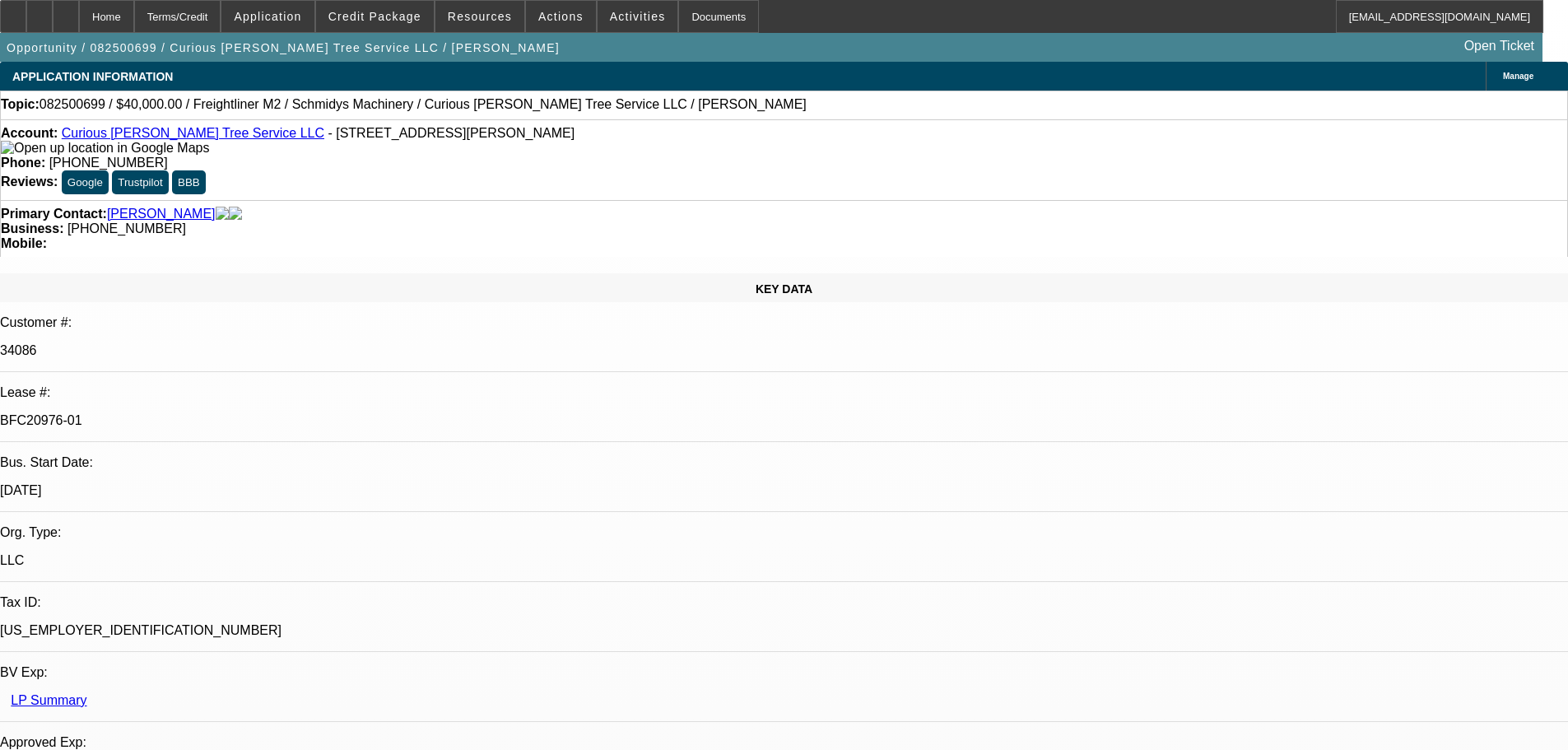
select select "0"
select select "2"
select select "0"
select select "6"
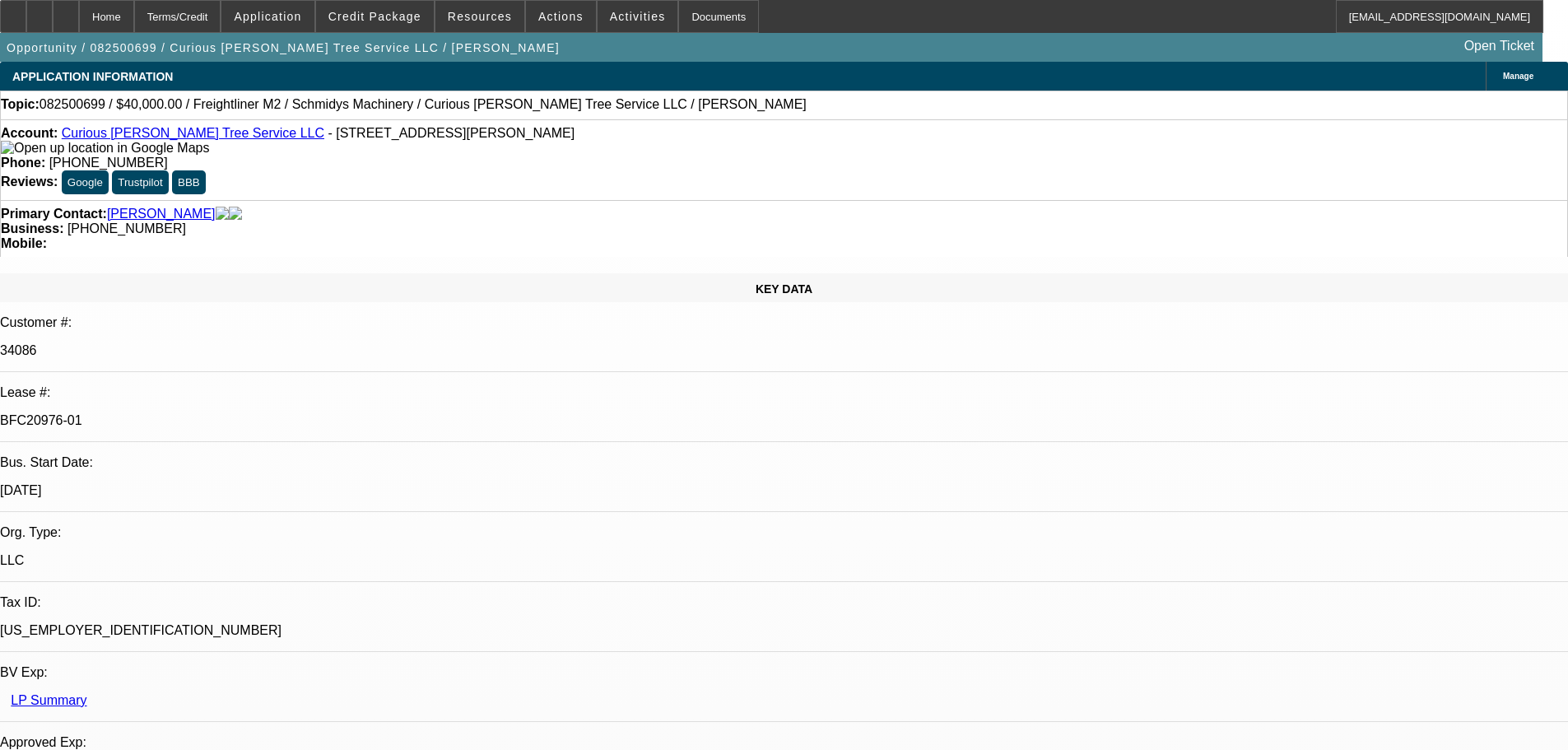
select select "0"
select select "6"
